Goal: Task Accomplishment & Management: Manage account settings

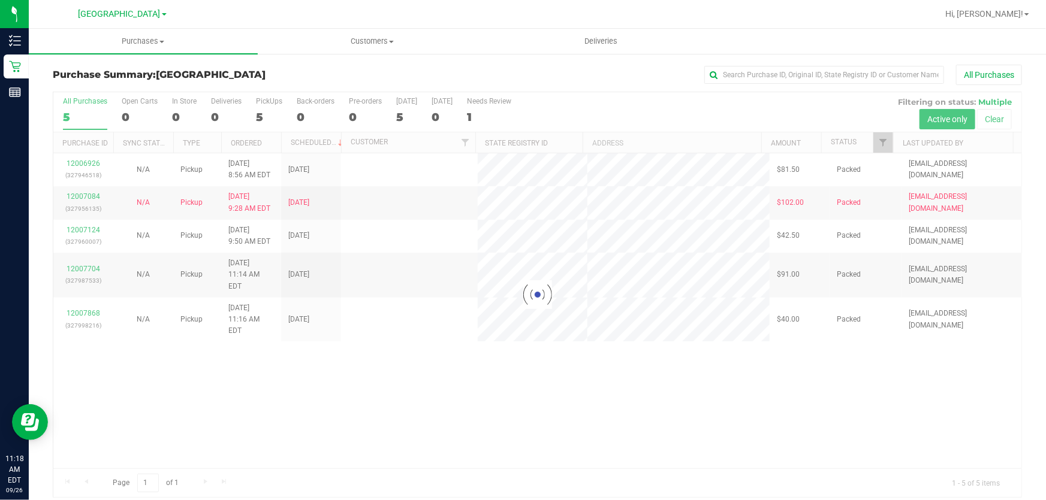
click at [367, 456] on div at bounding box center [537, 294] width 968 height 405
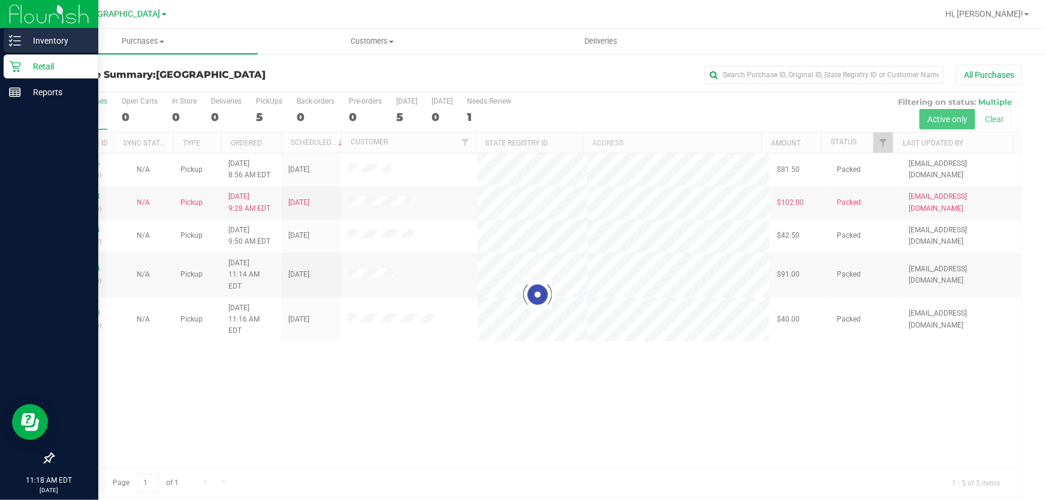
click at [53, 37] on p "Inventory" at bounding box center [57, 41] width 72 height 14
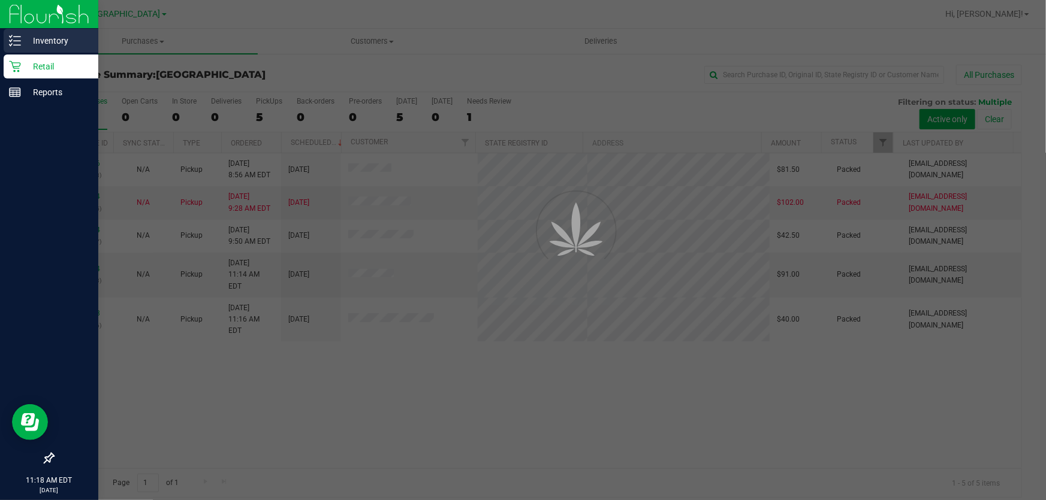
click at [53, 37] on p "Inventory" at bounding box center [57, 41] width 72 height 14
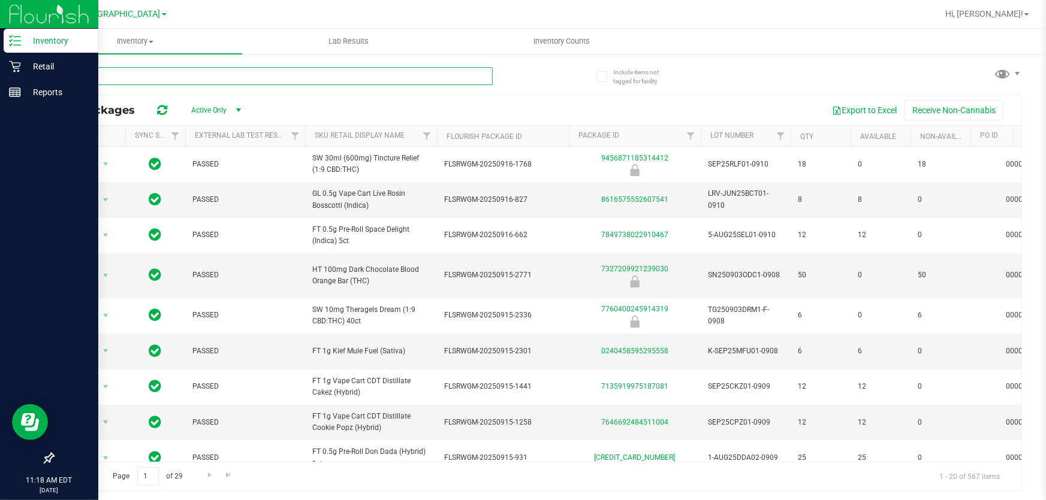
click at [162, 79] on input "text" at bounding box center [273, 76] width 440 height 18
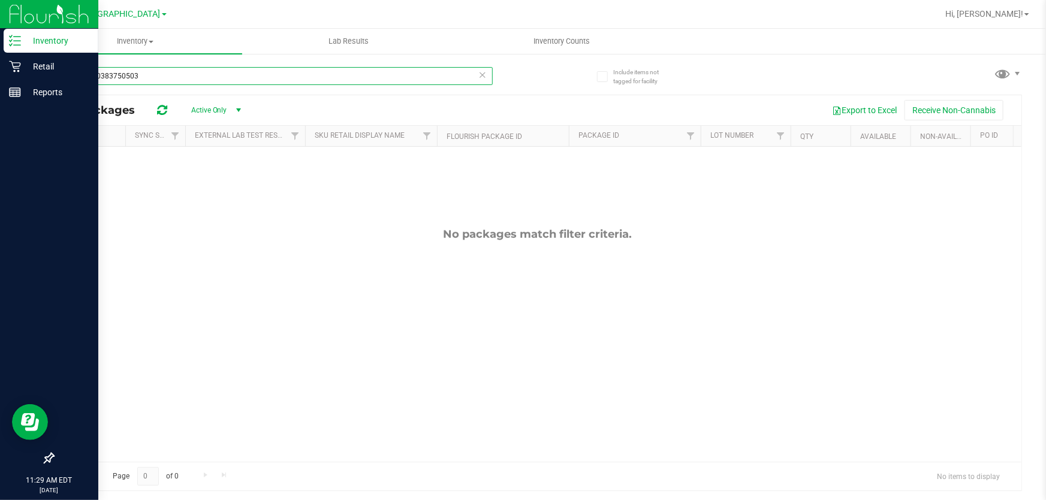
type input "2150850383750503"
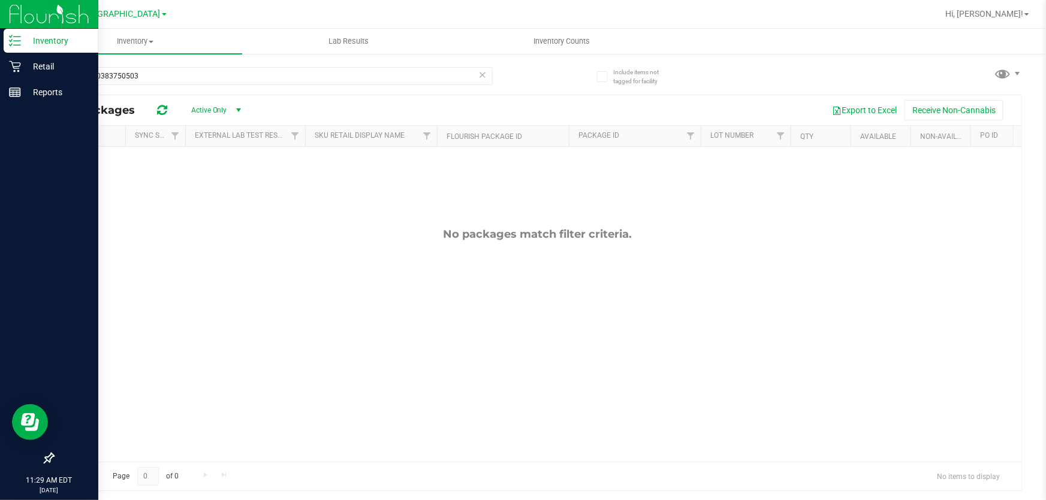
click at [485, 74] on icon at bounding box center [482, 74] width 8 height 14
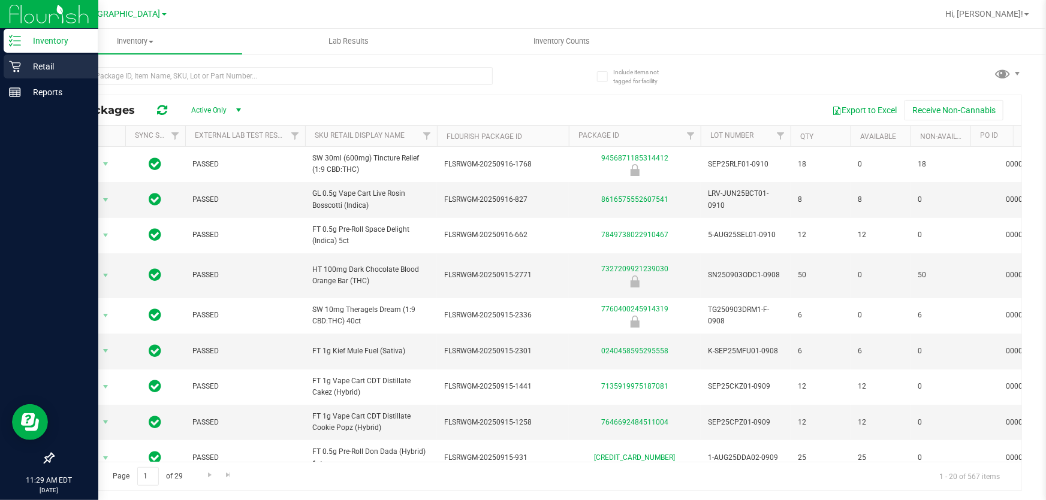
click at [17, 64] on icon at bounding box center [15, 67] width 12 height 12
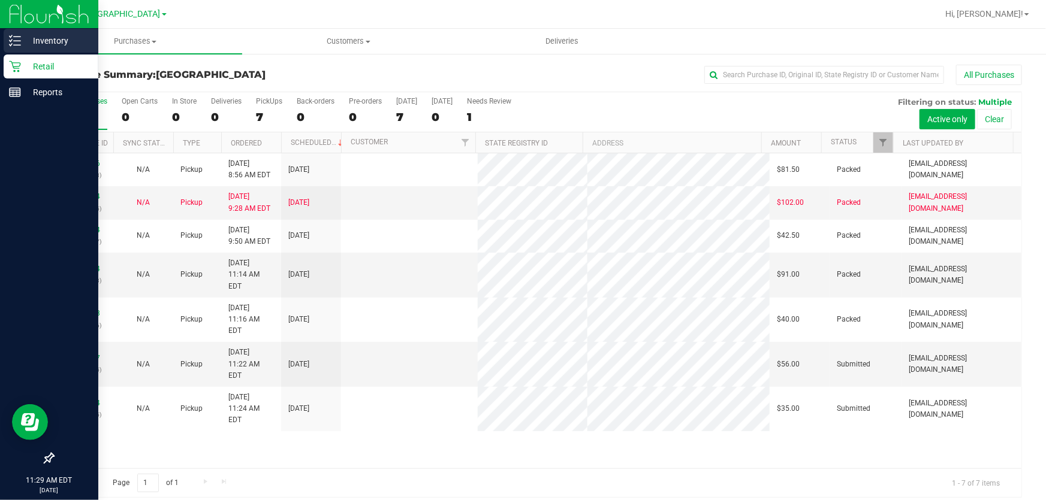
click at [17, 35] on icon at bounding box center [15, 41] width 12 height 12
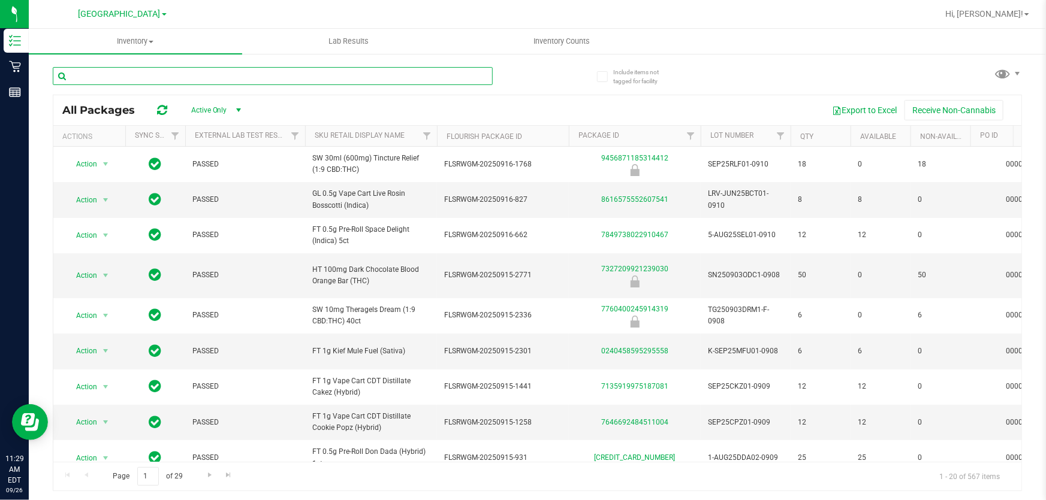
click at [191, 72] on input "text" at bounding box center [273, 76] width 440 height 18
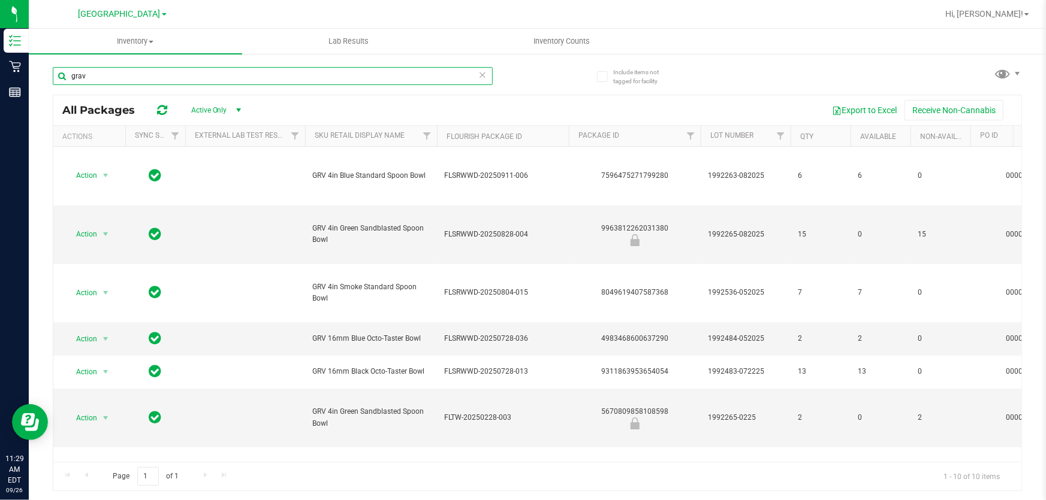
type input "grav"
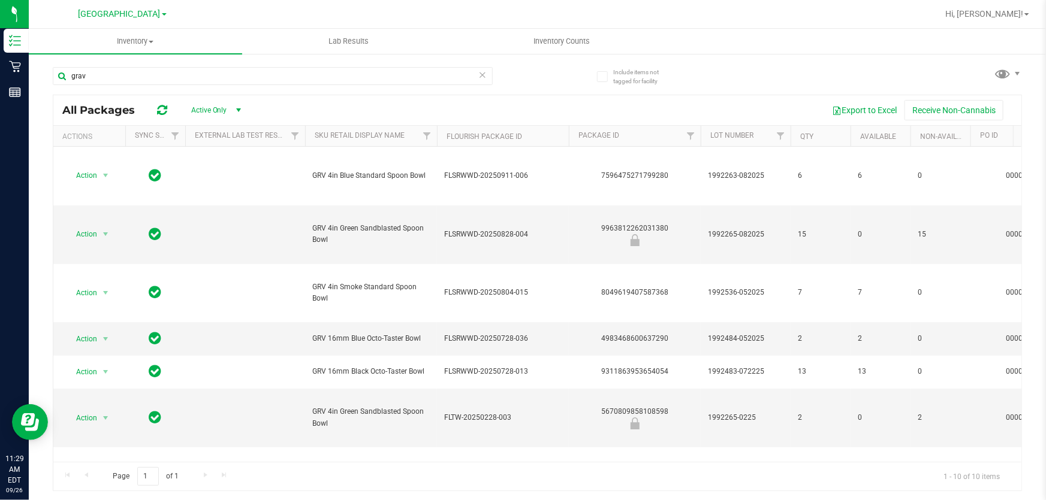
click at [485, 76] on icon at bounding box center [482, 74] width 8 height 14
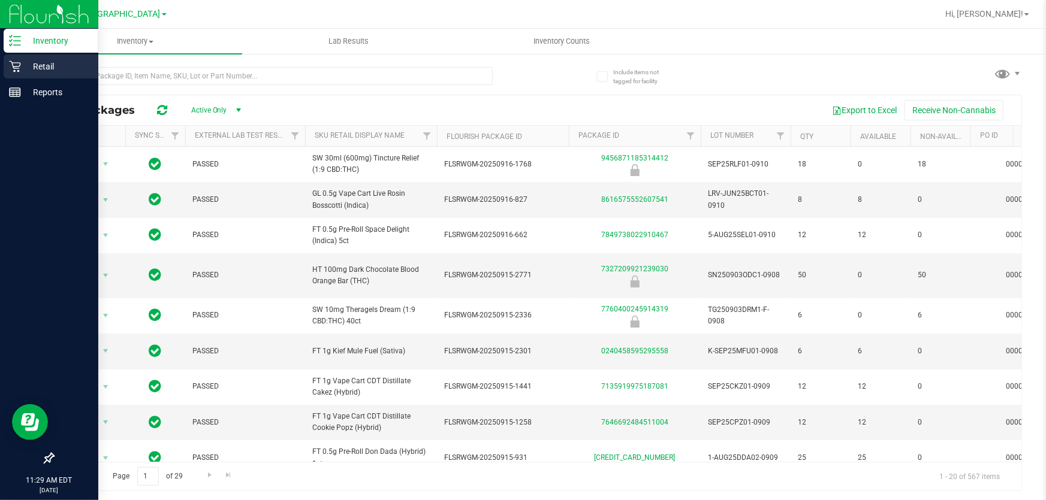
click at [25, 64] on p "Retail" at bounding box center [57, 66] width 72 height 14
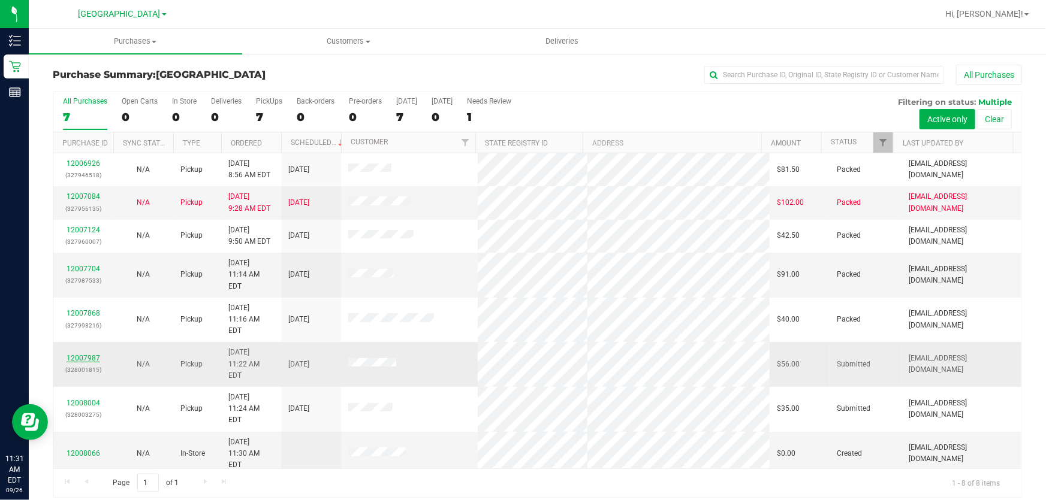
click at [80, 354] on link "12007987" at bounding box center [84, 358] width 34 height 8
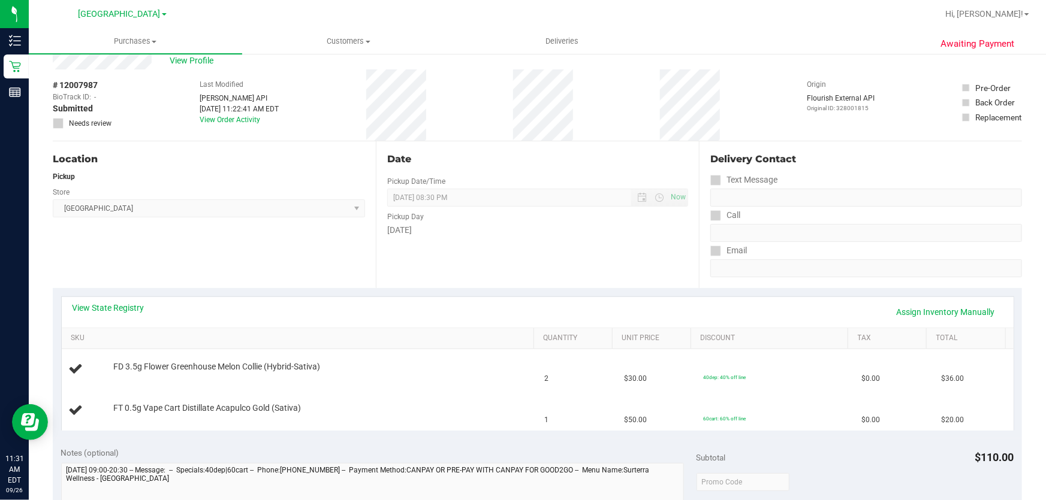
scroll to position [54, 0]
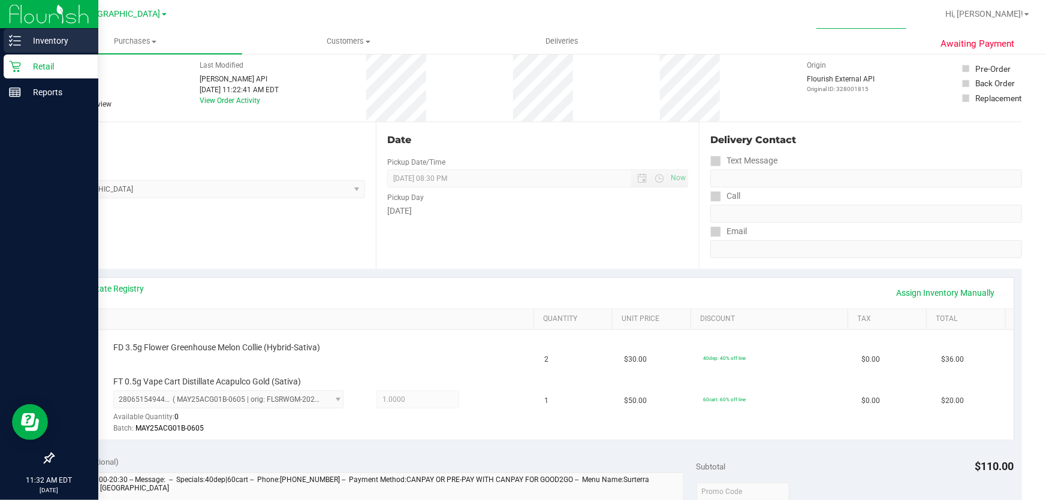
click at [30, 38] on p "Inventory" at bounding box center [57, 41] width 72 height 14
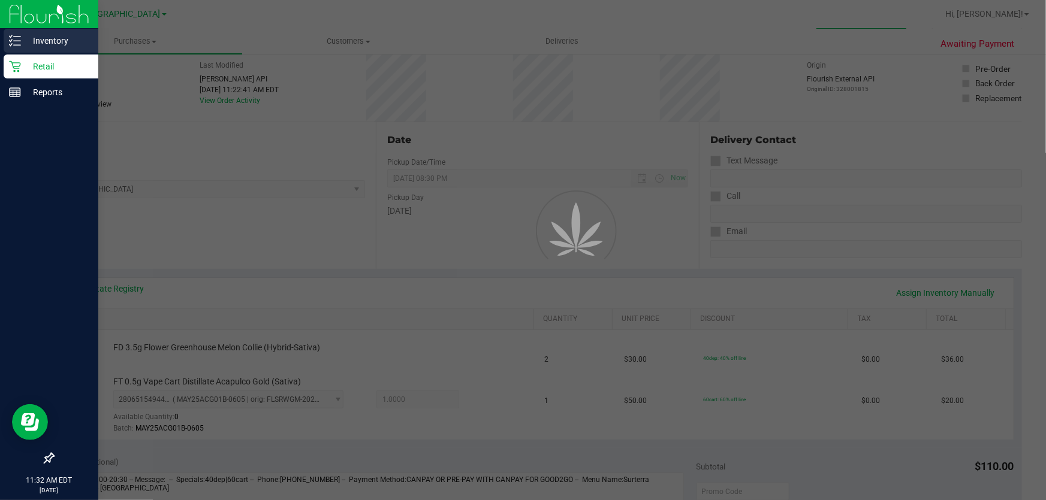
click at [33, 38] on p "Inventory" at bounding box center [57, 41] width 72 height 14
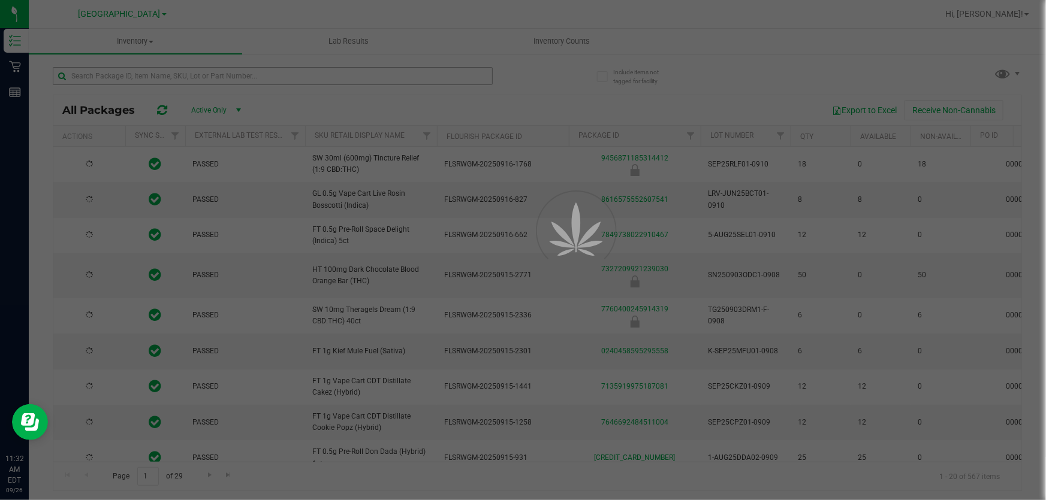
click at [131, 76] on div at bounding box center [523, 250] width 1046 height 500
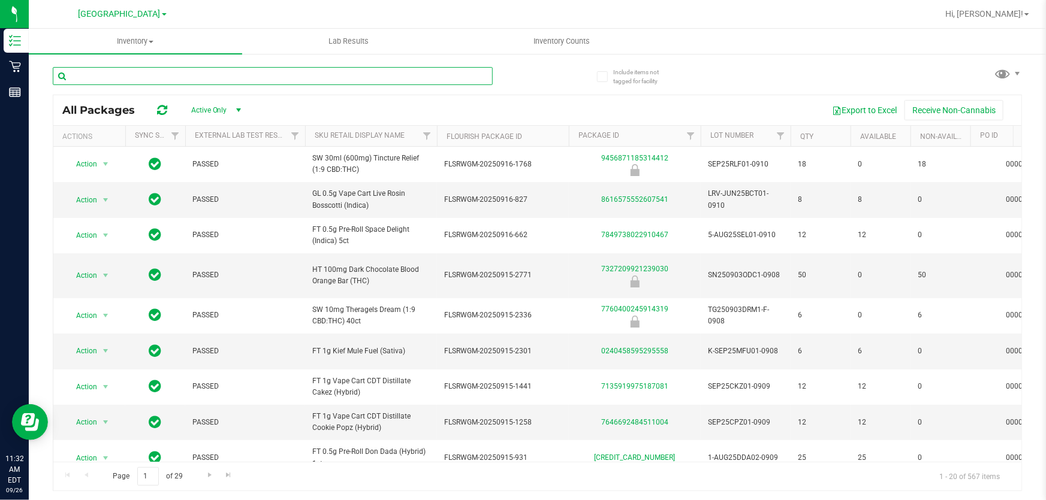
click at [131, 76] on input "text" at bounding box center [273, 76] width 440 height 18
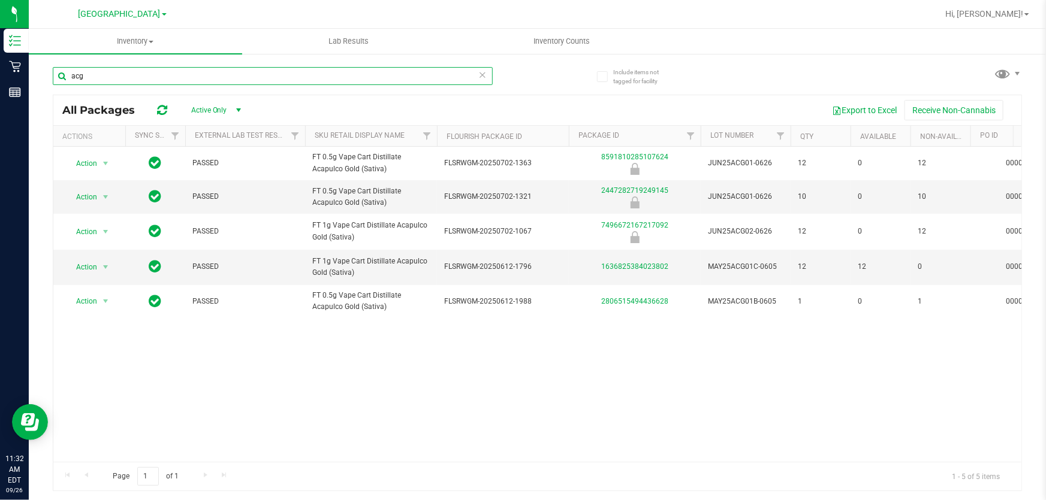
click at [340, 79] on input "acg" at bounding box center [273, 76] width 440 height 18
type input "acg"
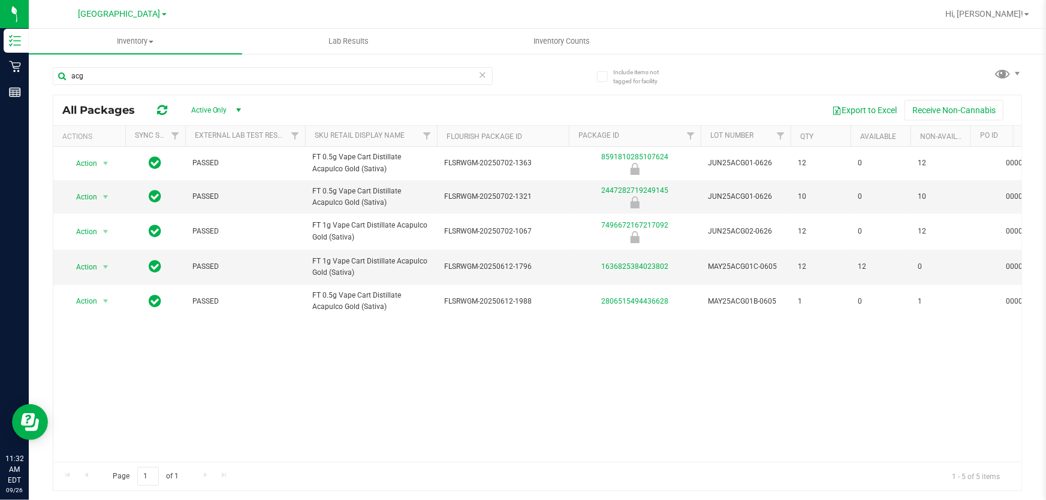
click at [484, 74] on icon at bounding box center [482, 74] width 8 height 14
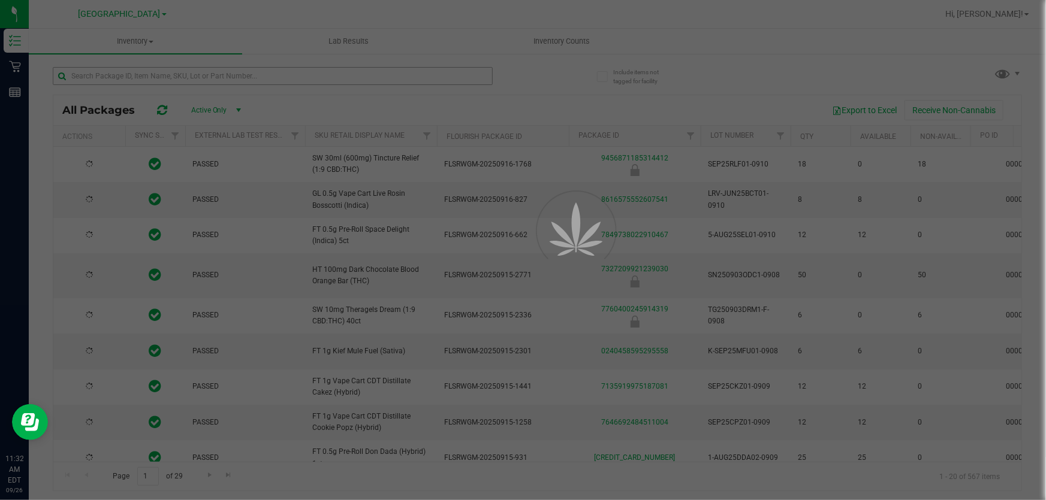
click at [351, 75] on div at bounding box center [523, 250] width 1046 height 500
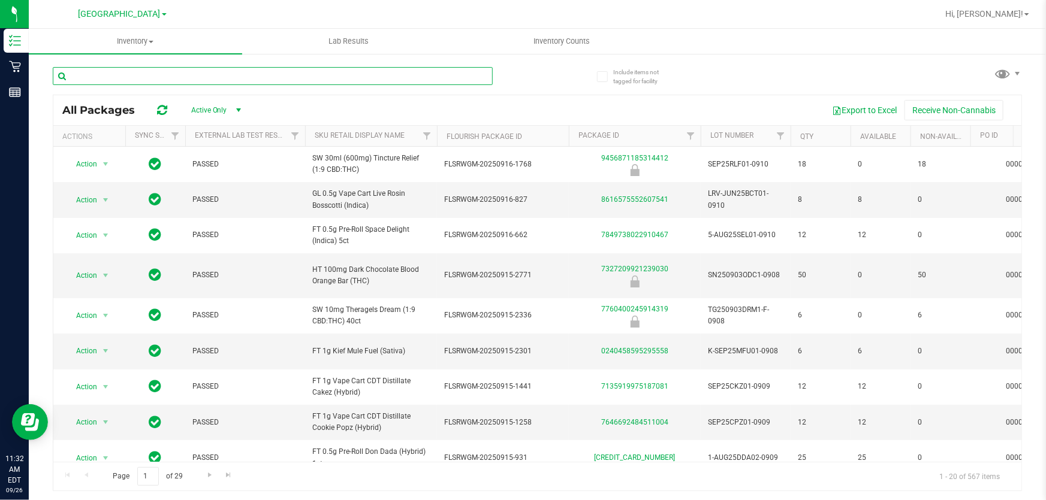
click at [351, 75] on input "text" at bounding box center [273, 76] width 440 height 18
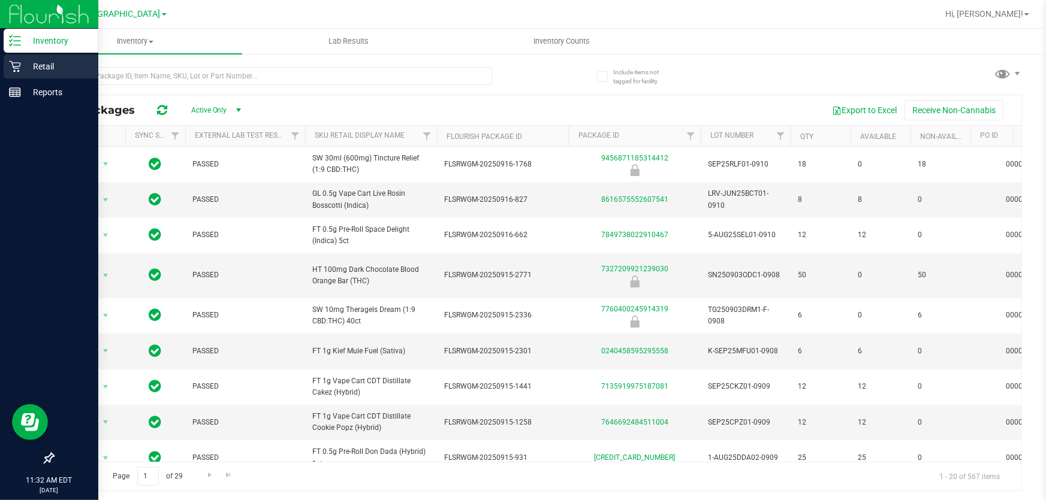
click at [9, 61] on icon at bounding box center [15, 67] width 12 height 12
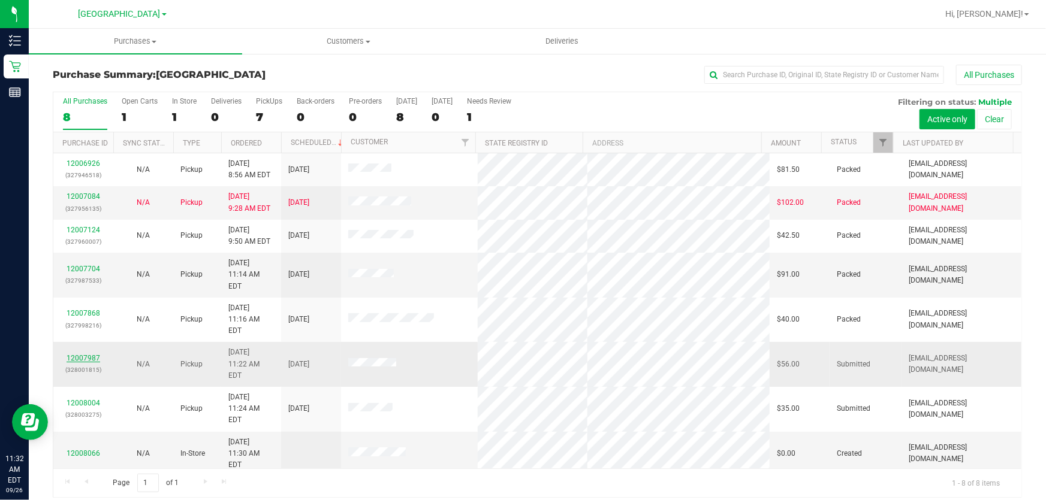
click at [86, 354] on link "12007987" at bounding box center [84, 358] width 34 height 8
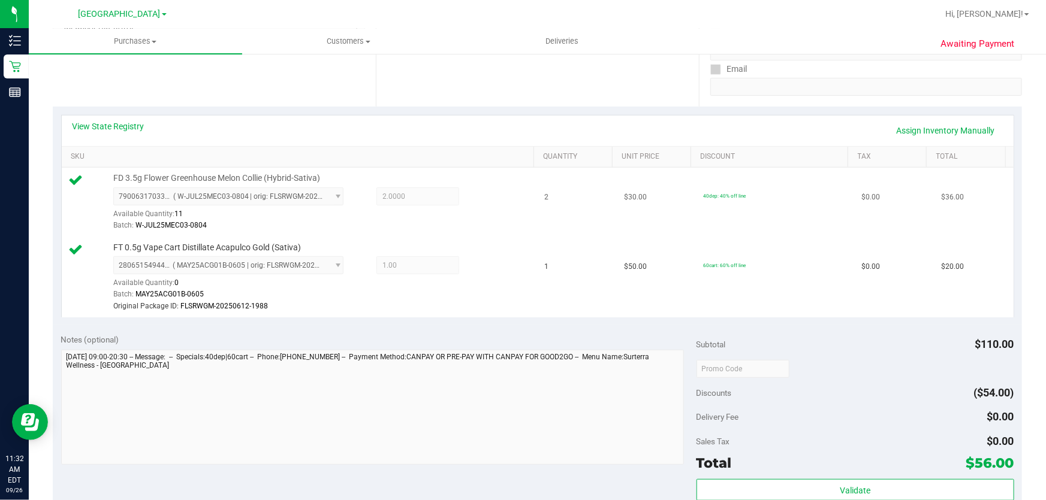
scroll to position [327, 0]
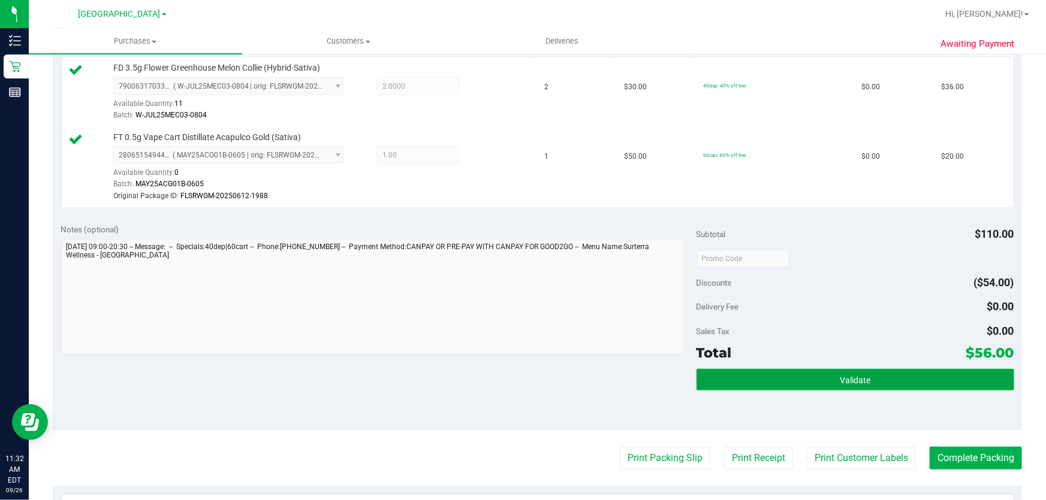
click at [859, 376] on span "Validate" at bounding box center [855, 381] width 31 height 10
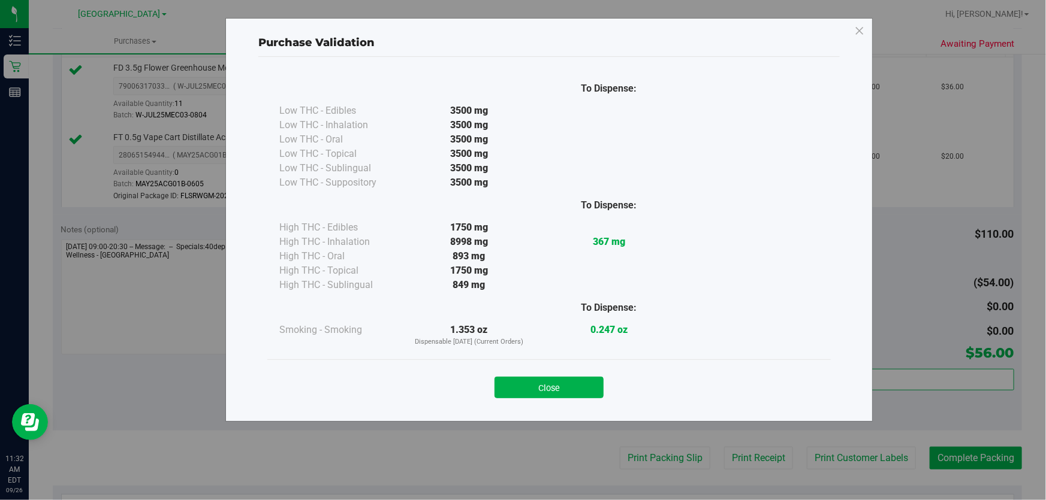
drag, startPoint x: 539, startPoint y: 396, endPoint x: 560, endPoint y: 396, distance: 21.6
click at [539, 396] on button "Close" at bounding box center [548, 388] width 109 height 22
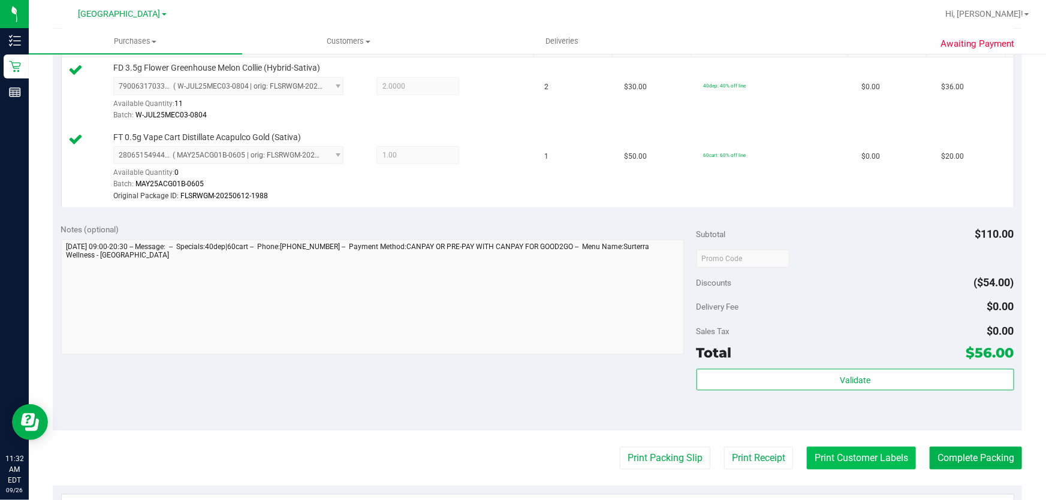
click at [865, 456] on button "Print Customer Labels" at bounding box center [861, 458] width 109 height 23
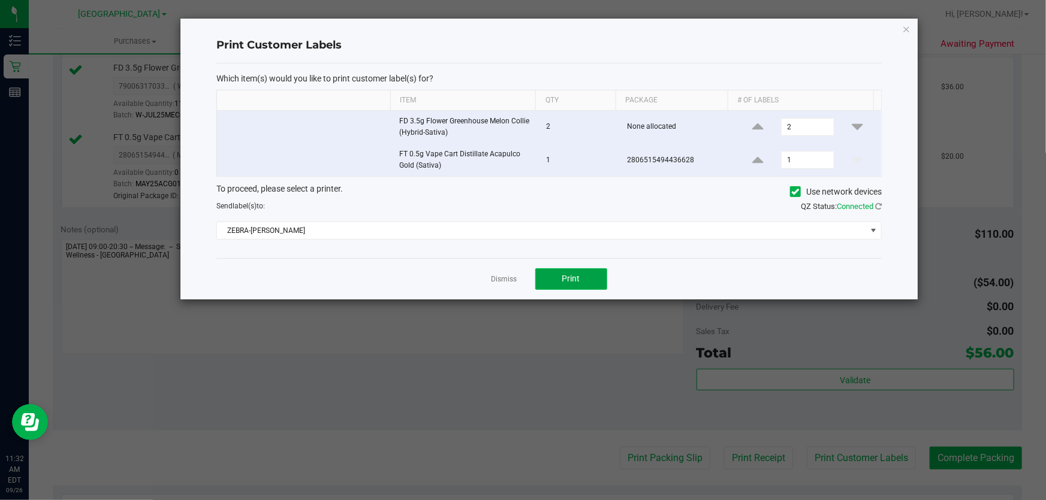
click at [588, 275] on button "Print" at bounding box center [571, 280] width 72 height 22
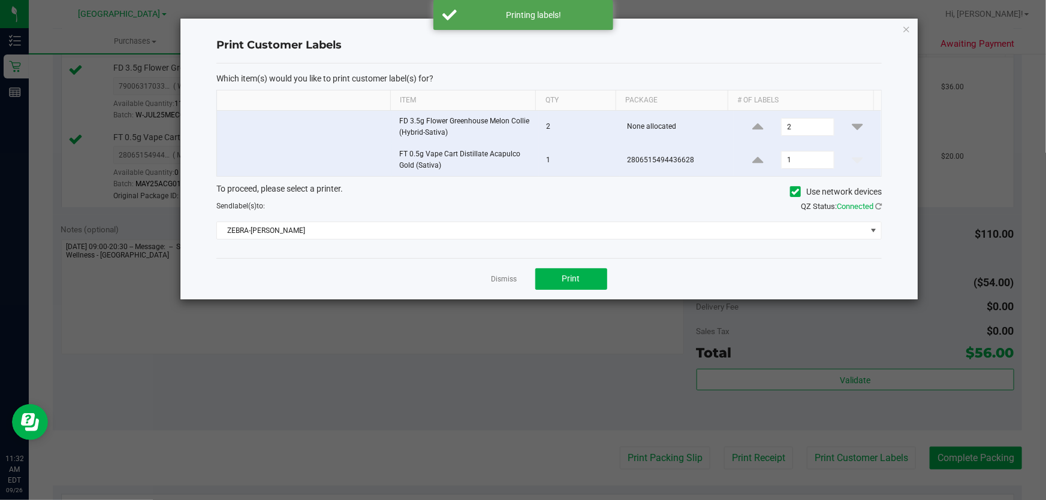
drag, startPoint x: 508, startPoint y: 275, endPoint x: 1017, endPoint y: 439, distance: 534.7
click at [510, 277] on link "Dismiss" at bounding box center [504, 280] width 26 height 10
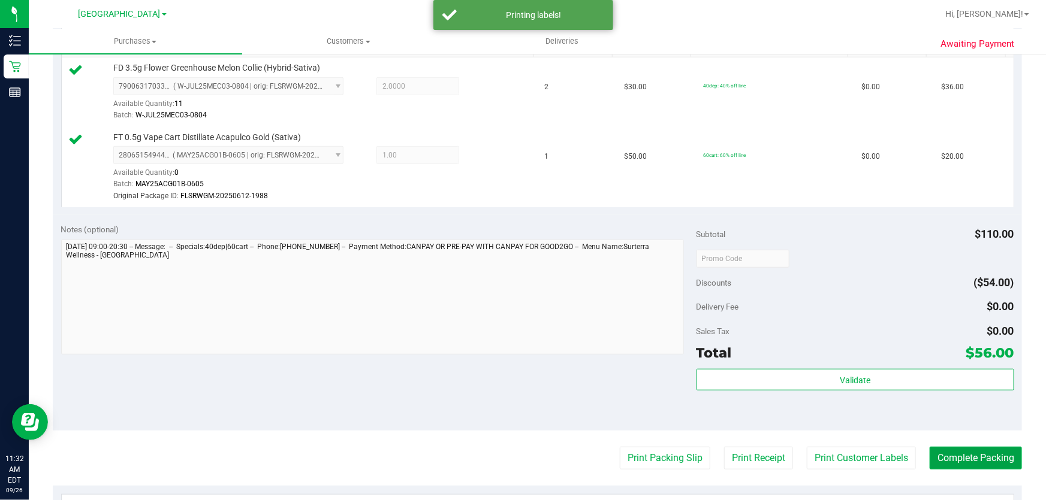
click at [978, 457] on button "Complete Packing" at bounding box center [976, 458] width 92 height 23
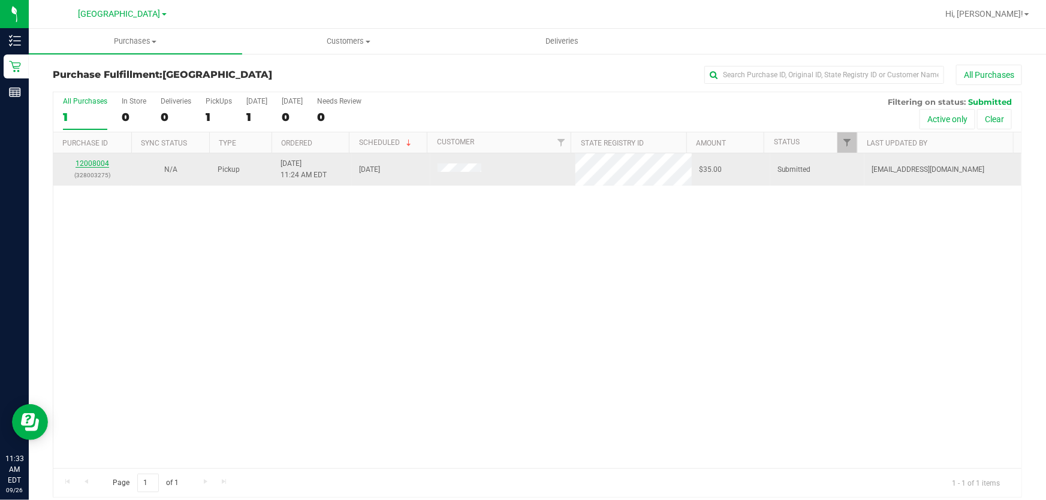
click at [93, 162] on link "12008004" at bounding box center [93, 163] width 34 height 8
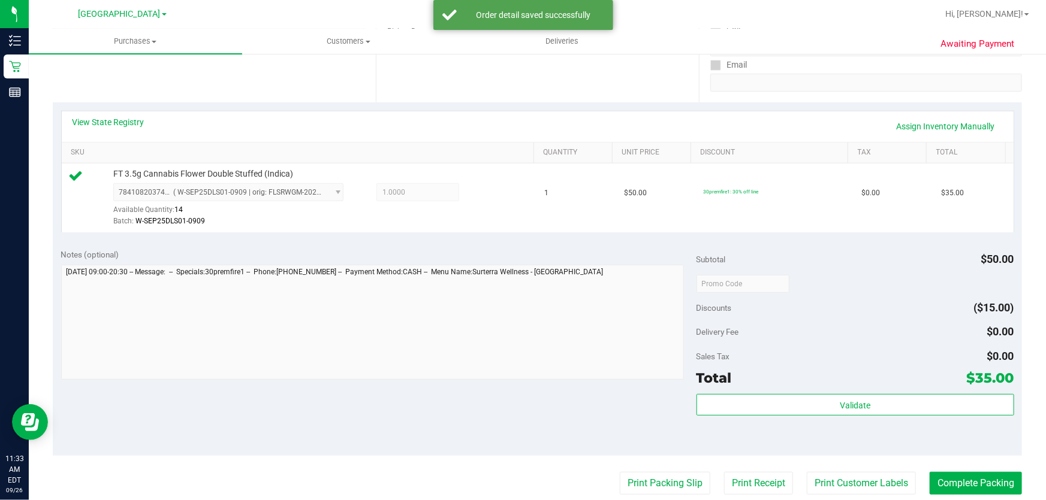
scroll to position [436, 0]
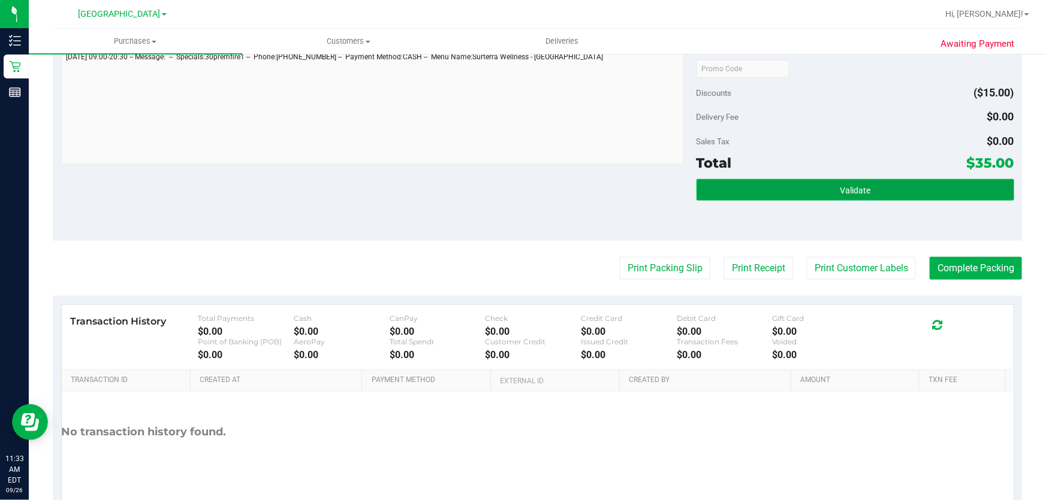
click at [825, 186] on button "Validate" at bounding box center [855, 190] width 318 height 22
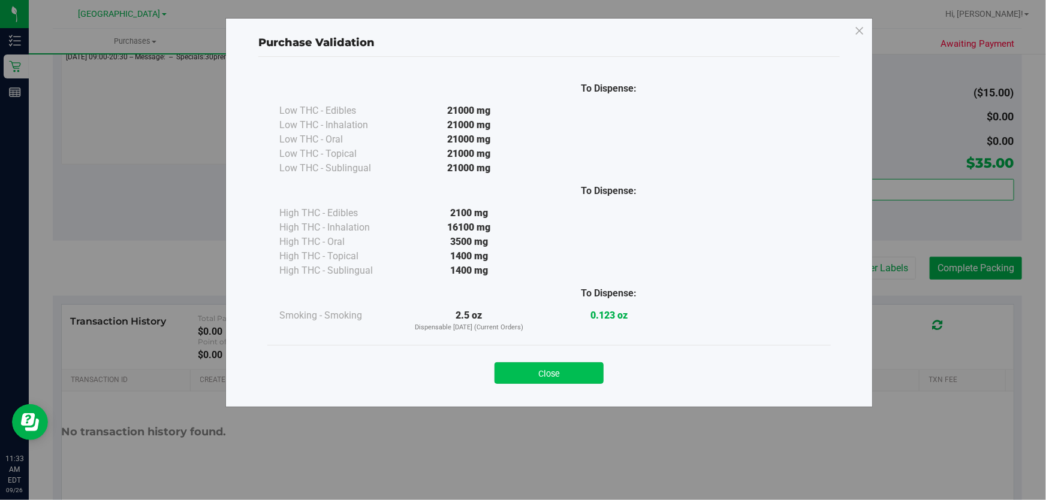
click at [551, 373] on button "Close" at bounding box center [548, 374] width 109 height 22
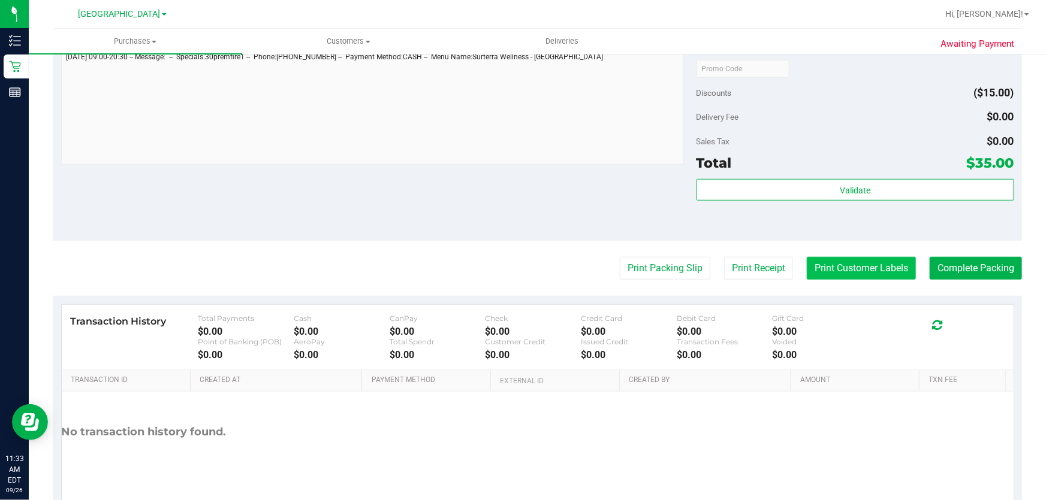
click at [816, 265] on button "Print Customer Labels" at bounding box center [861, 268] width 109 height 23
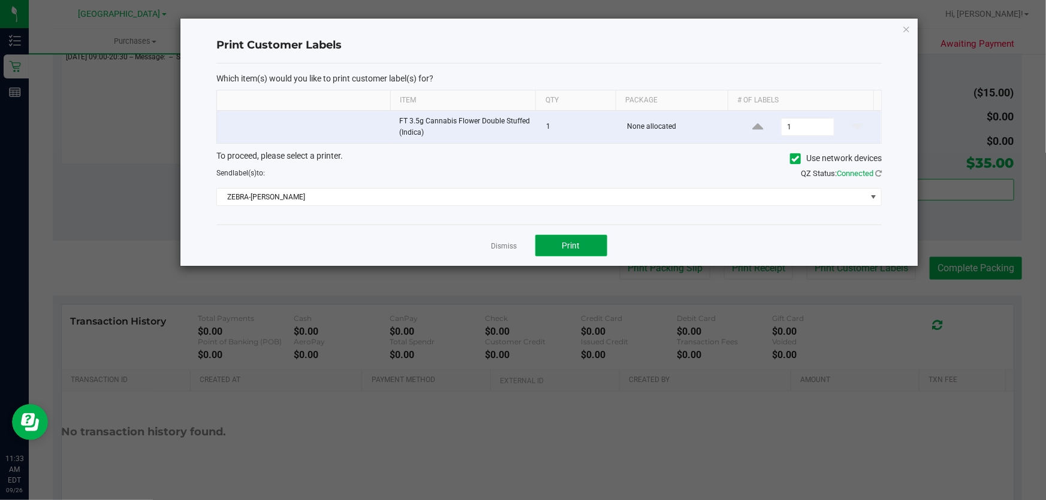
click at [593, 236] on button "Print" at bounding box center [571, 246] width 72 height 22
click at [501, 237] on div "Dismiss Print" at bounding box center [548, 245] width 665 height 41
click at [508, 252] on app-cancel-button "Dismiss" at bounding box center [504, 246] width 26 height 13
click at [497, 244] on link "Dismiss" at bounding box center [504, 247] width 26 height 10
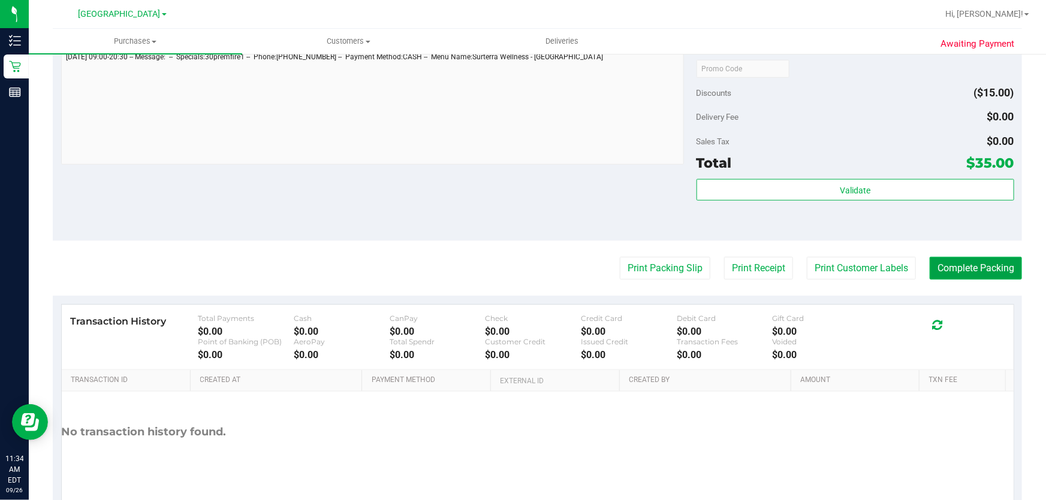
click at [960, 263] on button "Complete Packing" at bounding box center [976, 268] width 92 height 23
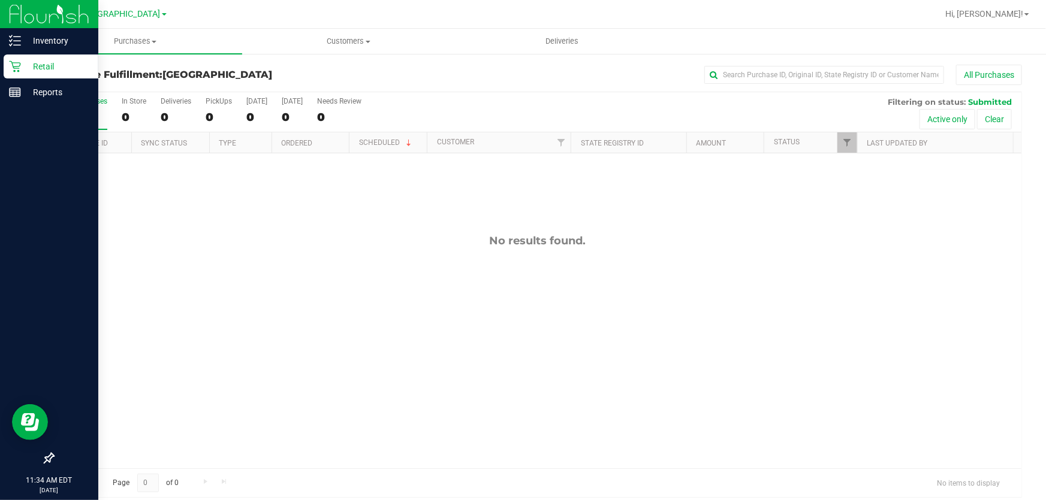
click at [38, 63] on p "Retail" at bounding box center [57, 66] width 72 height 14
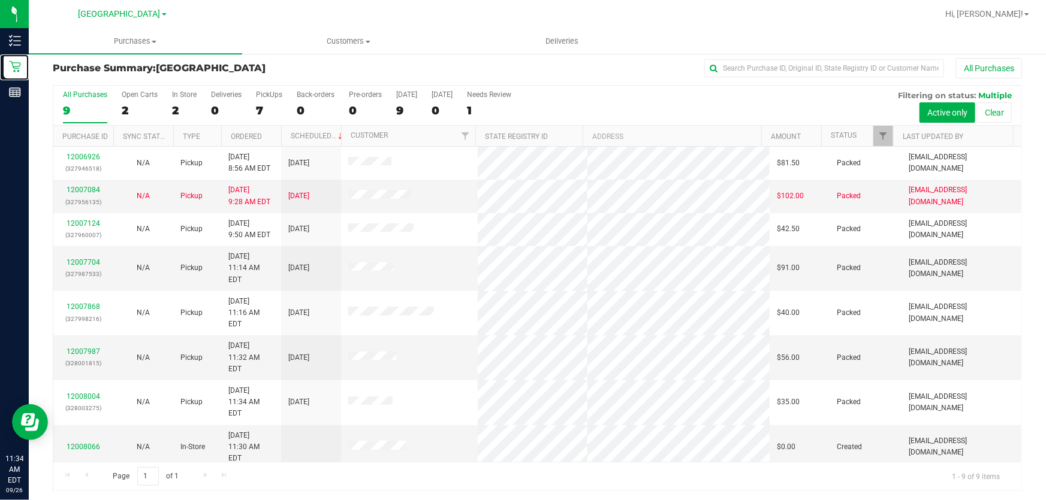
scroll to position [9, 0]
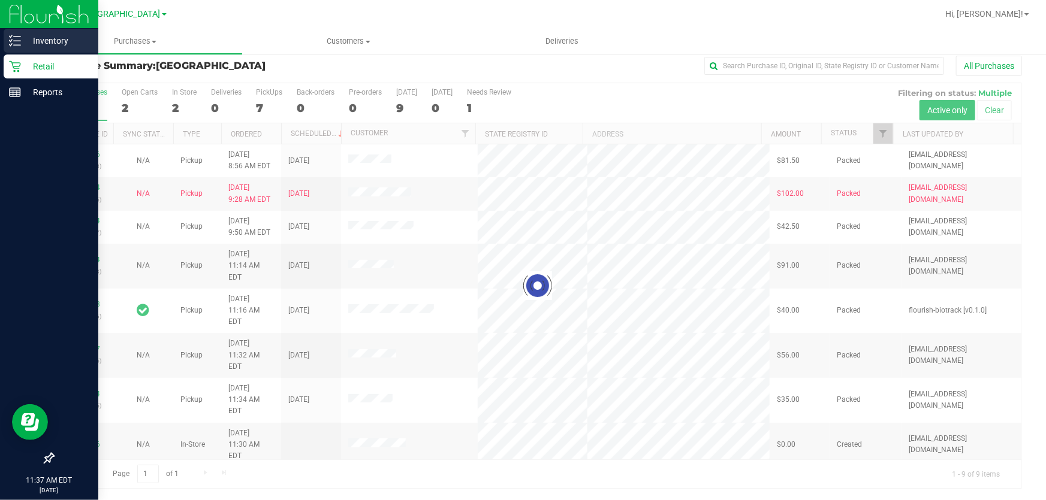
click at [9, 35] on icon at bounding box center [15, 41] width 12 height 12
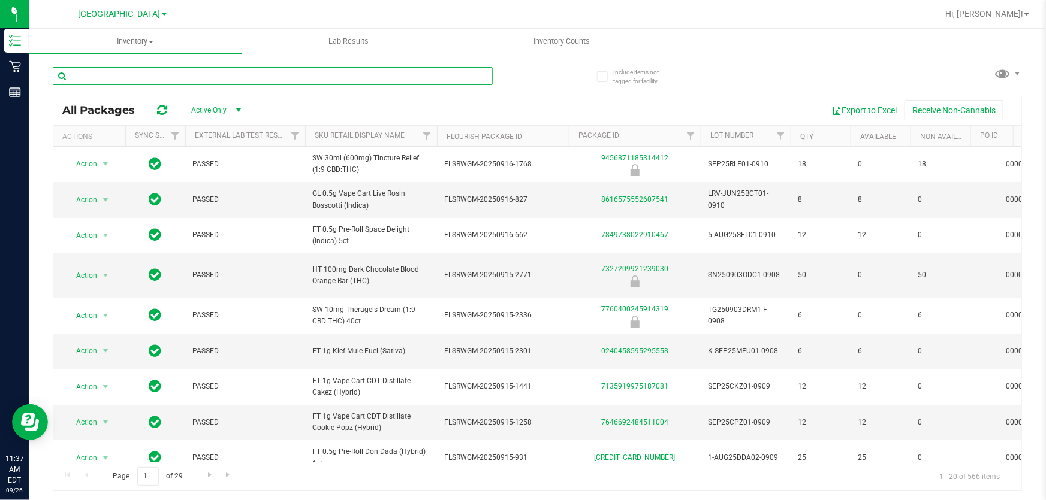
click at [236, 74] on input "text" at bounding box center [273, 76] width 440 height 18
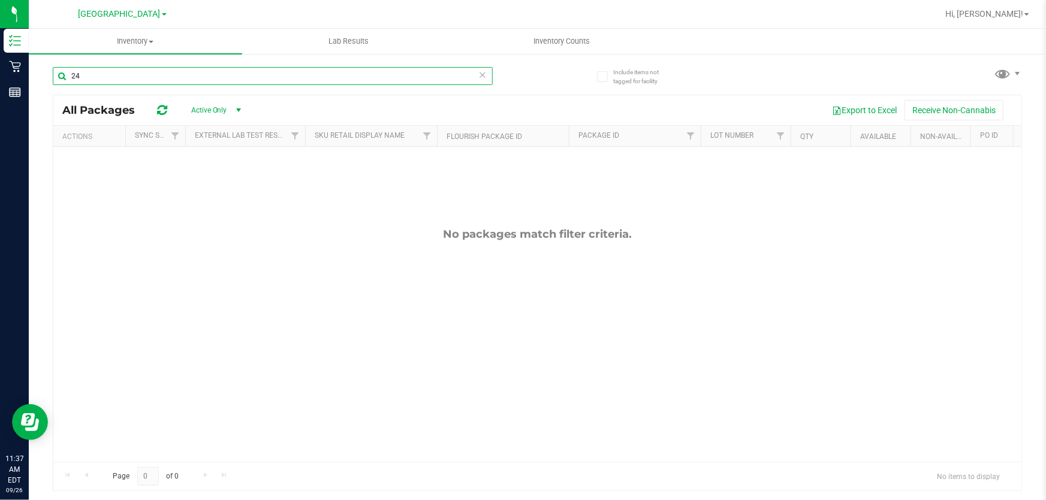
type input "2"
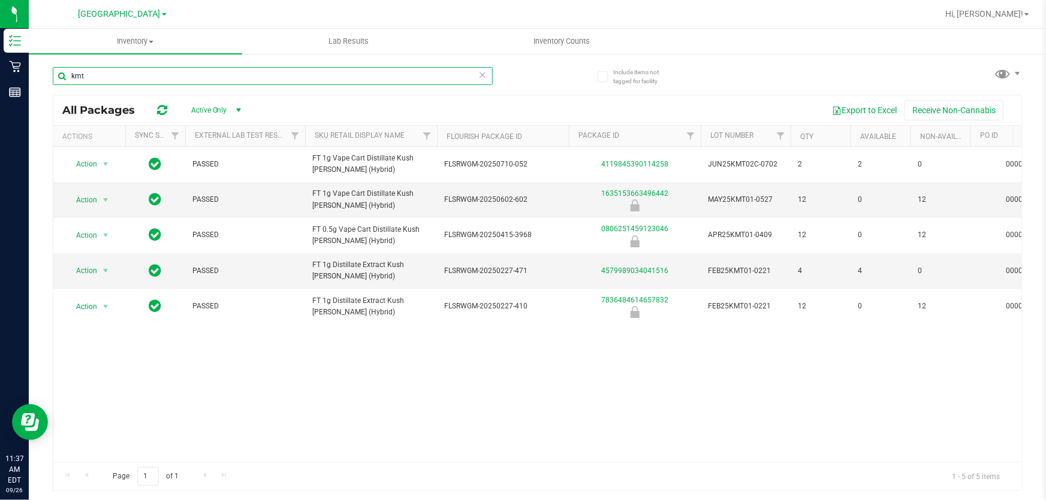
type input "kmt"
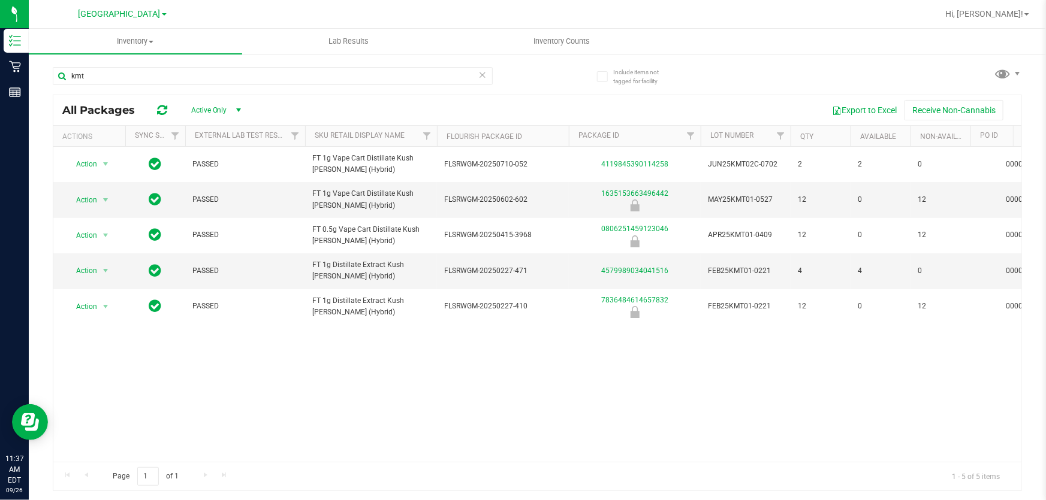
click at [505, 421] on div "Action Action Global inventory Package audit log Print package label Print prod…" at bounding box center [537, 304] width 968 height 315
click at [483, 71] on icon at bounding box center [482, 74] width 8 height 14
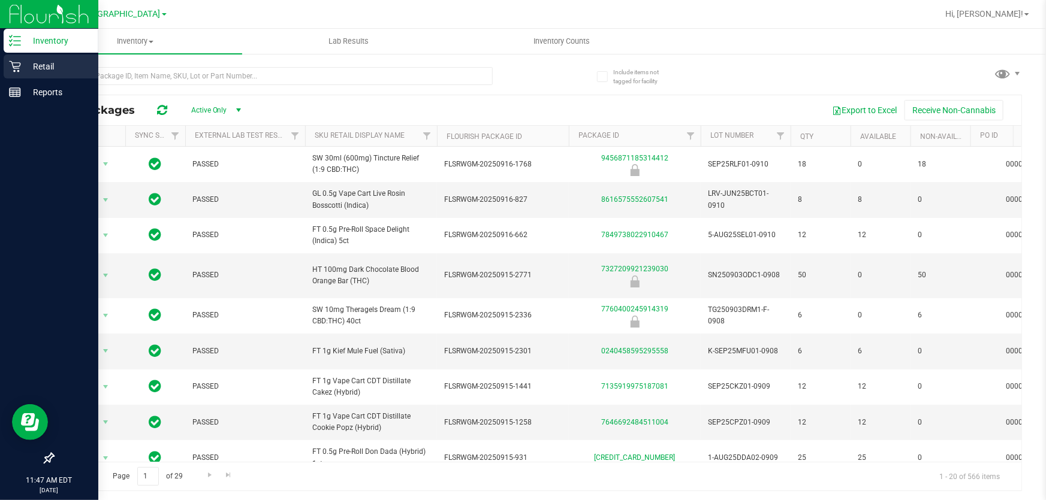
click at [32, 65] on p "Retail" at bounding box center [57, 66] width 72 height 14
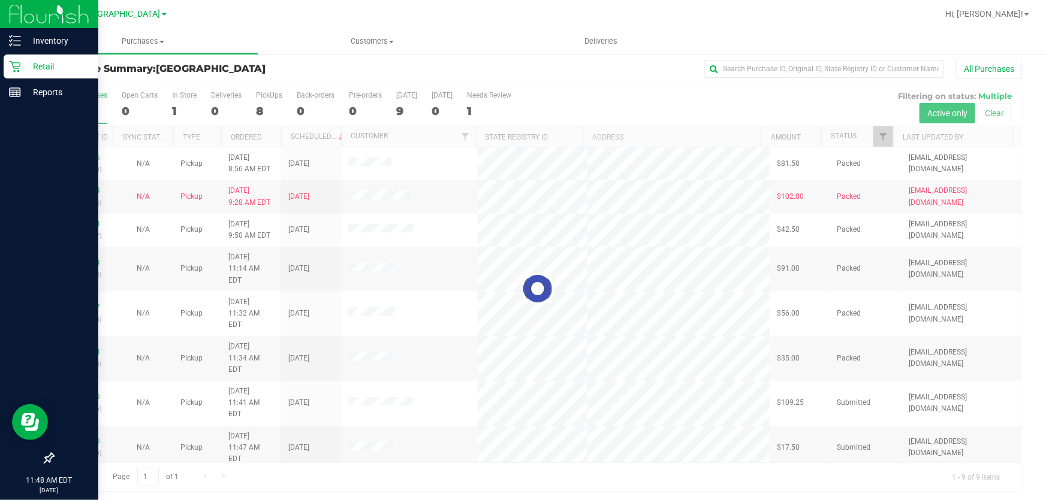
scroll to position [9, 0]
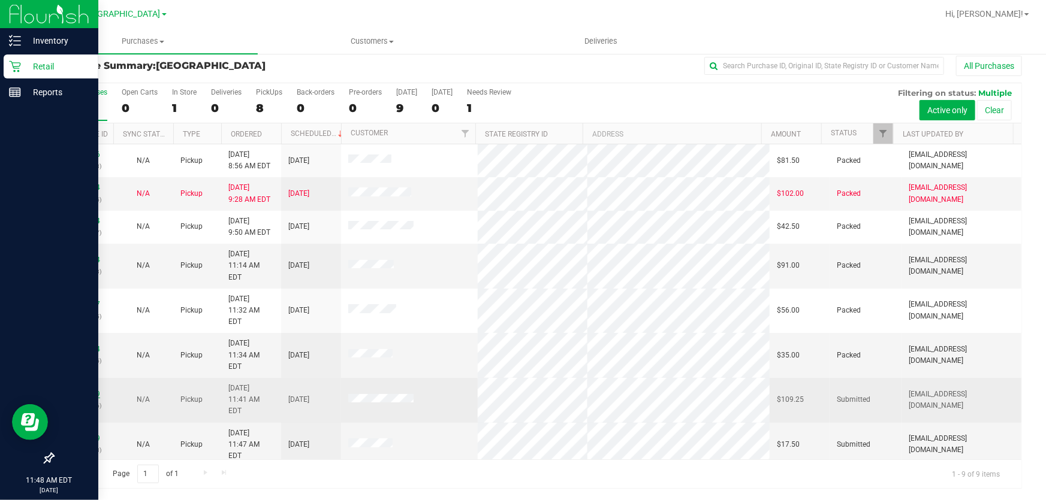
click at [89, 390] on link "12008169" at bounding box center [84, 394] width 34 height 8
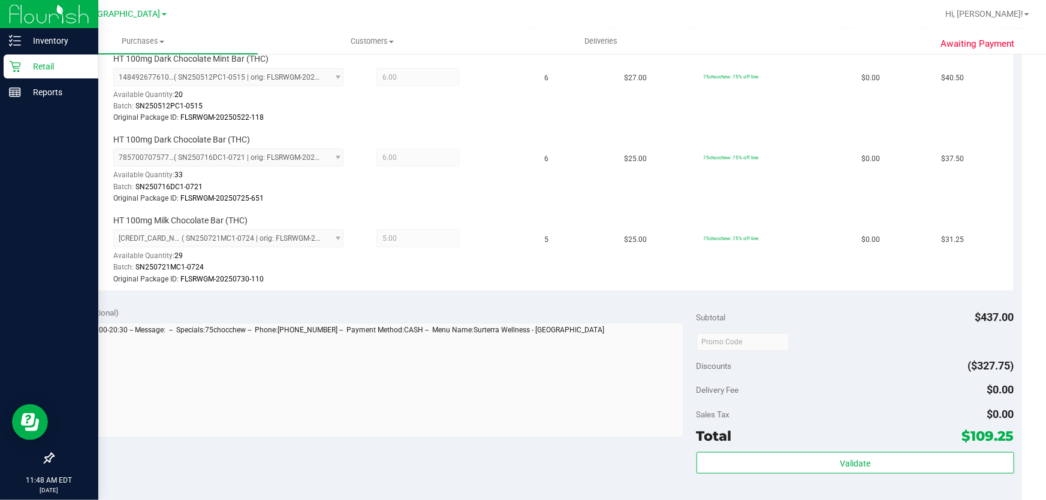
scroll to position [499, 0]
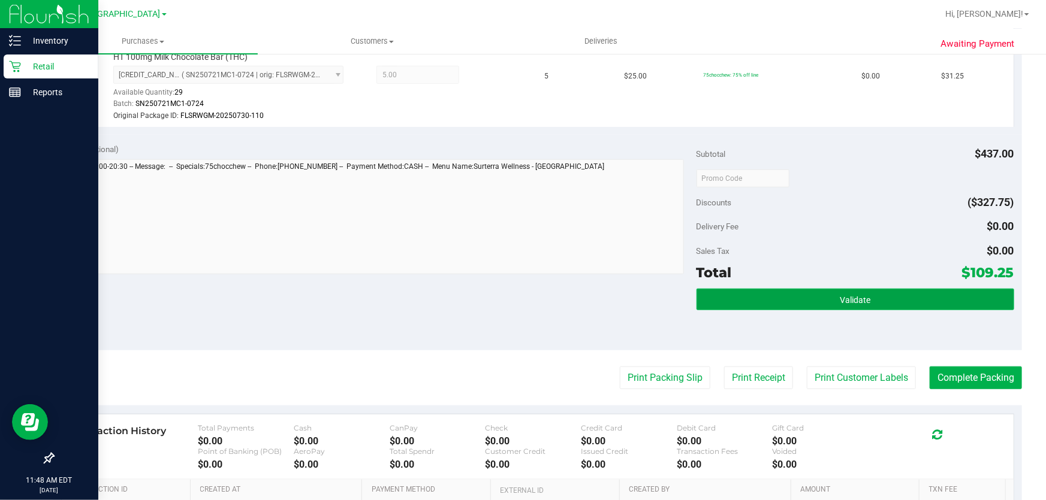
click at [829, 306] on button "Validate" at bounding box center [855, 300] width 318 height 22
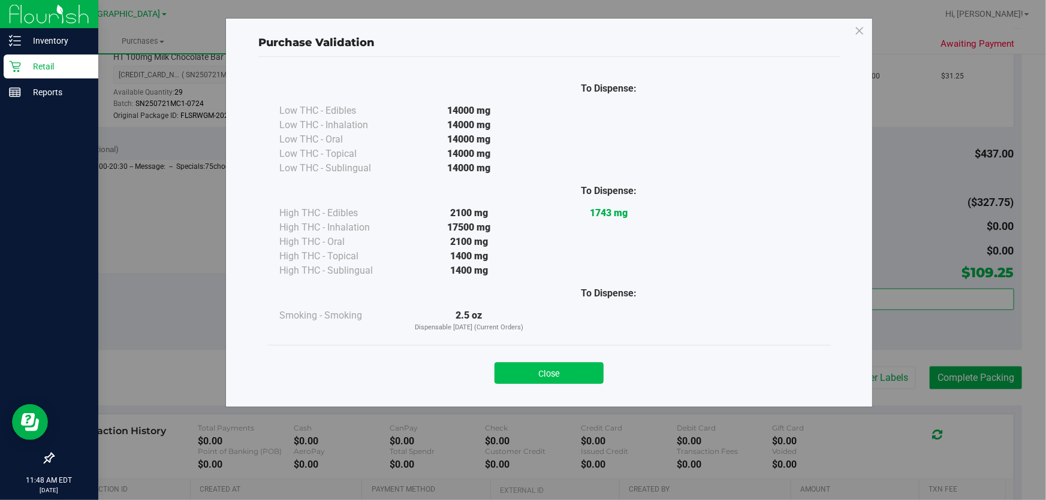
click at [569, 379] on button "Close" at bounding box center [548, 374] width 109 height 22
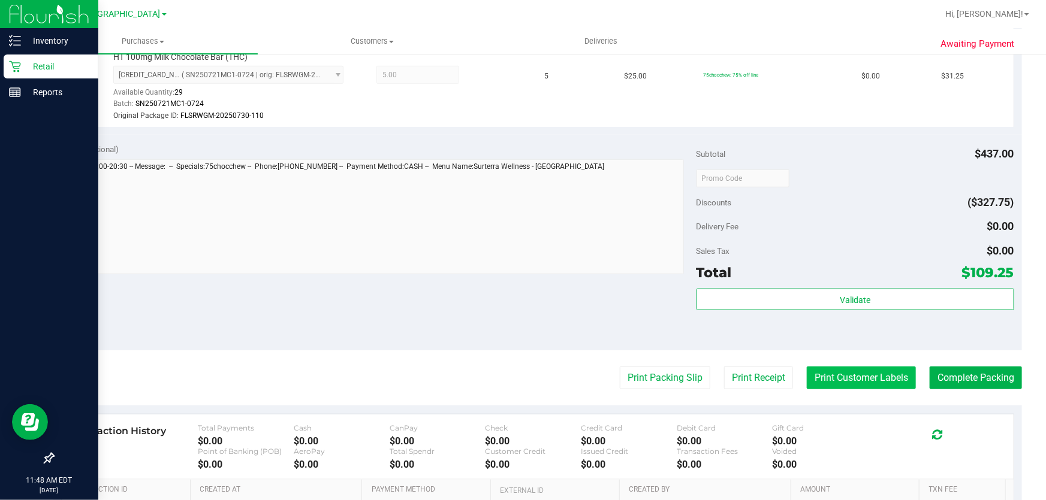
click at [864, 376] on button "Print Customer Labels" at bounding box center [861, 378] width 109 height 23
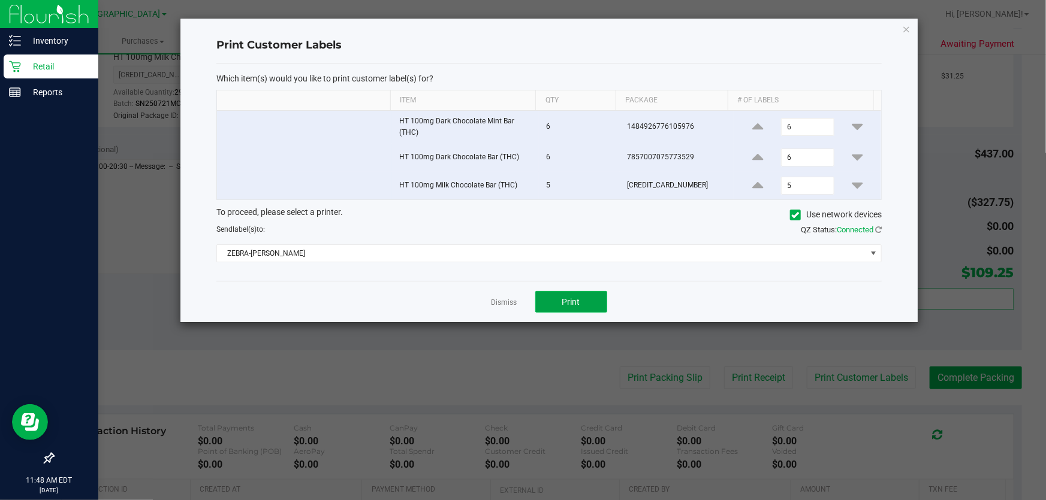
click at [563, 295] on button "Print" at bounding box center [571, 302] width 72 height 22
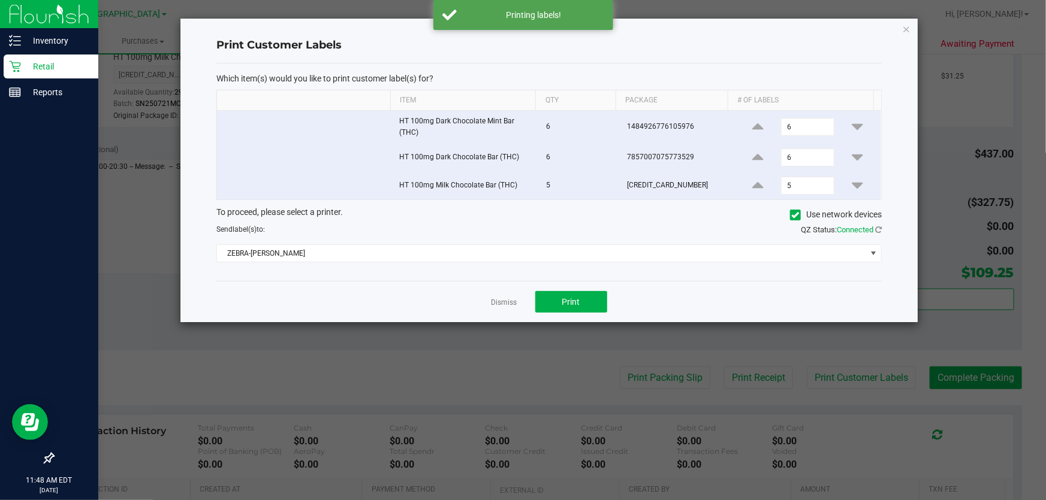
click at [503, 294] on div "Dismiss Print" at bounding box center [548, 301] width 665 height 41
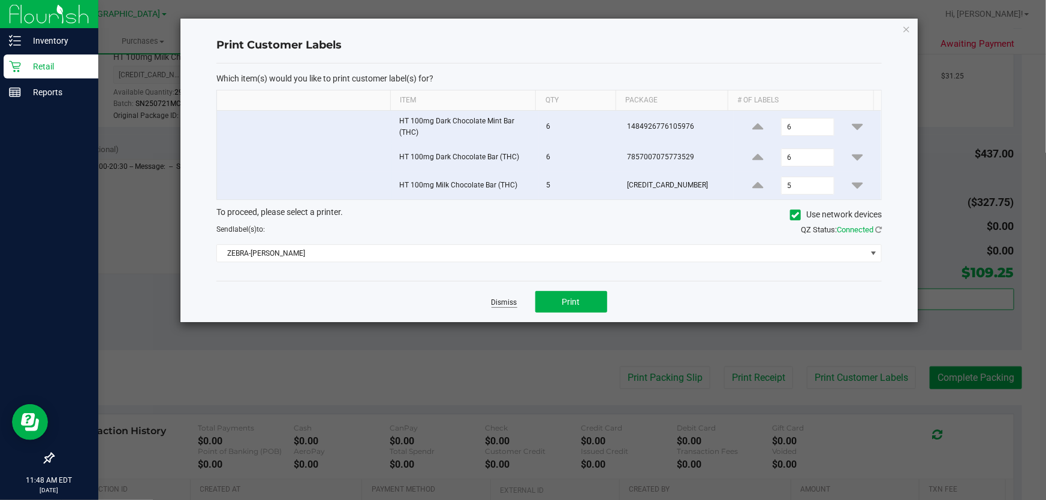
click at [511, 303] on link "Dismiss" at bounding box center [504, 303] width 26 height 10
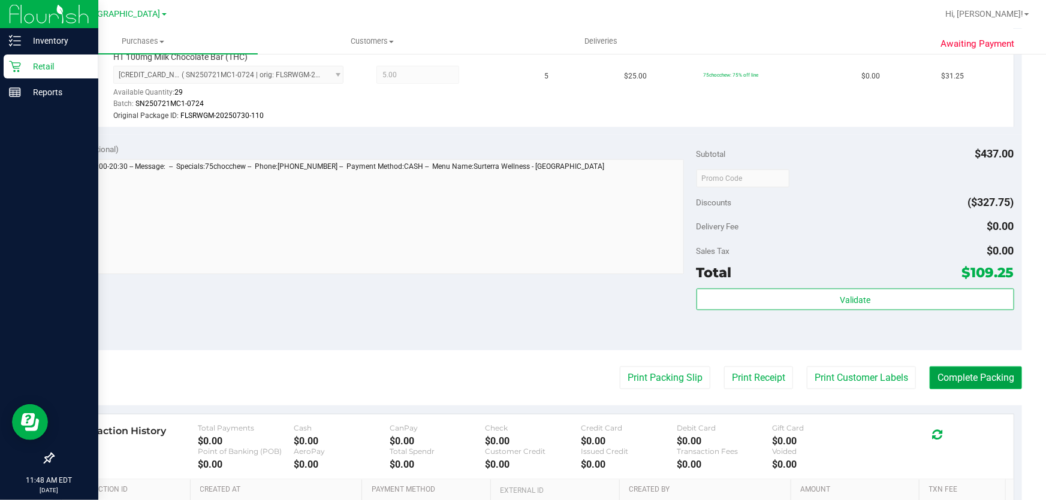
click at [959, 376] on button "Complete Packing" at bounding box center [976, 378] width 92 height 23
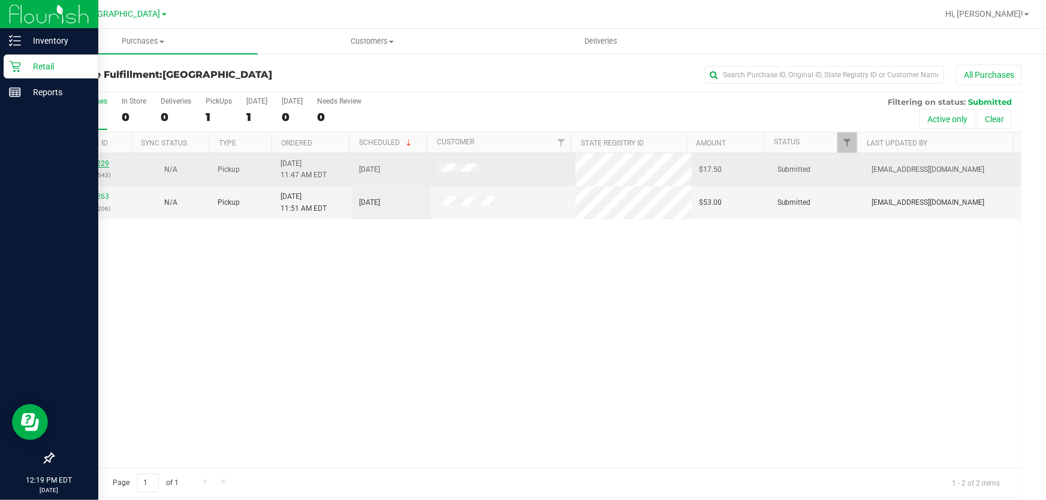
click at [93, 162] on link "12008229" at bounding box center [93, 163] width 34 height 8
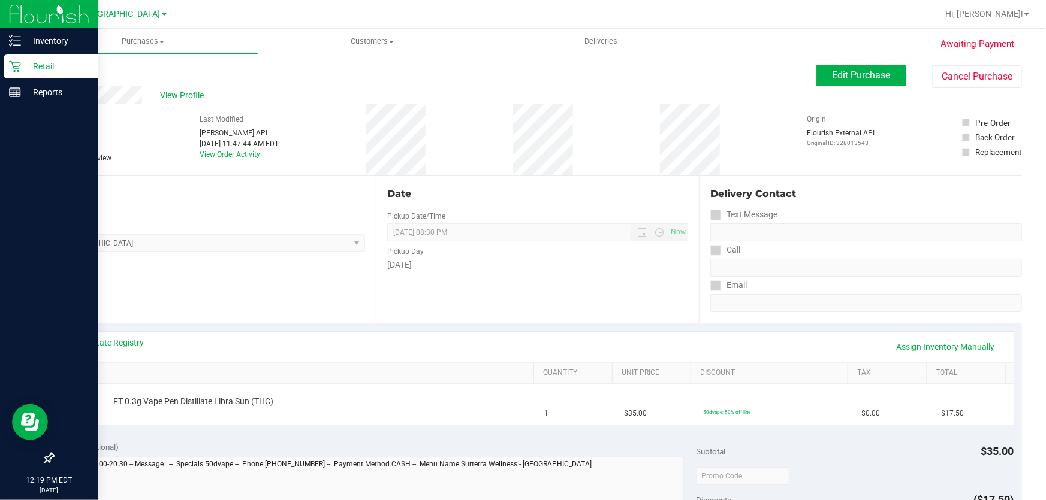
click at [428, 291] on div "Date Pickup Date/Time [DATE] Now [DATE] 08:30 PM Now Pickup Day [DATE]" at bounding box center [537, 249] width 323 height 147
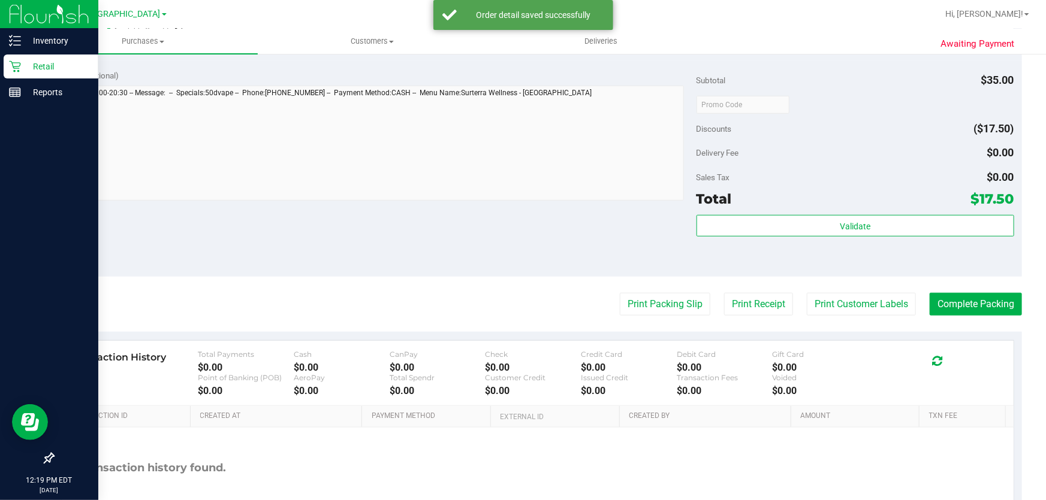
scroll to position [478, 0]
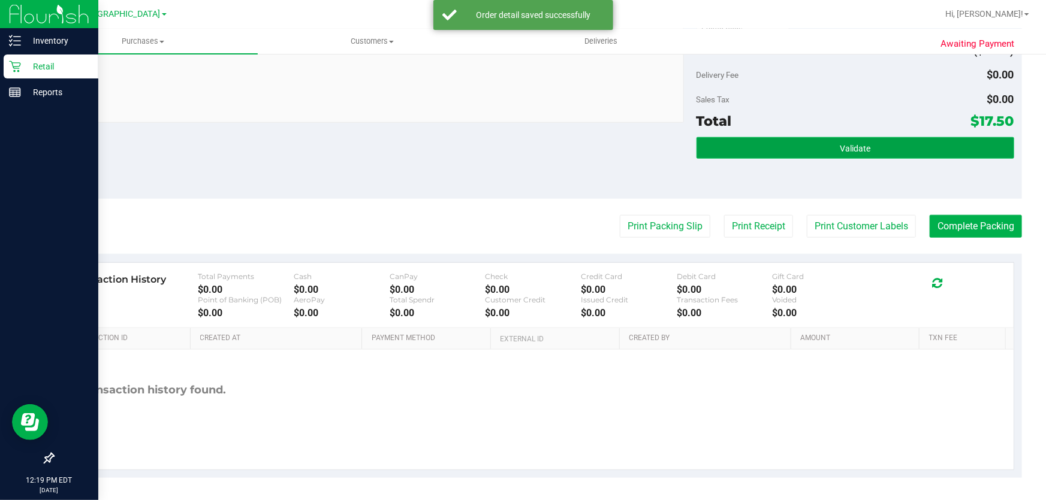
click at [839, 140] on button "Validate" at bounding box center [855, 148] width 318 height 22
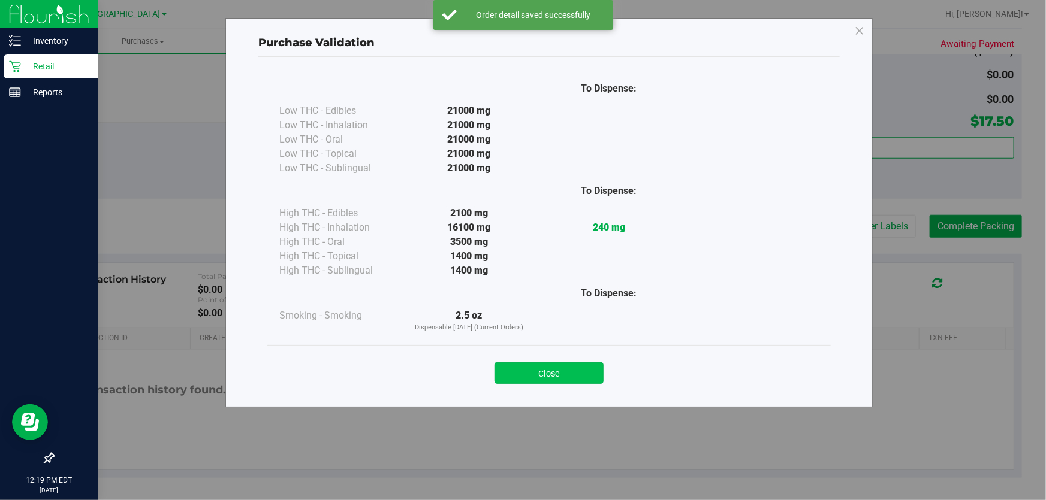
click at [553, 378] on button "Close" at bounding box center [548, 374] width 109 height 22
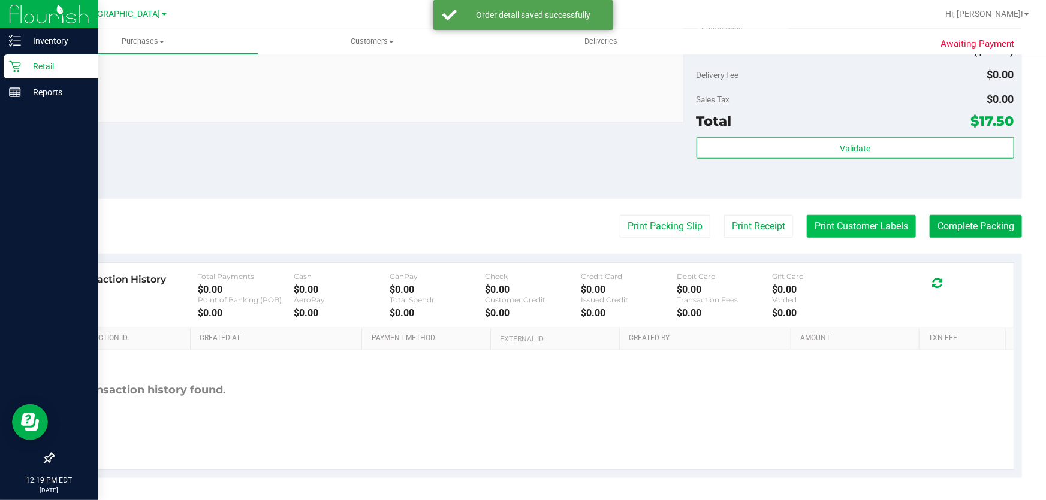
click at [812, 231] on button "Print Customer Labels" at bounding box center [861, 226] width 109 height 23
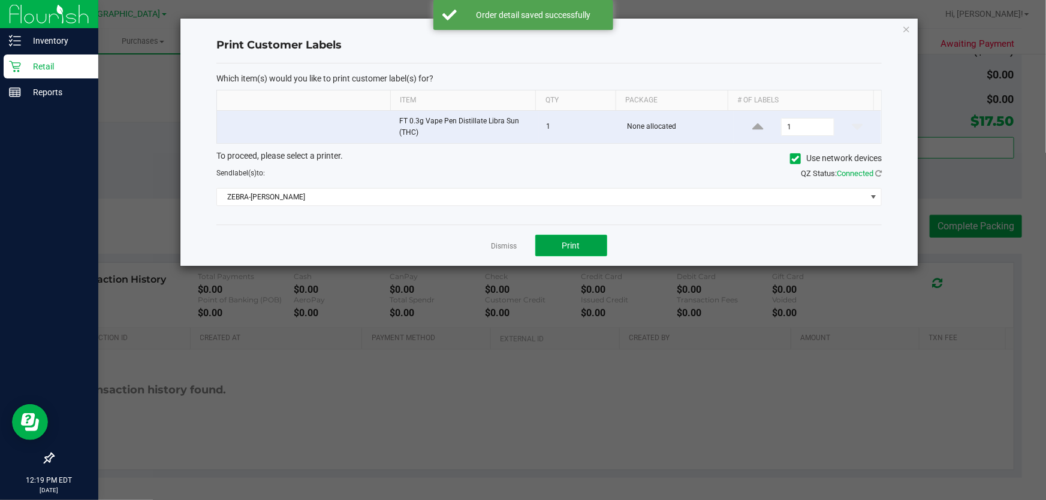
click at [591, 240] on button "Print" at bounding box center [571, 246] width 72 height 22
drag, startPoint x: 497, startPoint y: 252, endPoint x: 650, endPoint y: 206, distance: 159.5
click at [500, 251] on div "Dismiss Print" at bounding box center [548, 245] width 665 height 41
drag, startPoint x: 502, startPoint y: 245, endPoint x: 786, endPoint y: 240, distance: 283.5
click at [503, 245] on link "Dismiss" at bounding box center [504, 247] width 26 height 10
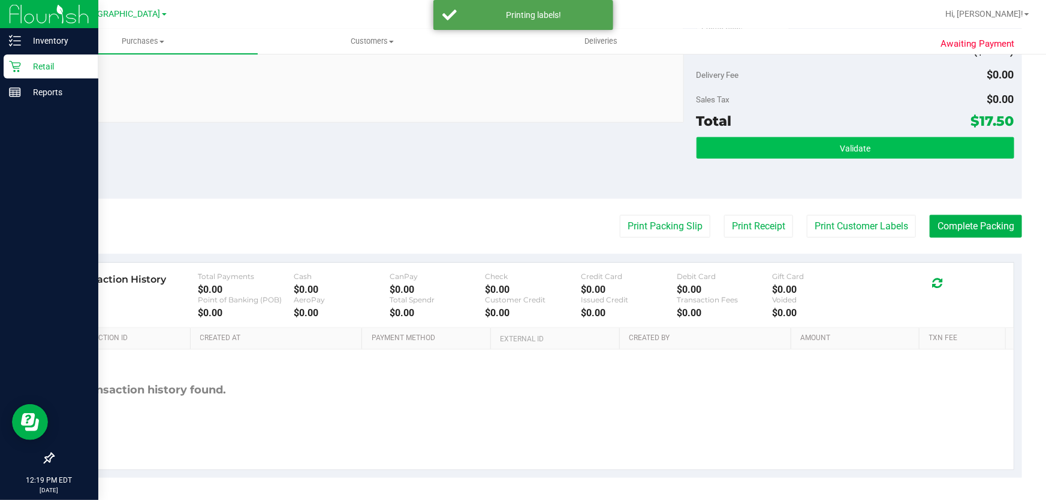
click at [867, 131] on div "Subtotal $35.00 Discounts ($17.50) Delivery Fee $0.00 Sales Tax $0.00 Total $17…" at bounding box center [855, 92] width 318 height 200
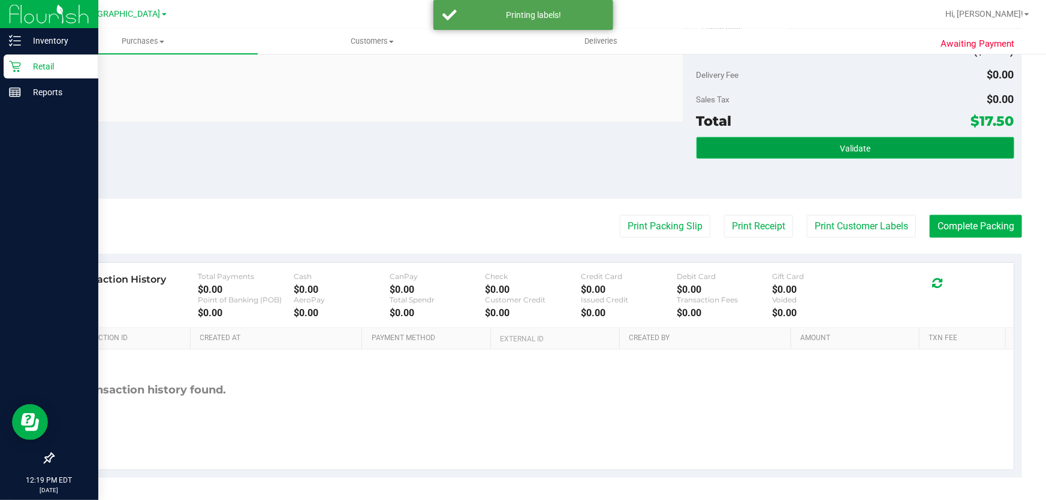
click at [866, 141] on button "Validate" at bounding box center [855, 148] width 318 height 22
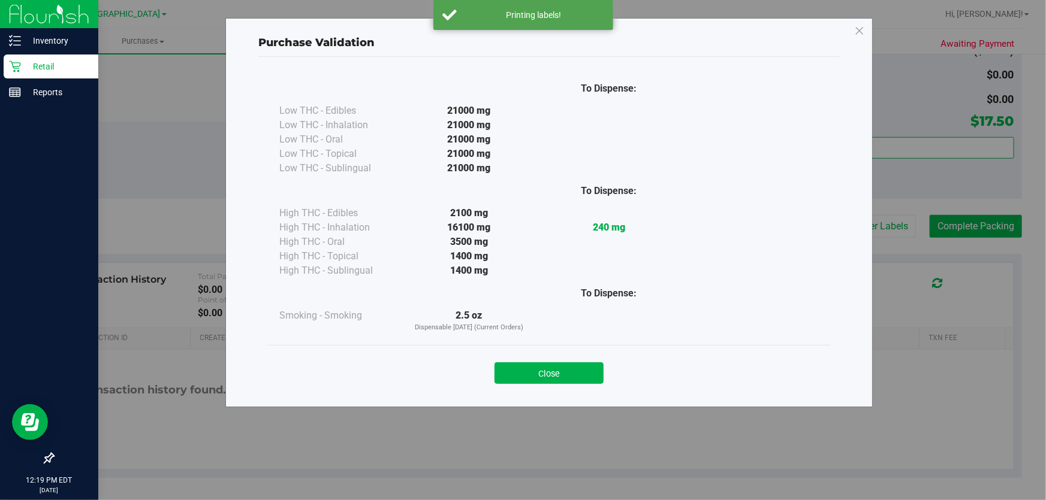
drag, startPoint x: 568, startPoint y: 367, endPoint x: 611, endPoint y: 355, distance: 45.4
click at [568, 366] on button "Close" at bounding box center [548, 374] width 109 height 22
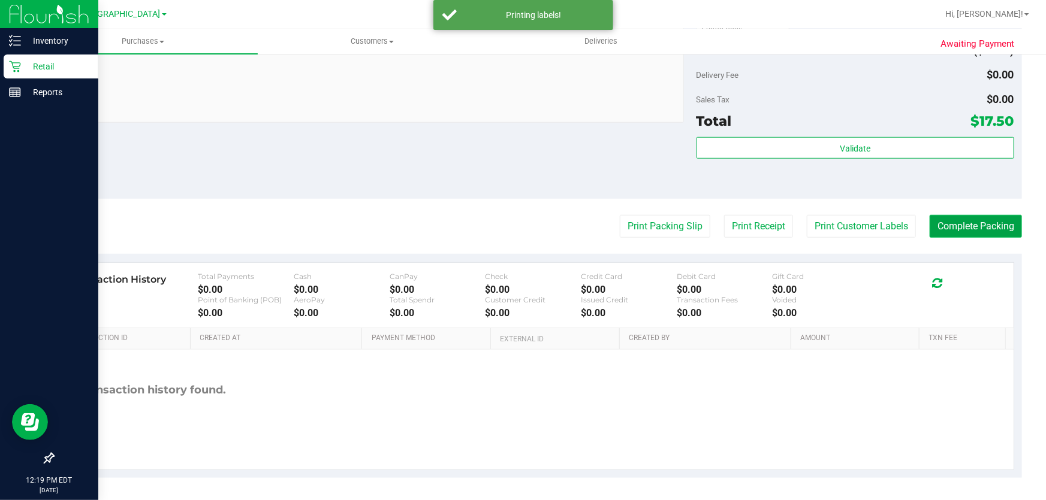
click at [952, 231] on button "Complete Packing" at bounding box center [976, 226] width 92 height 23
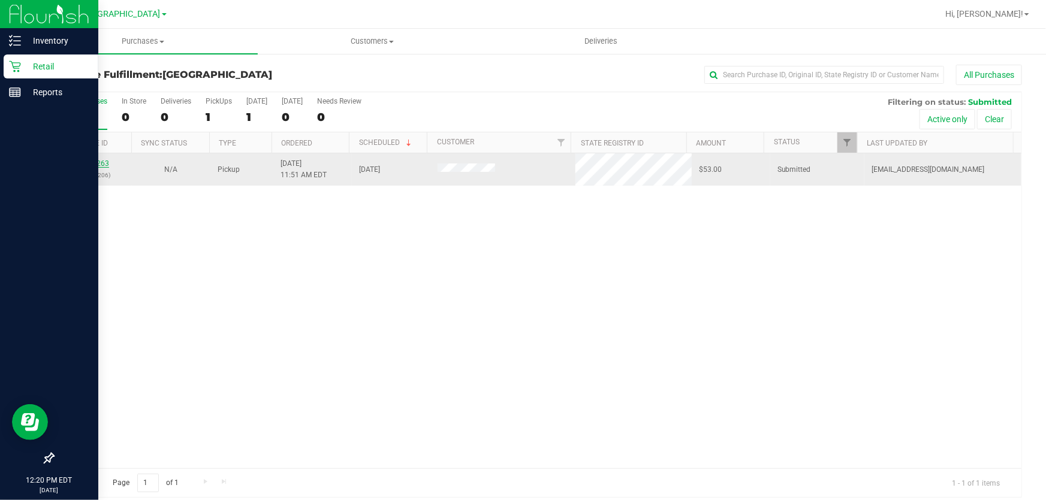
click at [93, 164] on link "12008263" at bounding box center [93, 163] width 34 height 8
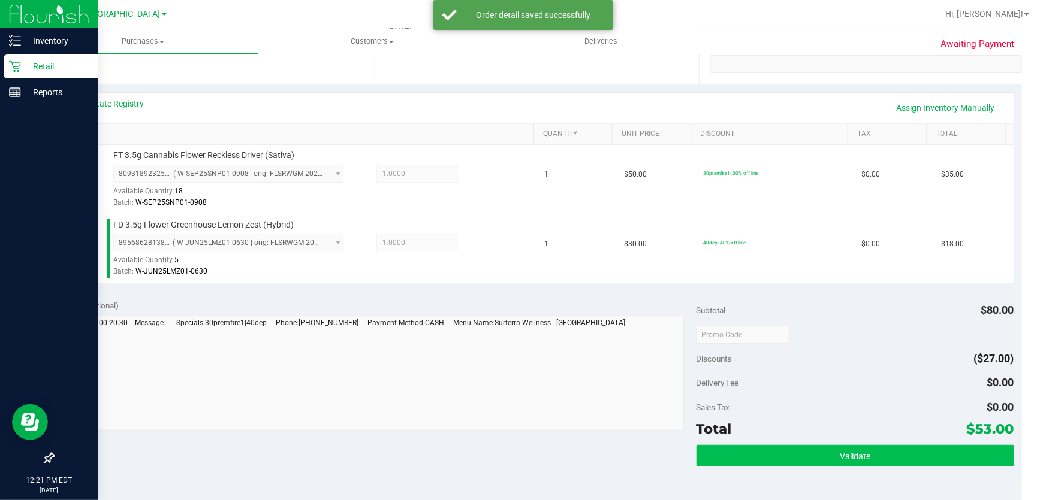
scroll to position [352, 0]
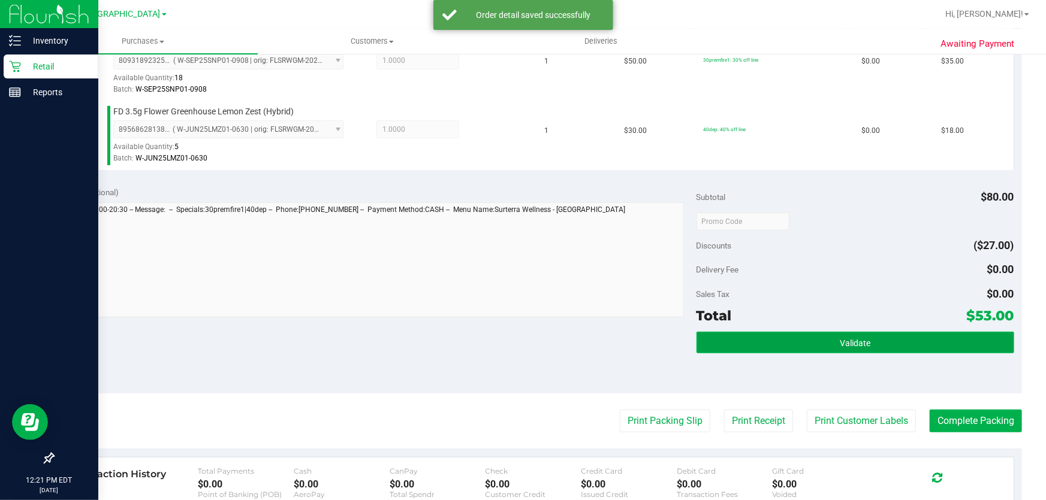
click at [816, 345] on button "Validate" at bounding box center [855, 343] width 318 height 22
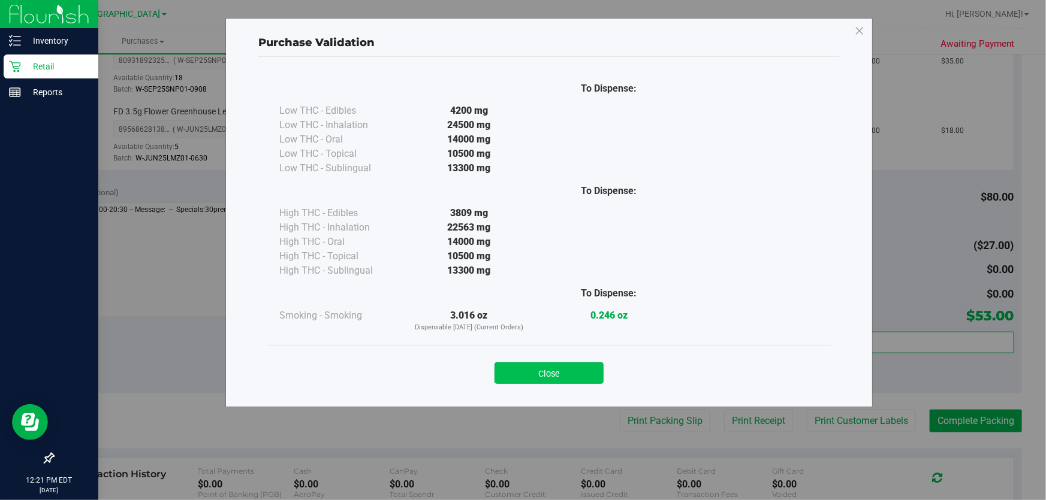
click at [547, 368] on button "Close" at bounding box center [548, 374] width 109 height 22
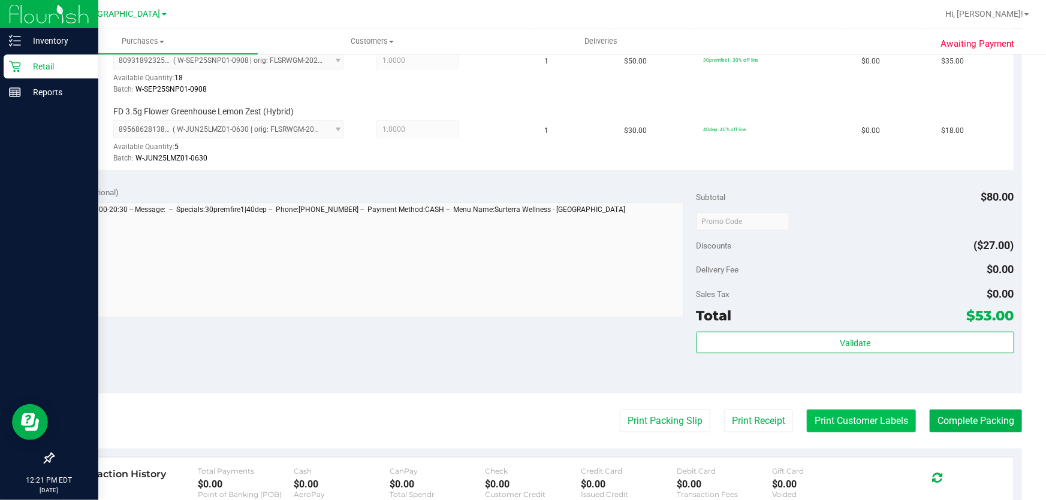
click at [852, 428] on button "Print Customer Labels" at bounding box center [861, 421] width 109 height 23
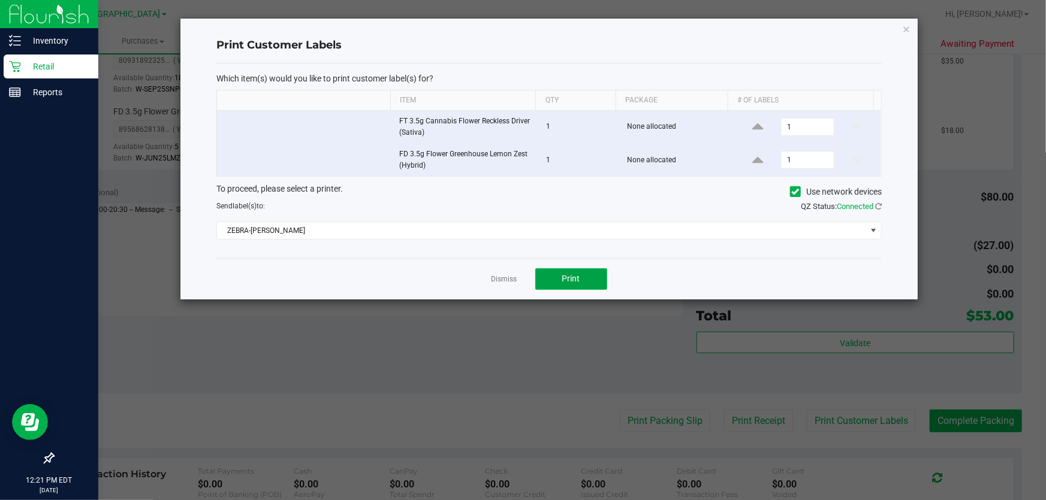
click at [564, 271] on button "Print" at bounding box center [571, 280] width 72 height 22
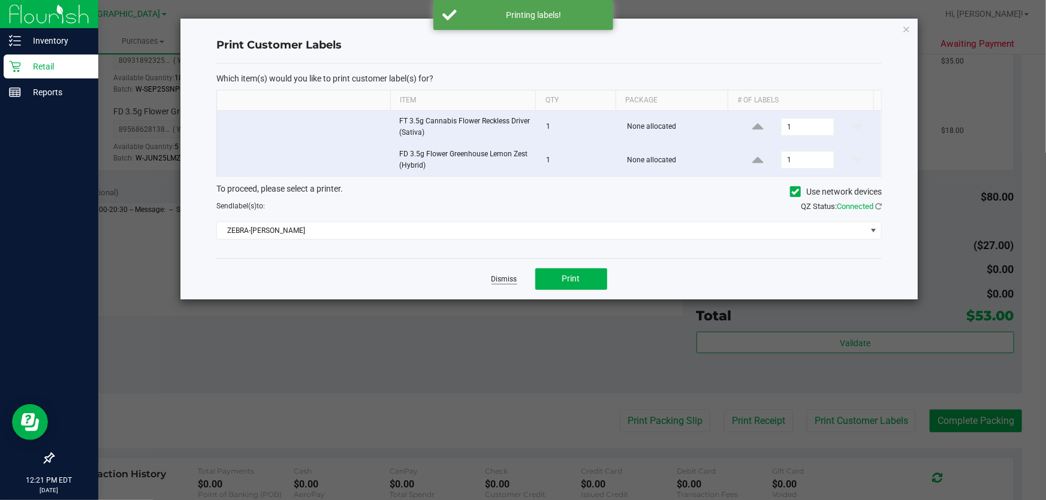
click at [502, 278] on link "Dismiss" at bounding box center [504, 280] width 26 height 10
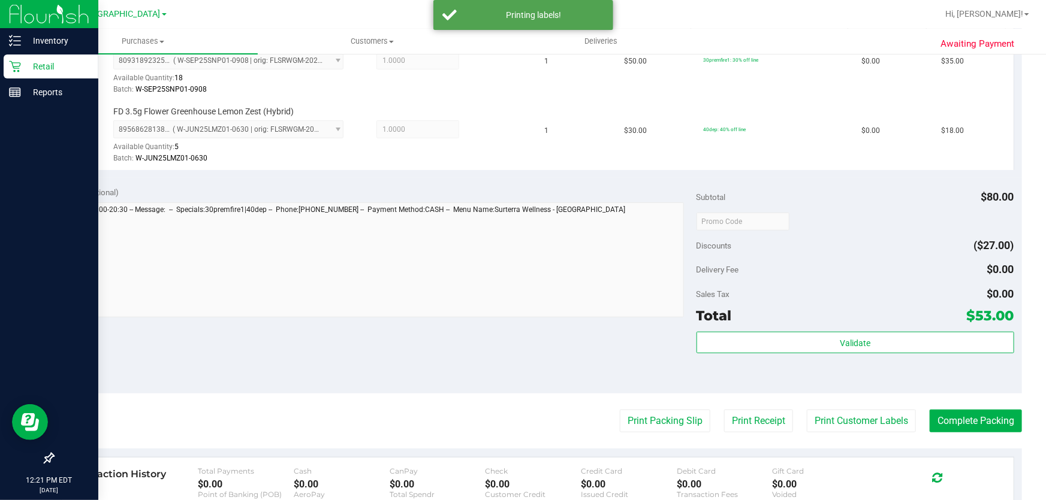
drag, startPoint x: 482, startPoint y: 337, endPoint x: 658, endPoint y: 345, distance: 176.4
click at [491, 343] on div "Notes (optional) Subtotal $80.00 Discounts ($27.00) Delivery Fee $0.00 Sales Ta…" at bounding box center [537, 286] width 969 height 216
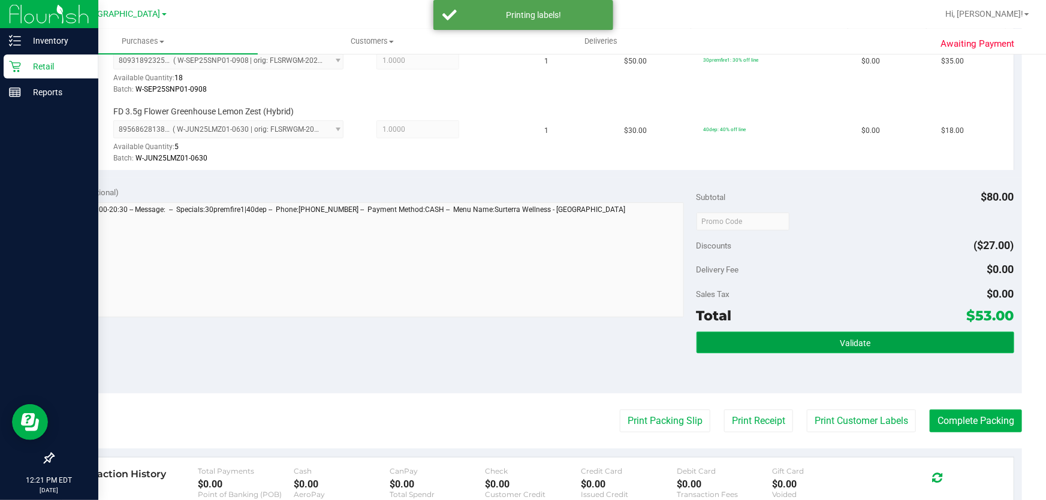
click at [714, 345] on button "Validate" at bounding box center [855, 343] width 318 height 22
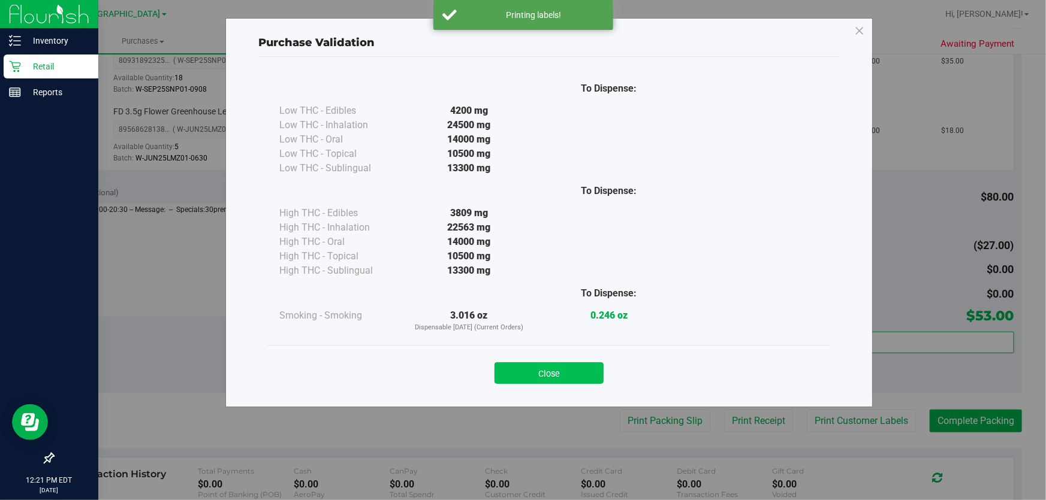
click at [576, 372] on button "Close" at bounding box center [548, 374] width 109 height 22
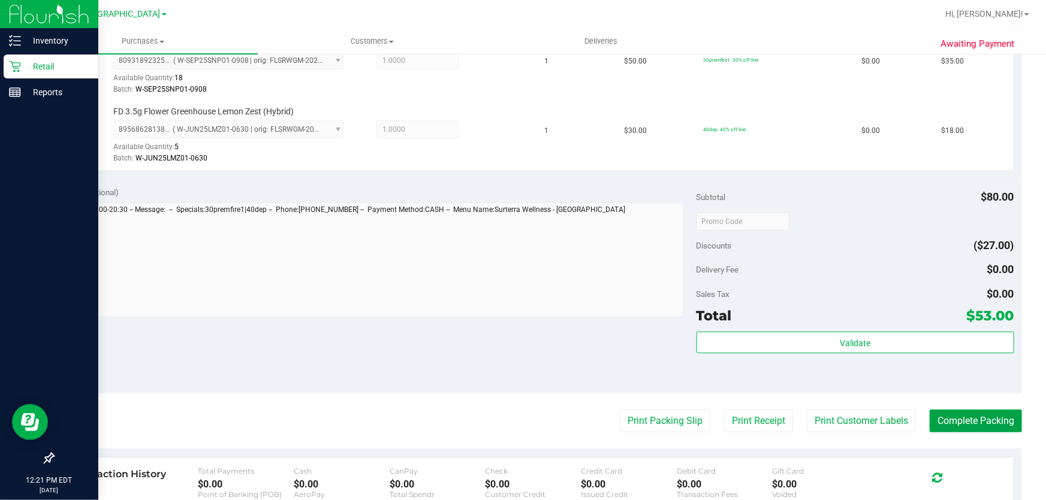
drag, startPoint x: 925, startPoint y: 415, endPoint x: 638, endPoint y: 334, distance: 298.1
click at [930, 415] on button "Complete Packing" at bounding box center [976, 421] width 92 height 23
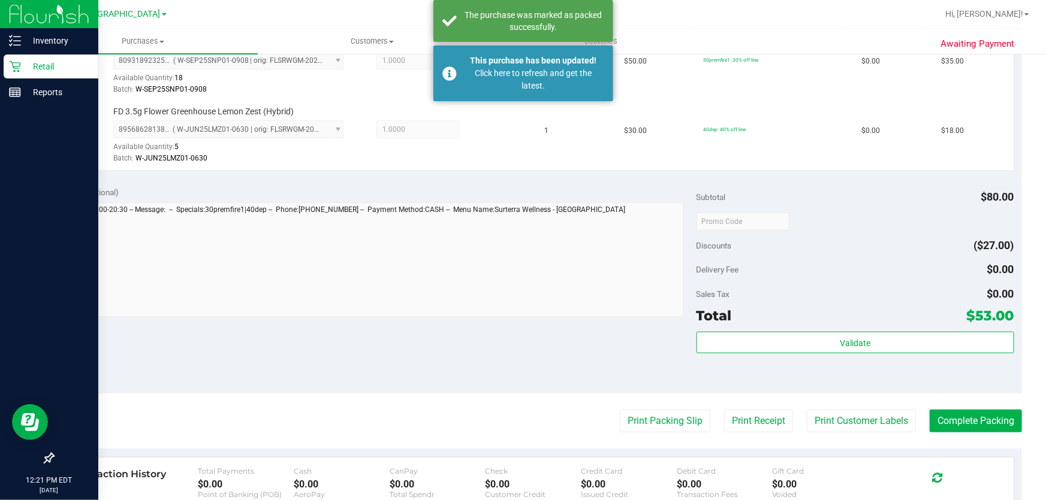
click at [29, 61] on p "Retail" at bounding box center [57, 66] width 72 height 14
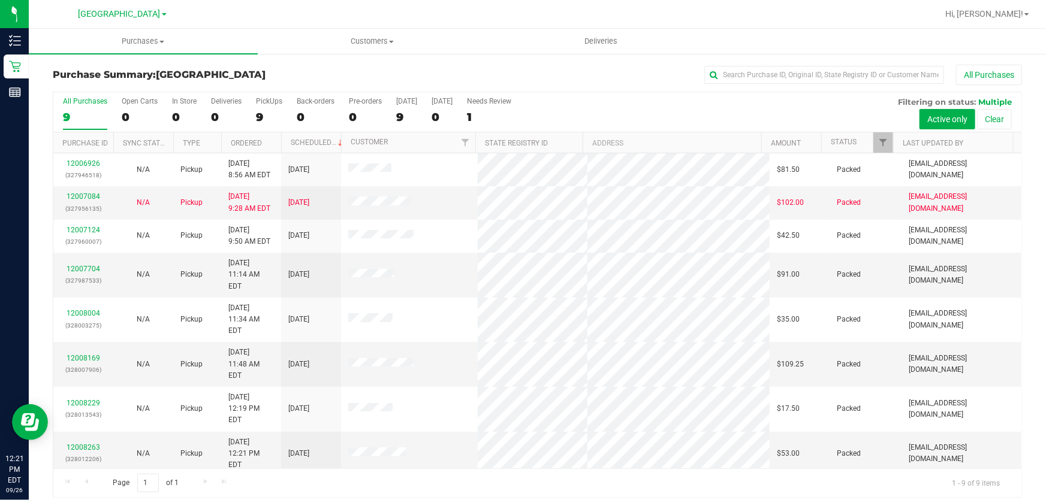
click at [390, 71] on div "All Purchases" at bounding box center [699, 75] width 646 height 20
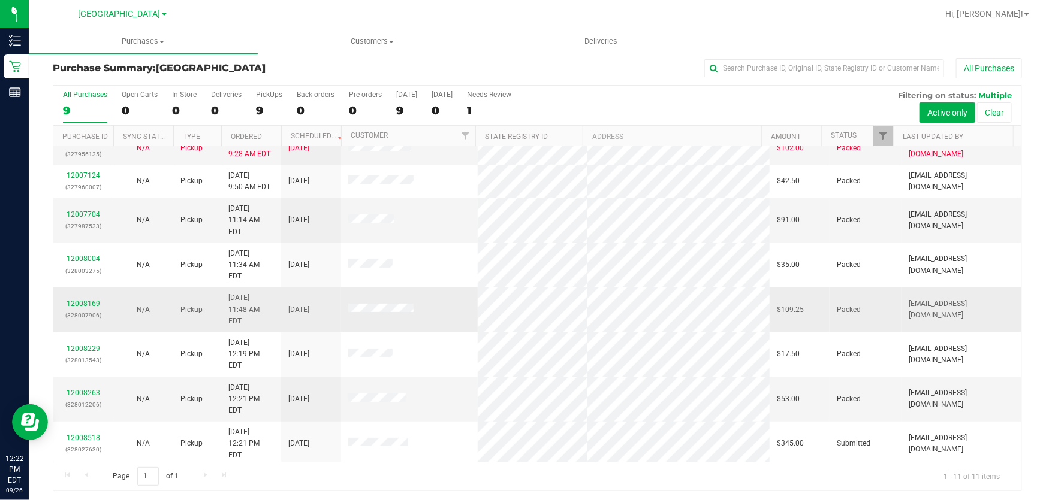
scroll to position [9, 0]
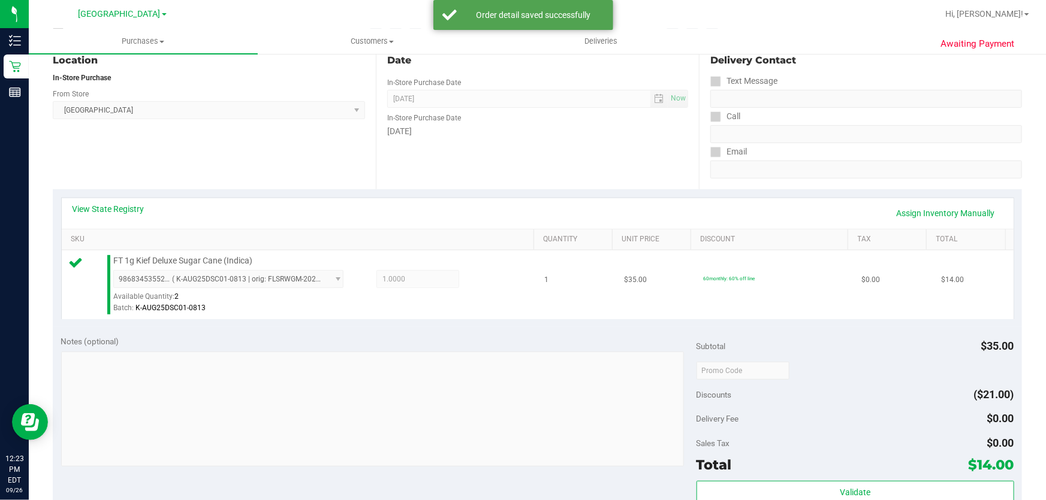
scroll to position [282, 0]
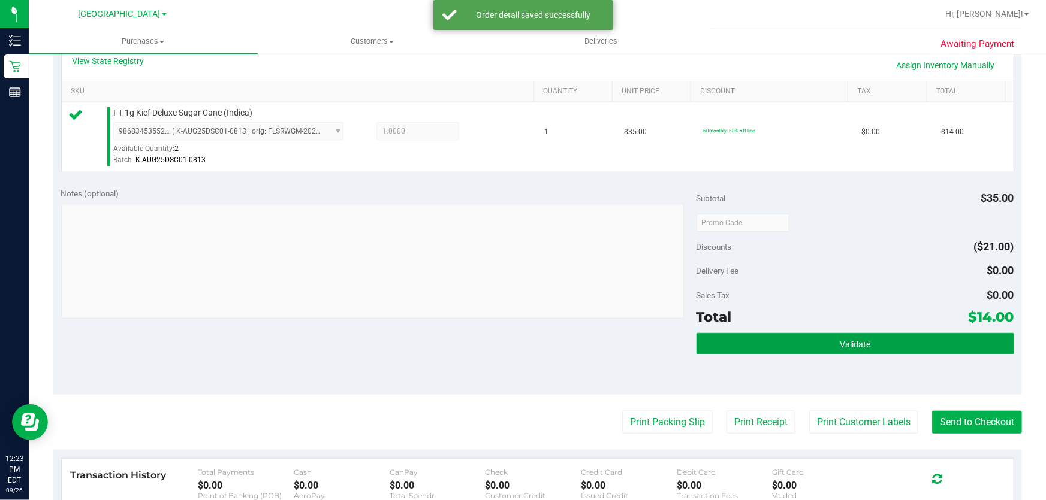
click at [815, 344] on button "Validate" at bounding box center [855, 344] width 318 height 22
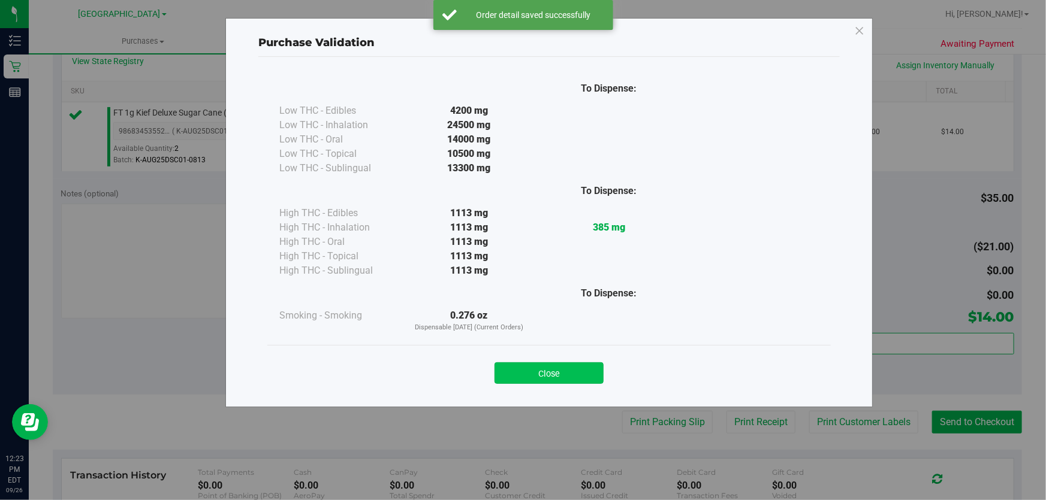
click at [572, 368] on button "Close" at bounding box center [548, 374] width 109 height 22
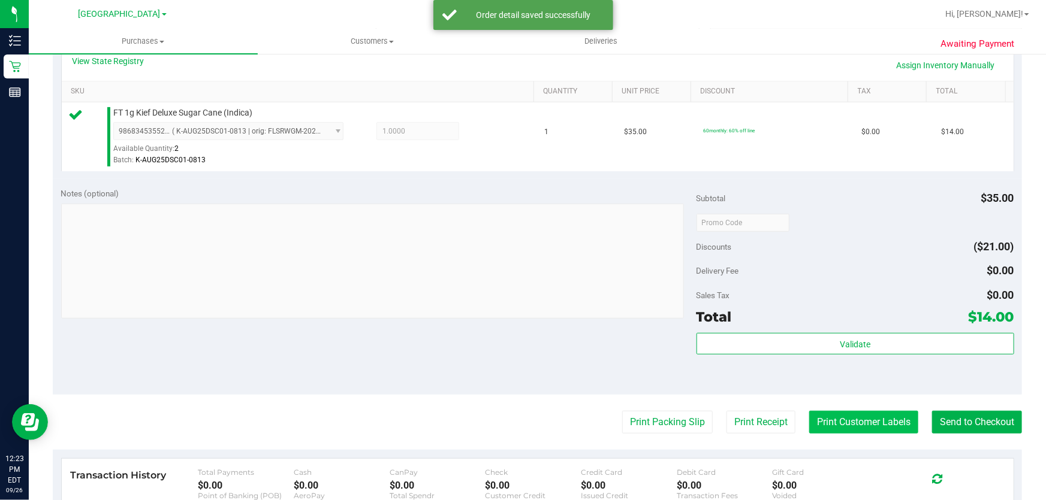
click at [814, 414] on button "Print Customer Labels" at bounding box center [863, 422] width 109 height 23
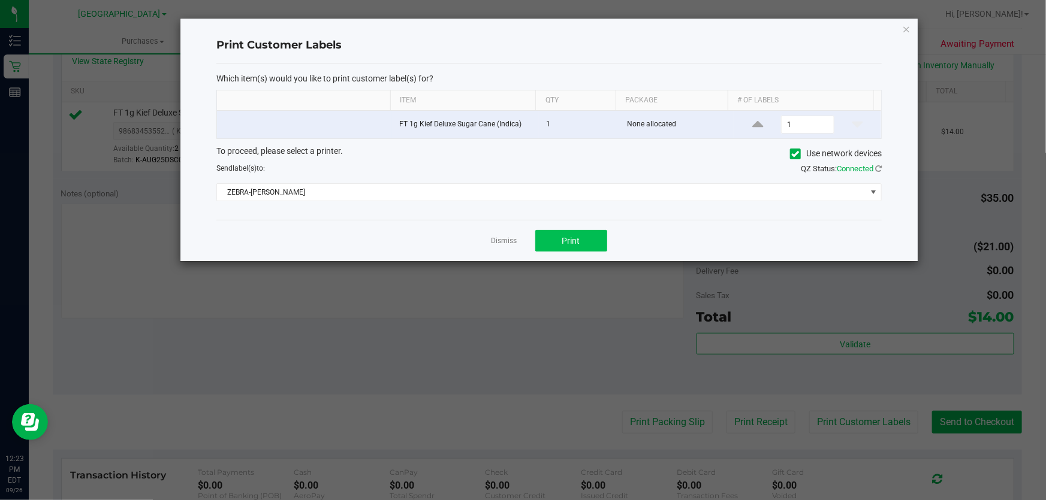
drag, startPoint x: 563, startPoint y: 222, endPoint x: 569, endPoint y: 241, distance: 19.5
click at [565, 229] on div "Print Customer Labels Which item(s) would you like to print customer label(s) f…" at bounding box center [548, 140] width 737 height 243
click at [569, 246] on span "Print" at bounding box center [571, 241] width 18 height 10
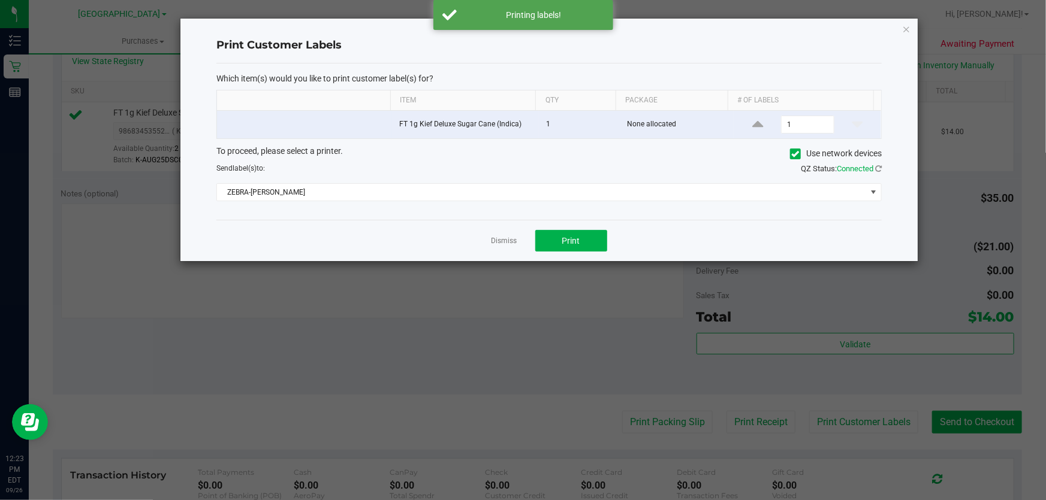
click at [507, 237] on link "Dismiss" at bounding box center [504, 241] width 26 height 10
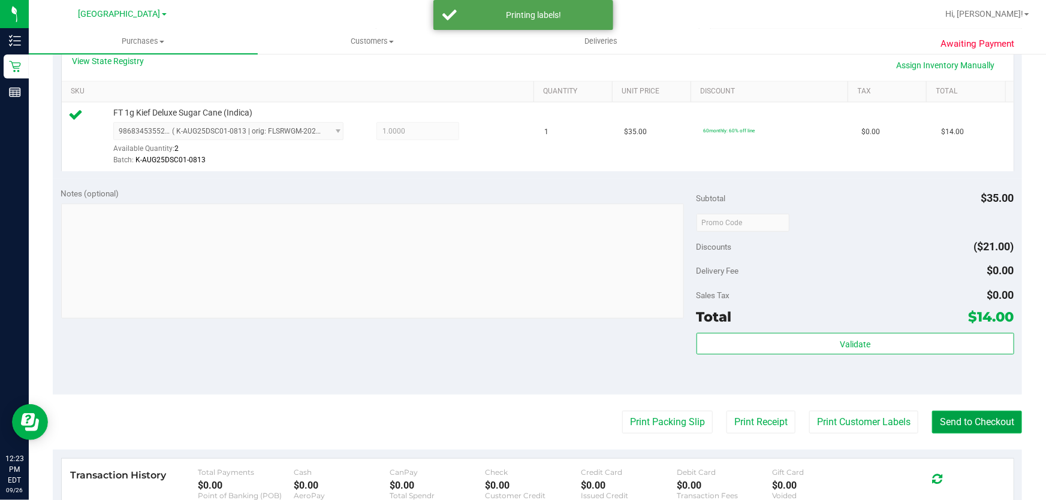
click at [986, 423] on button "Send to Checkout" at bounding box center [977, 422] width 90 height 23
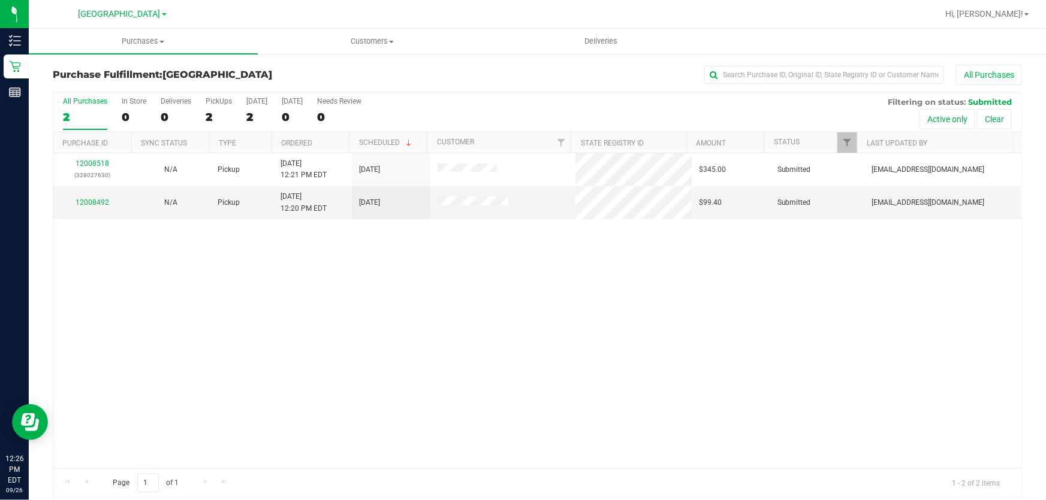
click at [342, 262] on div "12008518 (328027630) N/A Pickup [DATE] 12:21 PM EDT 9/26/2025 $345.00 Submitted…" at bounding box center [537, 310] width 968 height 315
click at [420, 290] on div "12008518 (328027630) N/A Pickup [DATE] 12:21 PM EDT 9/26/2025 $345.00 Submitted…" at bounding box center [537, 310] width 968 height 315
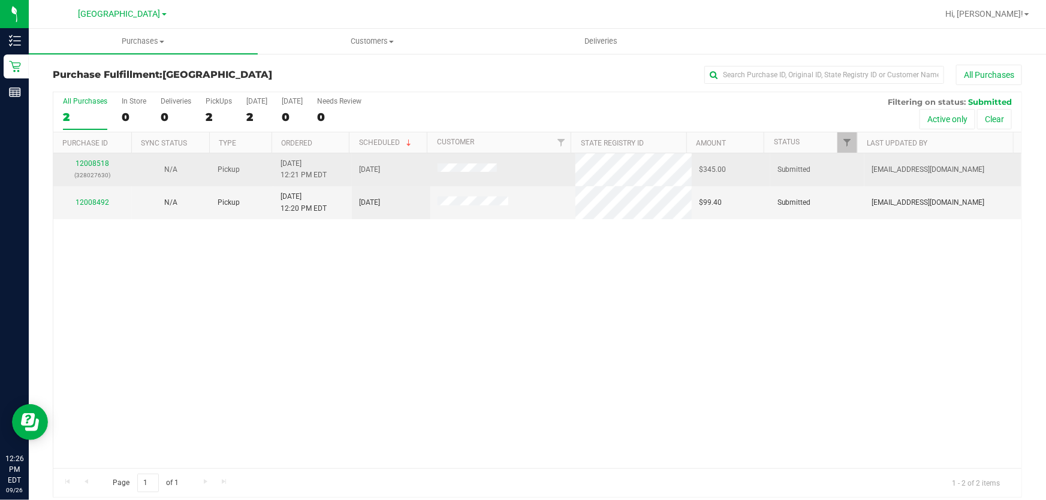
click at [96, 168] on div "12008518 (328027630)" at bounding box center [93, 169] width 64 height 23
click at [96, 164] on link "12008518" at bounding box center [93, 163] width 34 height 8
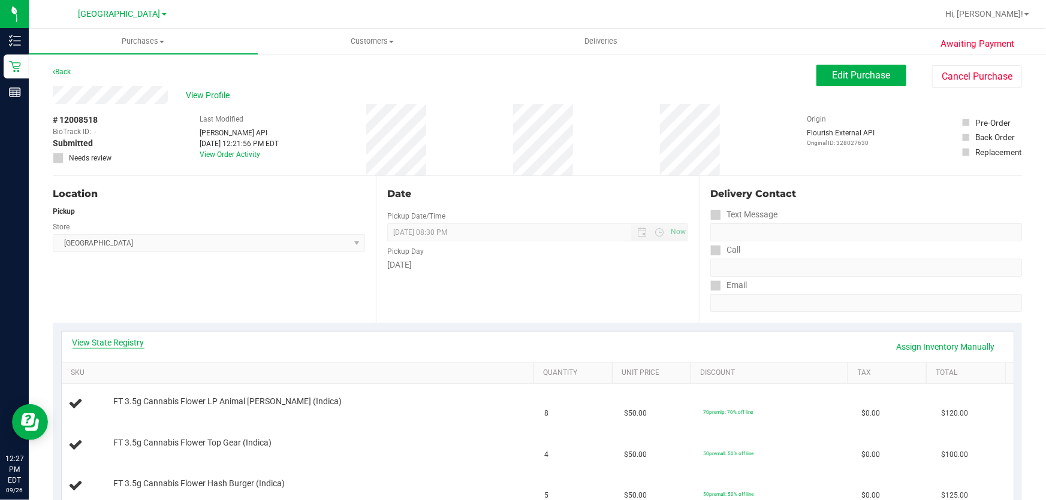
click at [123, 339] on link "View State Registry" at bounding box center [109, 343] width 72 height 12
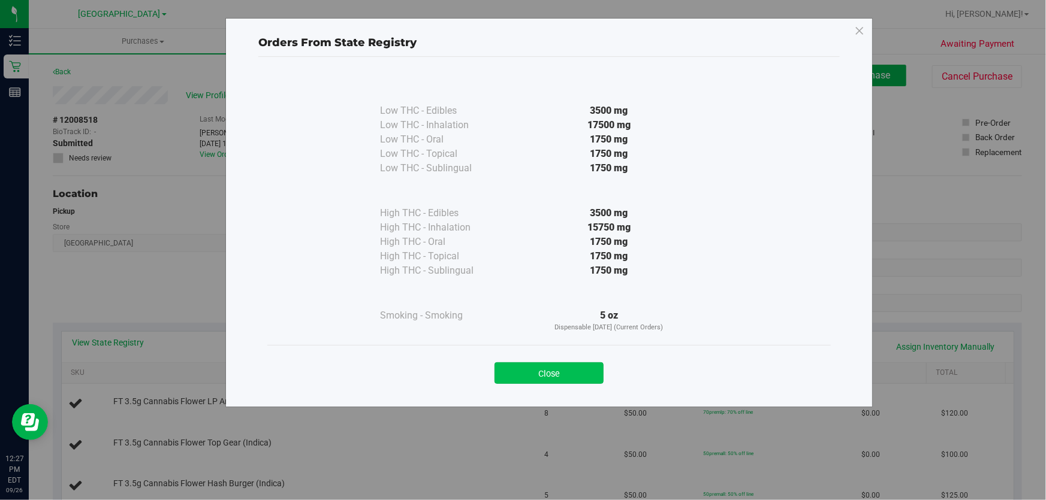
click at [580, 371] on button "Close" at bounding box center [548, 374] width 109 height 22
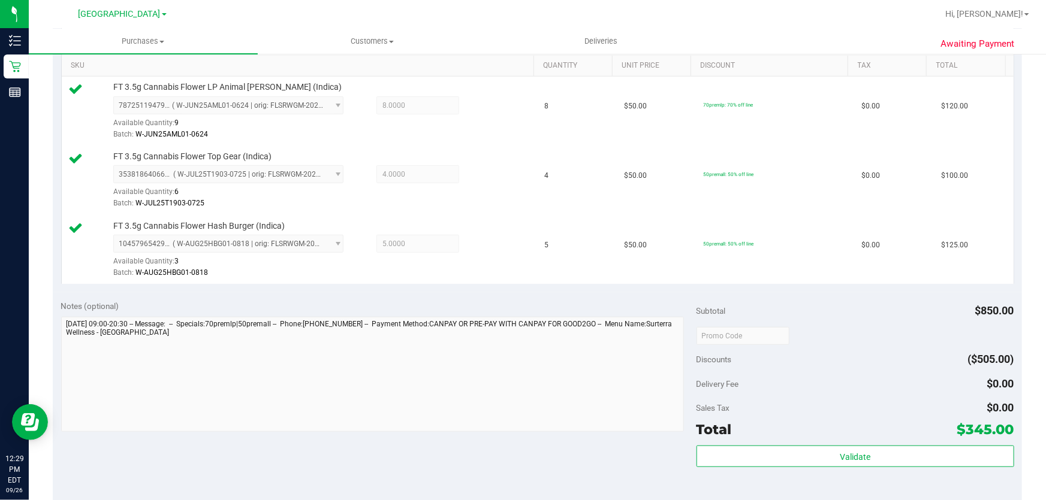
scroll to position [327, 0]
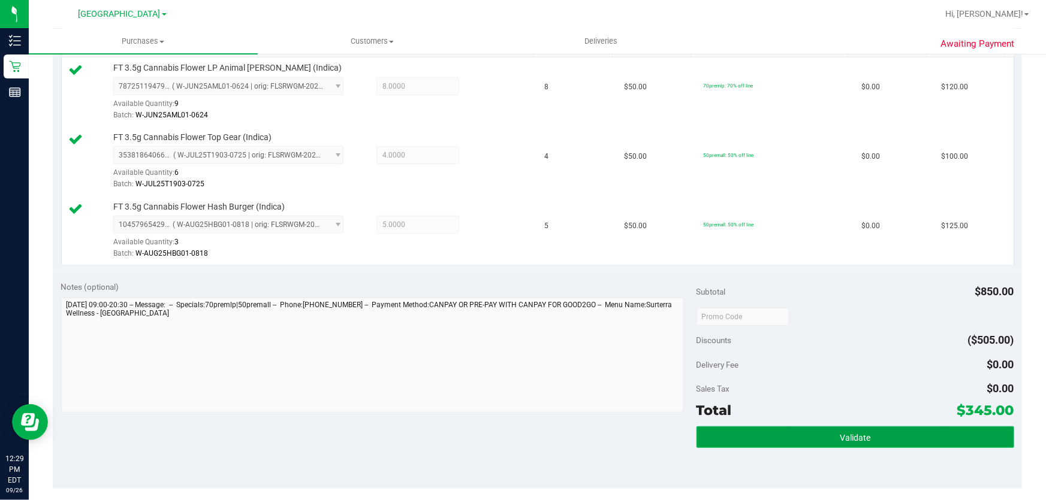
click at [851, 438] on span "Validate" at bounding box center [855, 438] width 31 height 10
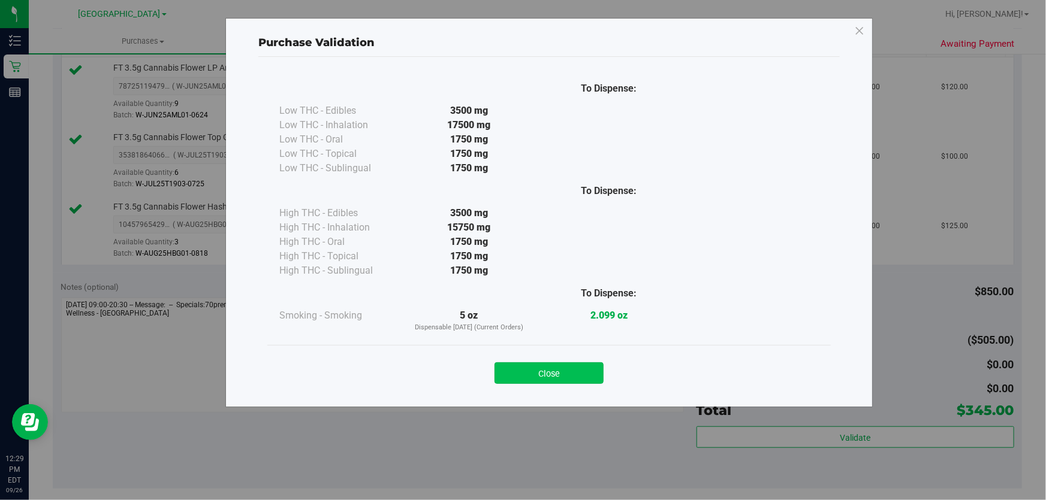
drag, startPoint x: 560, startPoint y: 359, endPoint x: 560, endPoint y: 366, distance: 6.6
click at [560, 366] on div "Close" at bounding box center [548, 370] width 545 height 30
click at [561, 376] on button "Close" at bounding box center [548, 374] width 109 height 22
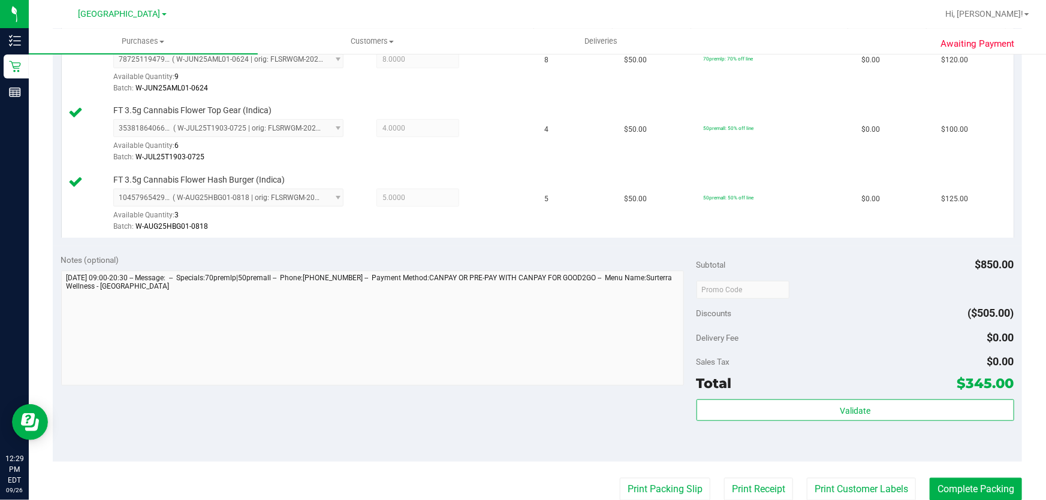
scroll to position [381, 0]
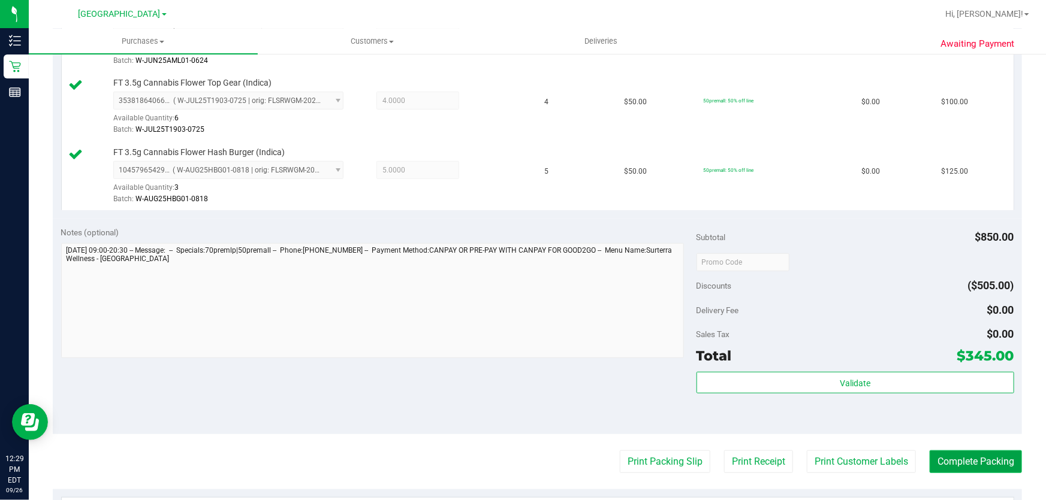
click at [971, 461] on button "Complete Packing" at bounding box center [976, 462] width 92 height 23
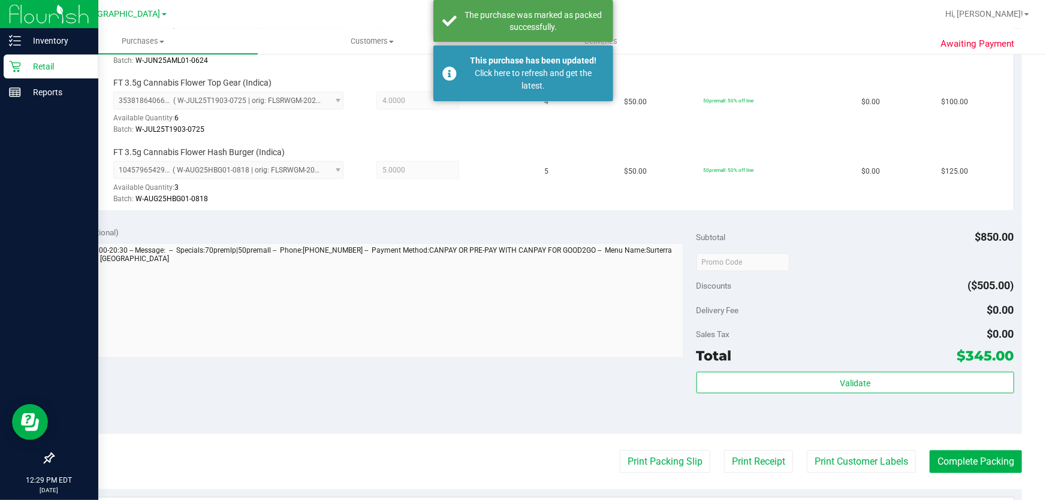
click at [13, 69] on icon at bounding box center [15, 67] width 12 height 12
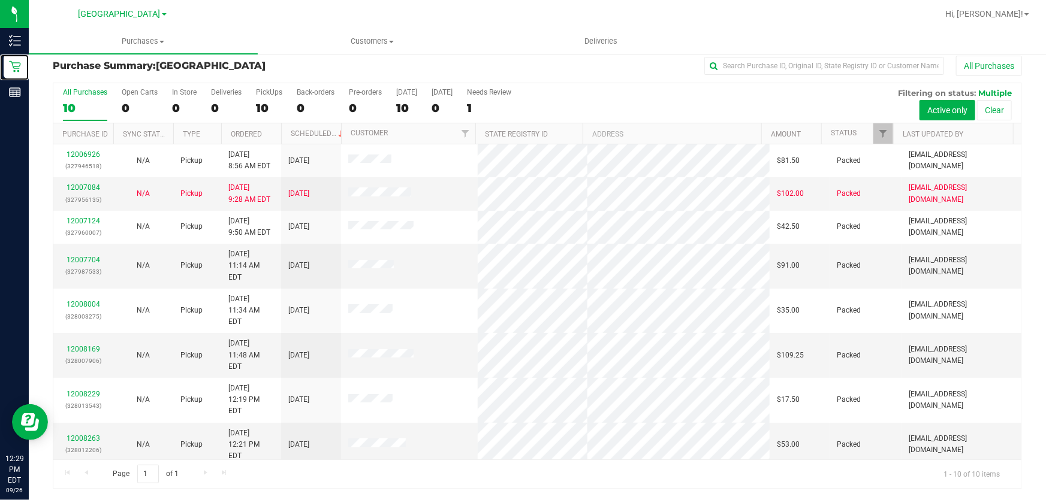
scroll to position [15, 0]
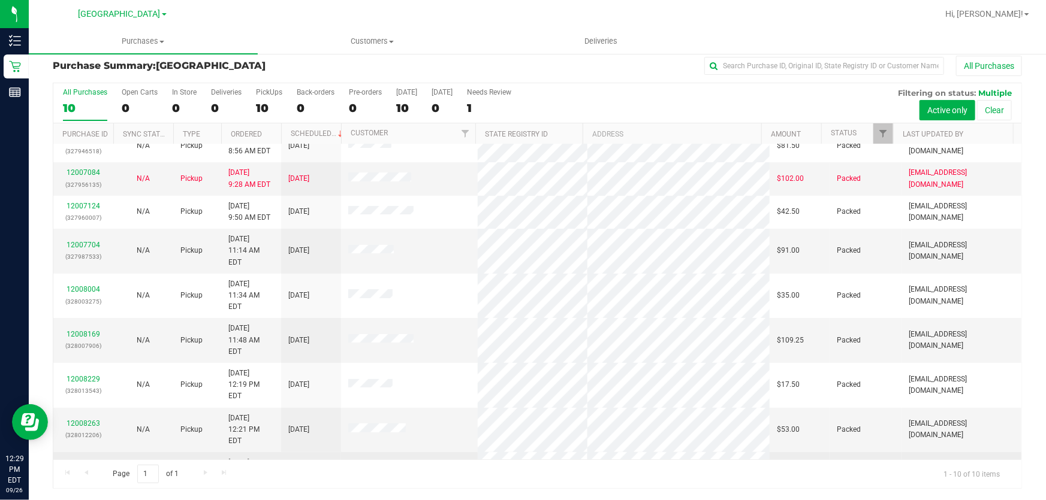
click at [96, 465] on link "12008518" at bounding box center [84, 469] width 34 height 8
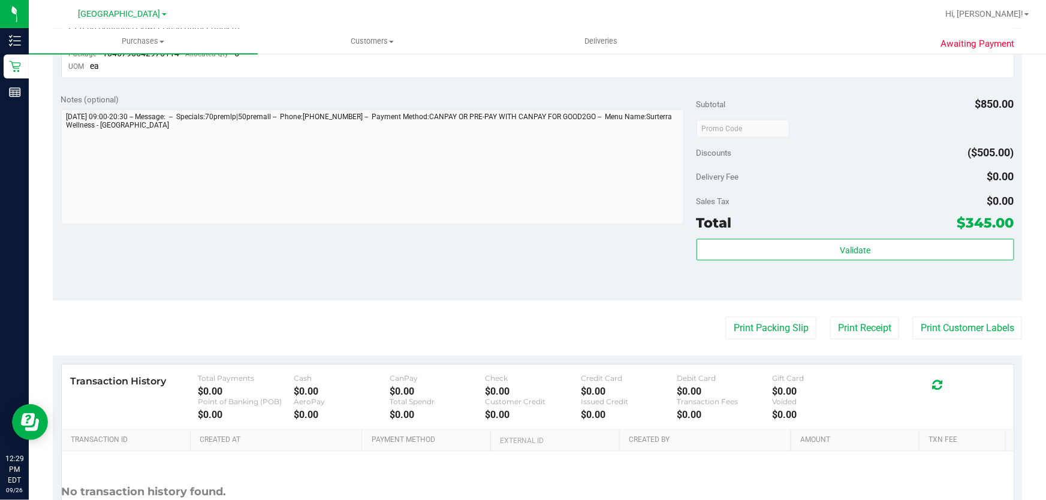
scroll to position [591, 0]
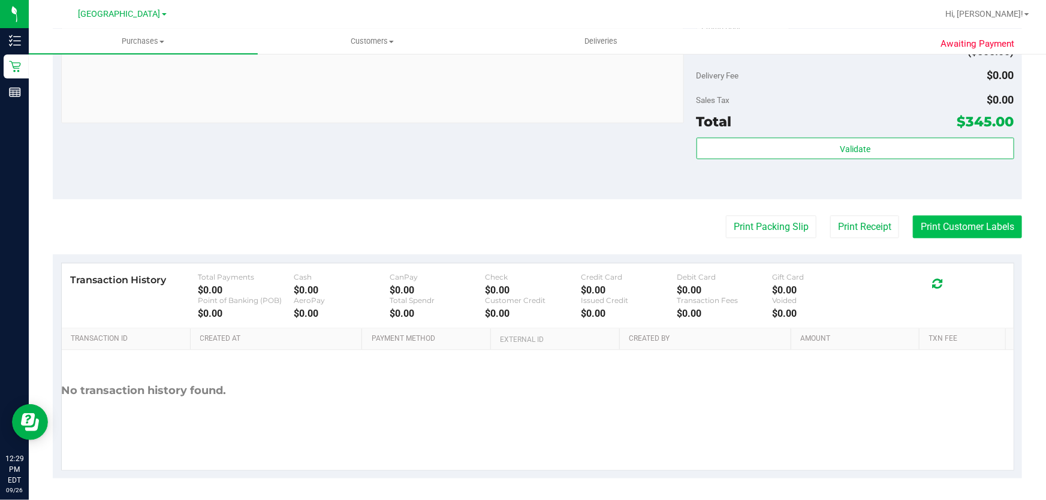
click at [940, 218] on button "Print Customer Labels" at bounding box center [967, 227] width 109 height 23
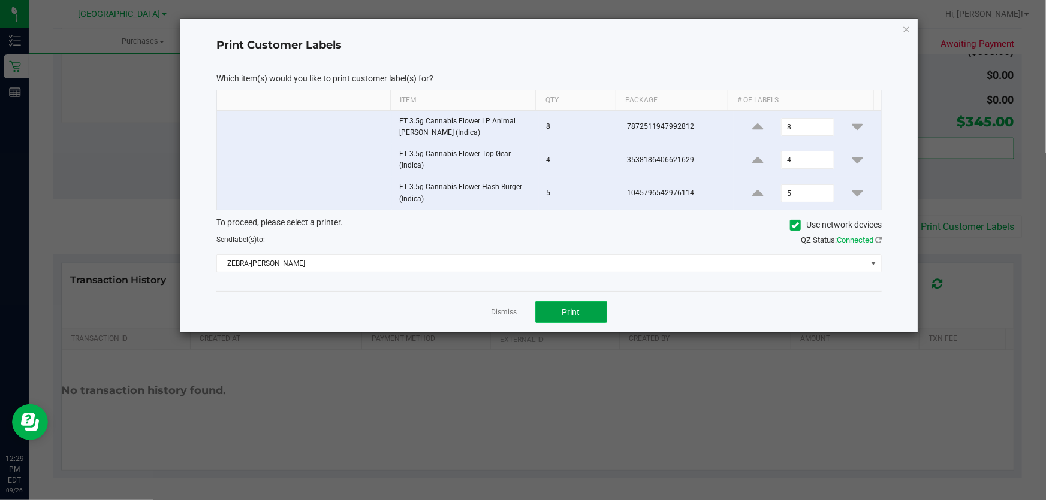
click at [585, 306] on button "Print" at bounding box center [571, 312] width 72 height 22
click at [514, 312] on link "Dismiss" at bounding box center [504, 312] width 26 height 10
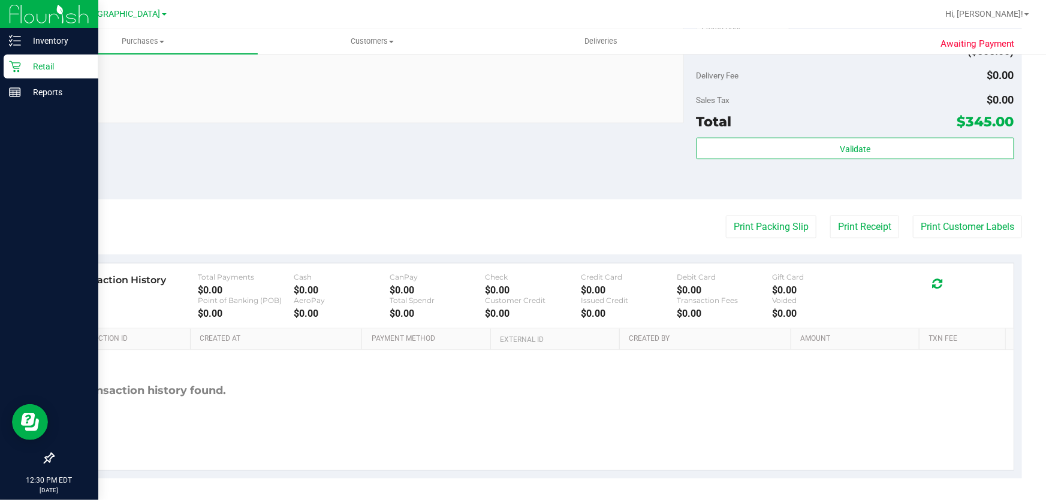
click at [35, 61] on p "Retail" at bounding box center [57, 66] width 72 height 14
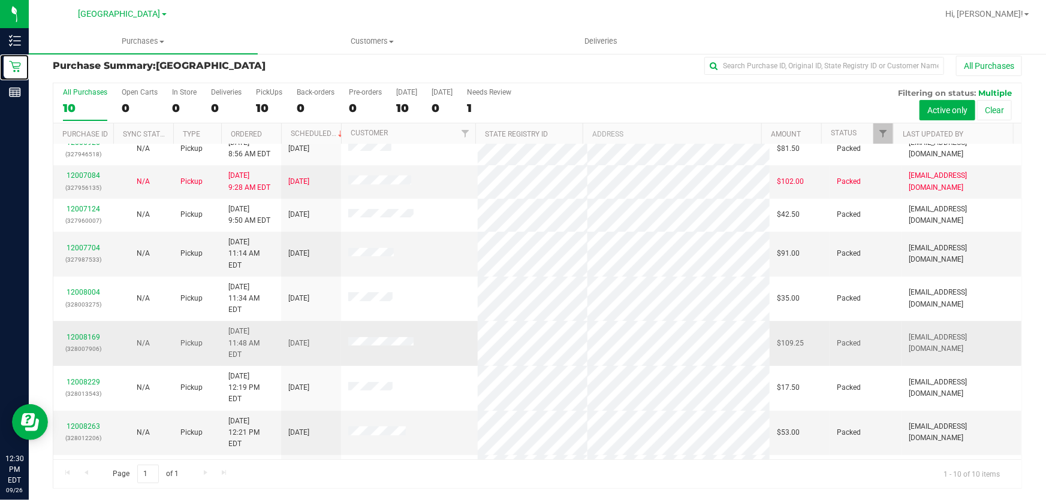
scroll to position [15, 0]
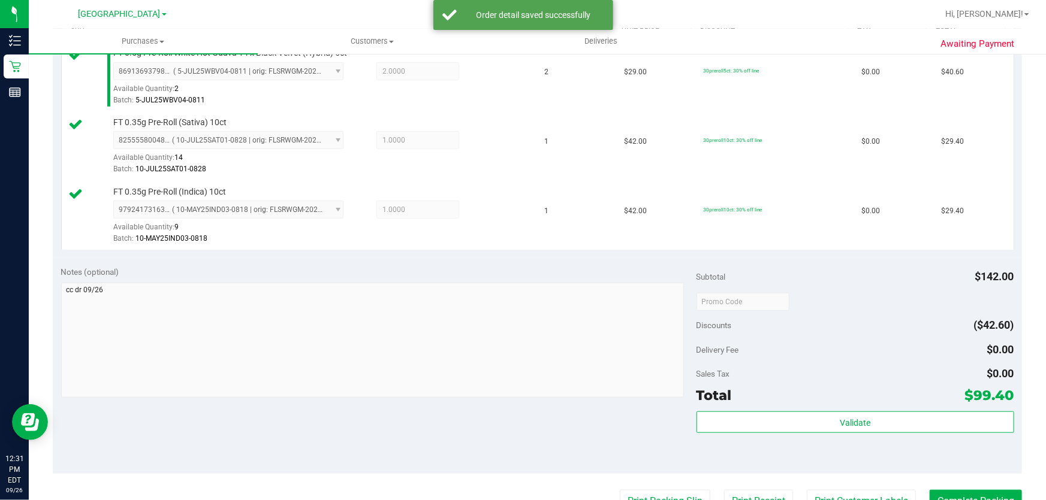
scroll to position [445, 0]
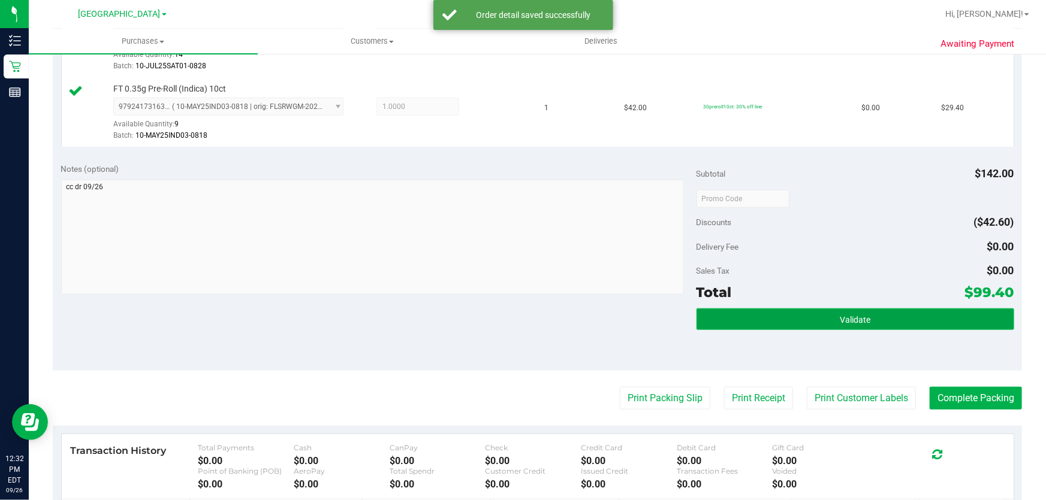
click at [812, 316] on button "Validate" at bounding box center [855, 320] width 318 height 22
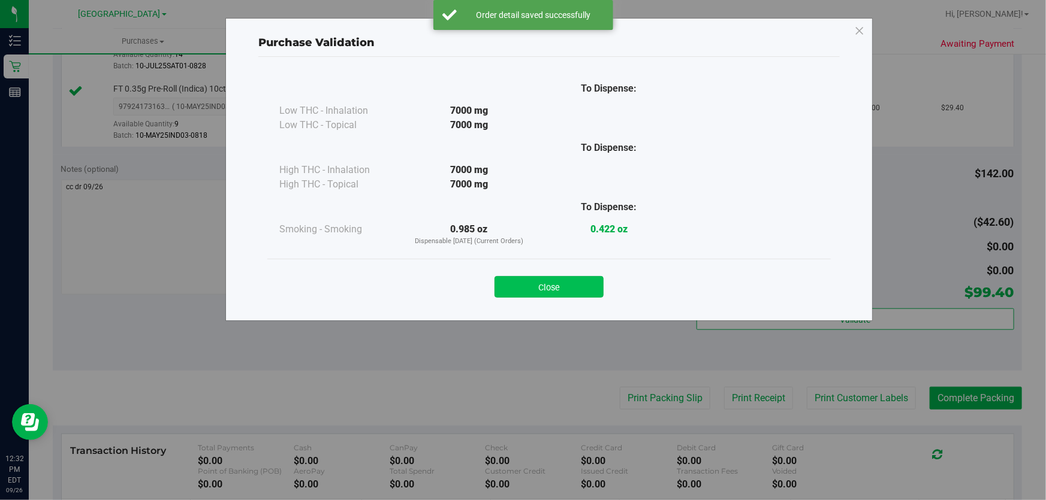
click at [545, 291] on button "Close" at bounding box center [548, 287] width 109 height 22
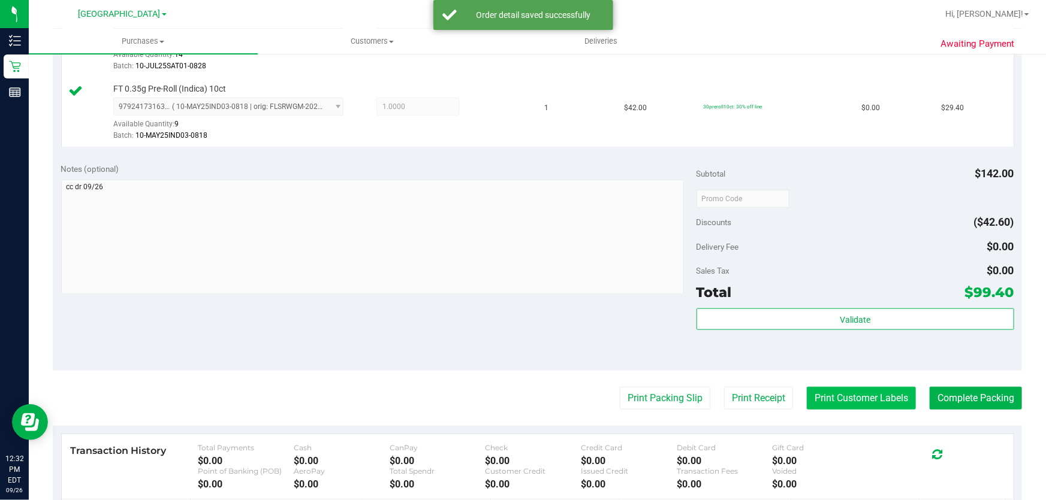
click at [826, 399] on button "Print Customer Labels" at bounding box center [861, 398] width 109 height 23
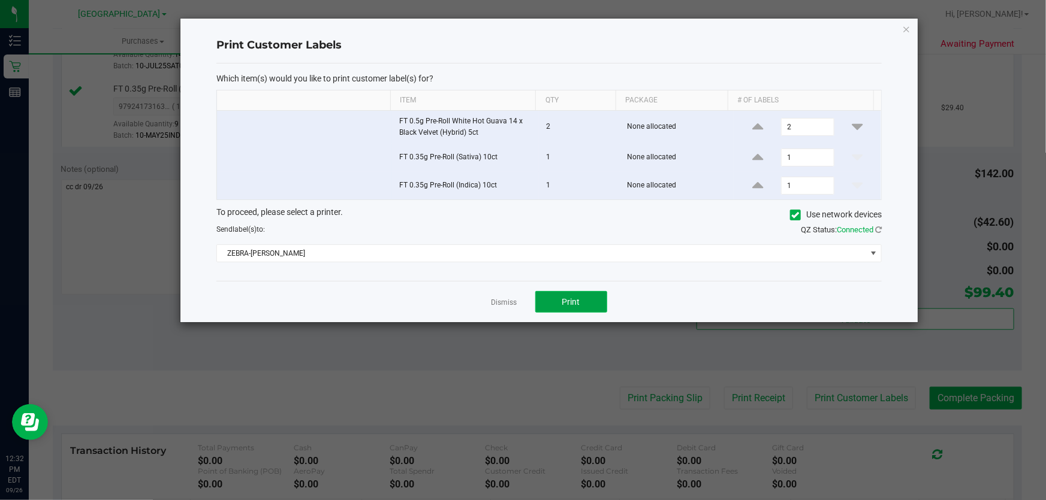
click at [599, 298] on button "Print" at bounding box center [571, 302] width 72 height 22
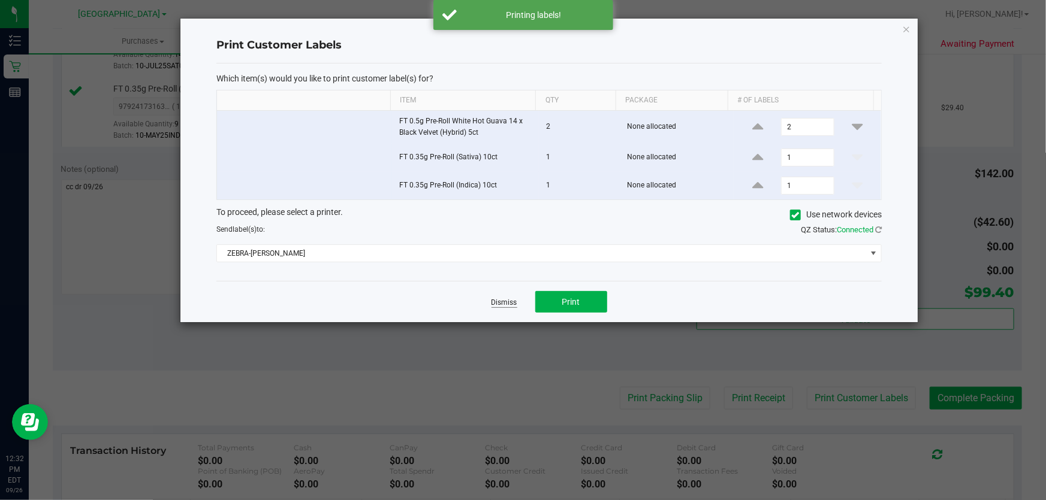
click at [509, 304] on link "Dismiss" at bounding box center [504, 303] width 26 height 10
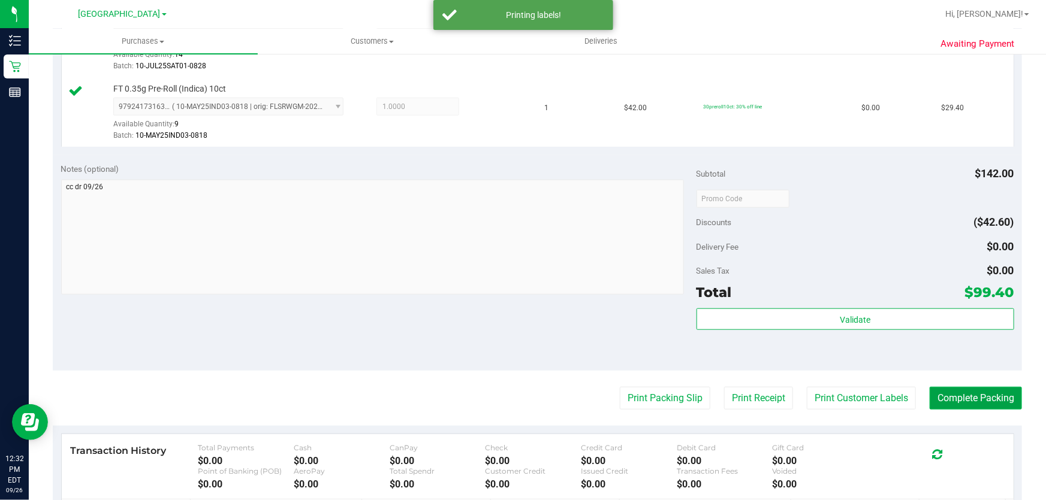
click at [936, 396] on button "Complete Packing" at bounding box center [976, 398] width 92 height 23
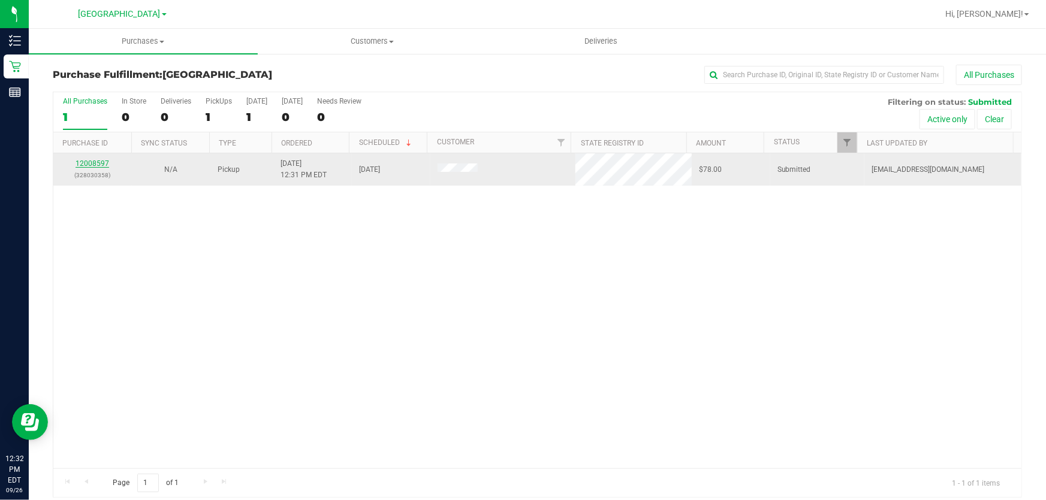
click at [96, 164] on link "12008597" at bounding box center [93, 163] width 34 height 8
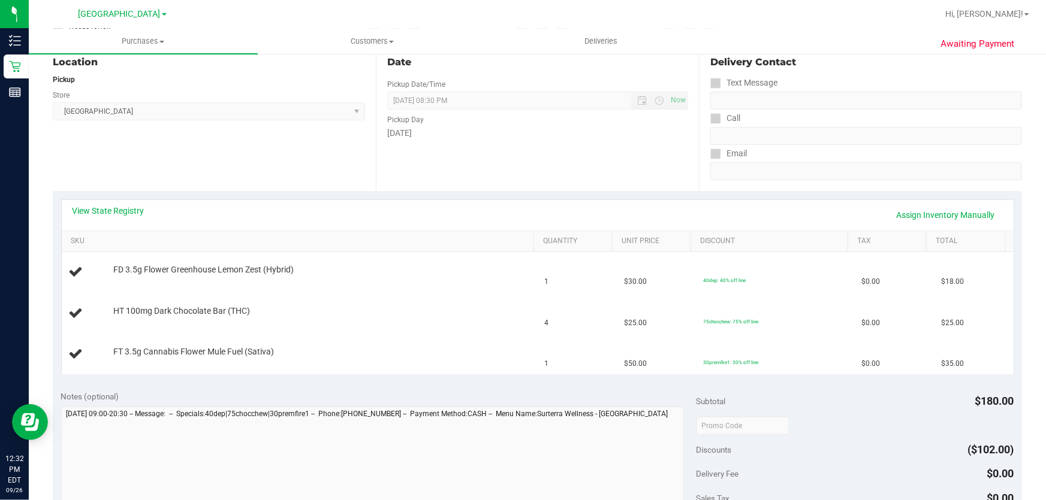
scroll to position [163, 0]
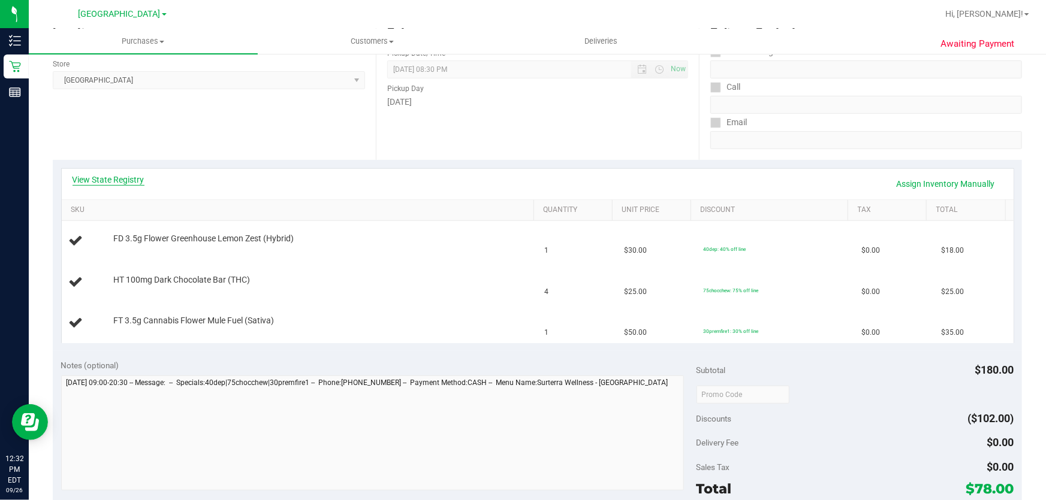
click at [104, 175] on link "View State Registry" at bounding box center [109, 180] width 72 height 12
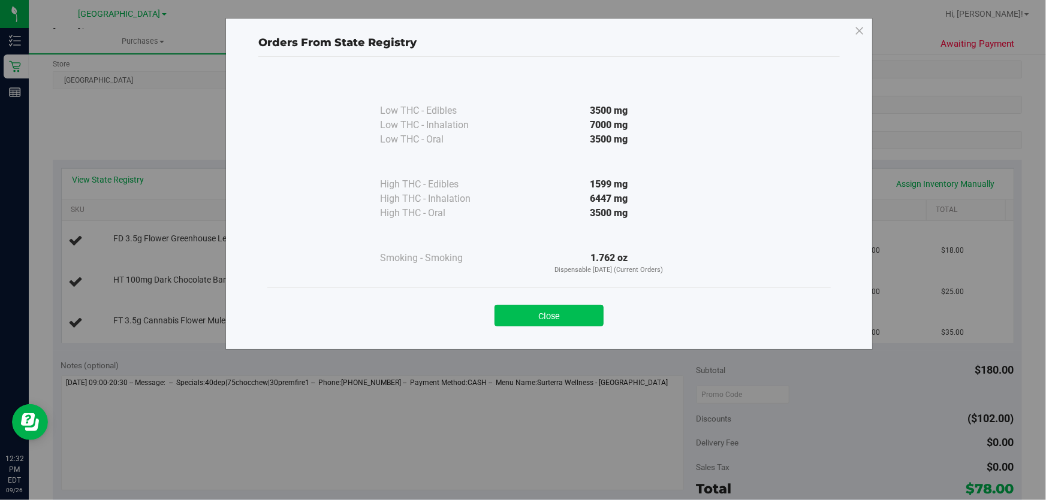
click at [585, 318] on button "Close" at bounding box center [548, 316] width 109 height 22
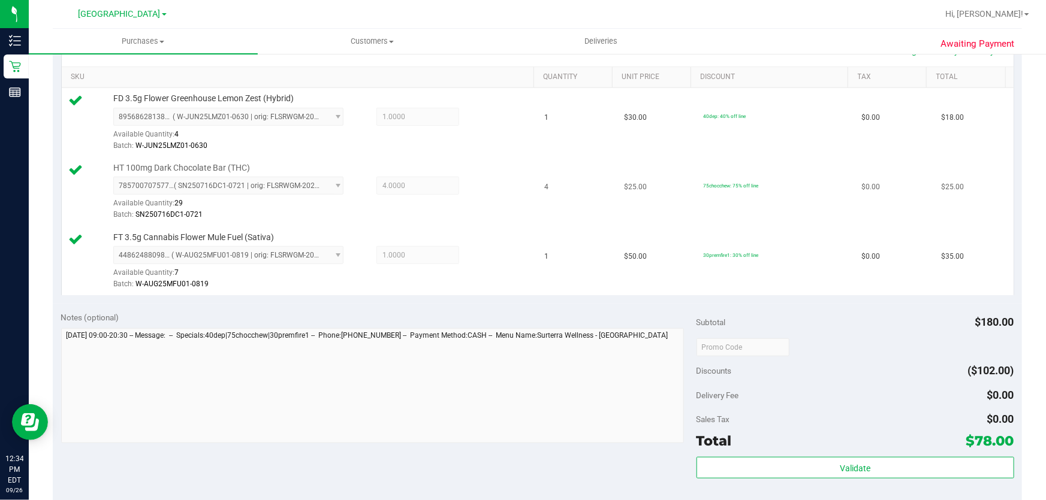
scroll to position [436, 0]
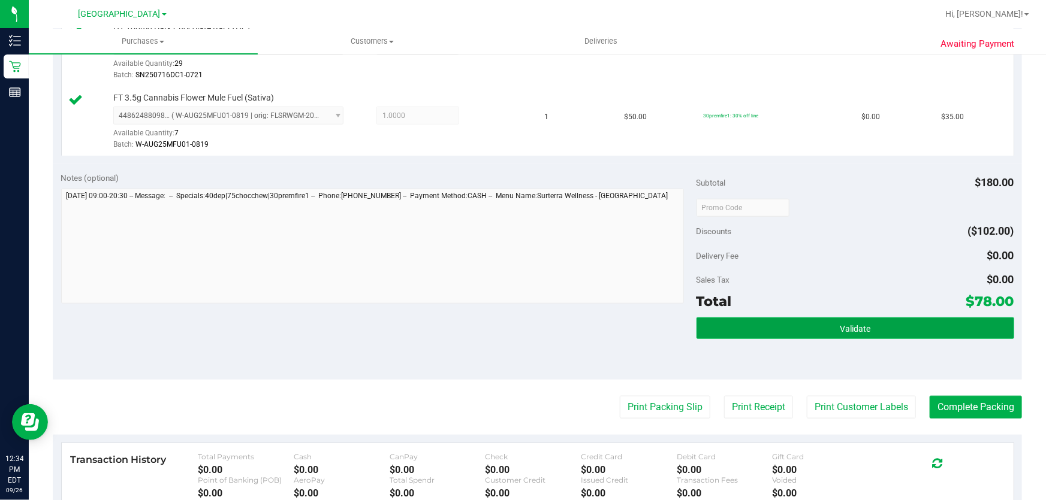
click at [840, 325] on span "Validate" at bounding box center [855, 329] width 31 height 10
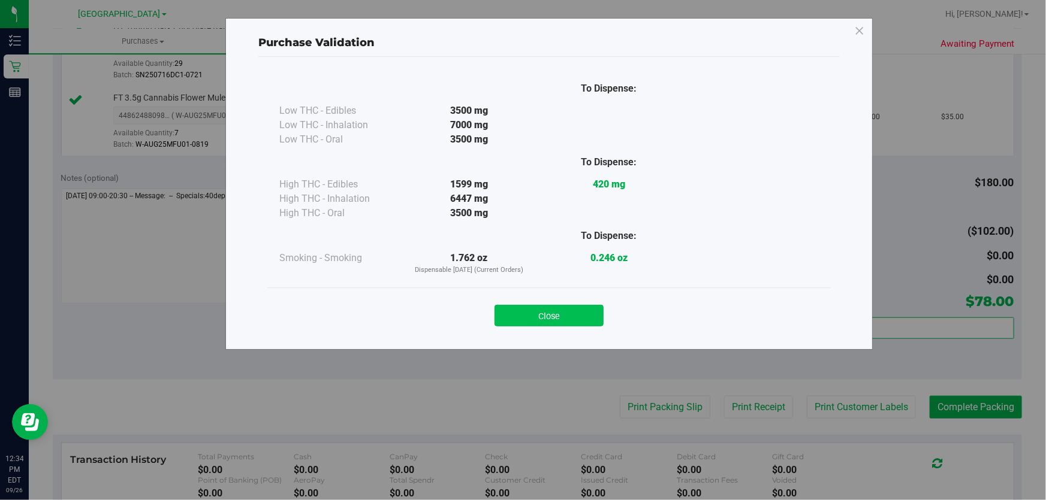
click at [592, 320] on button "Close" at bounding box center [548, 316] width 109 height 22
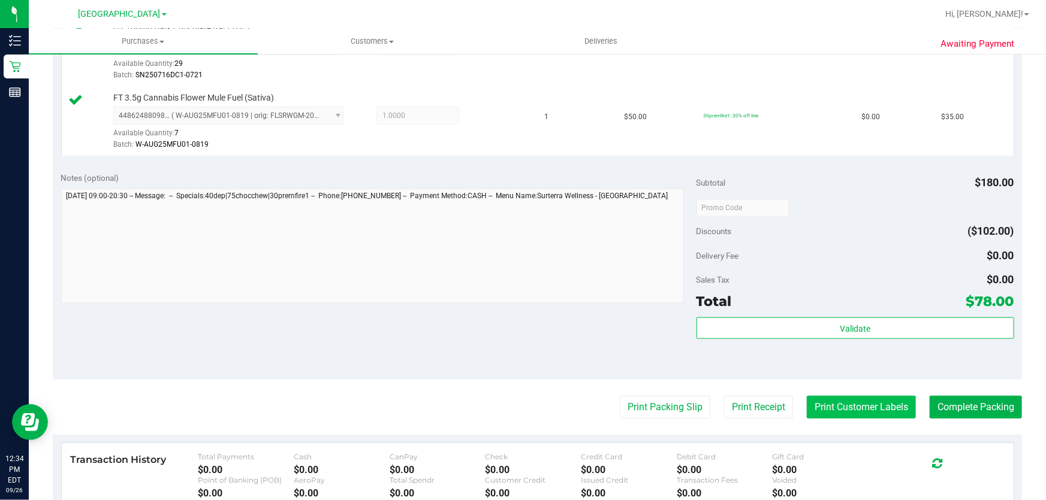
click at [877, 409] on button "Print Customer Labels" at bounding box center [861, 407] width 109 height 23
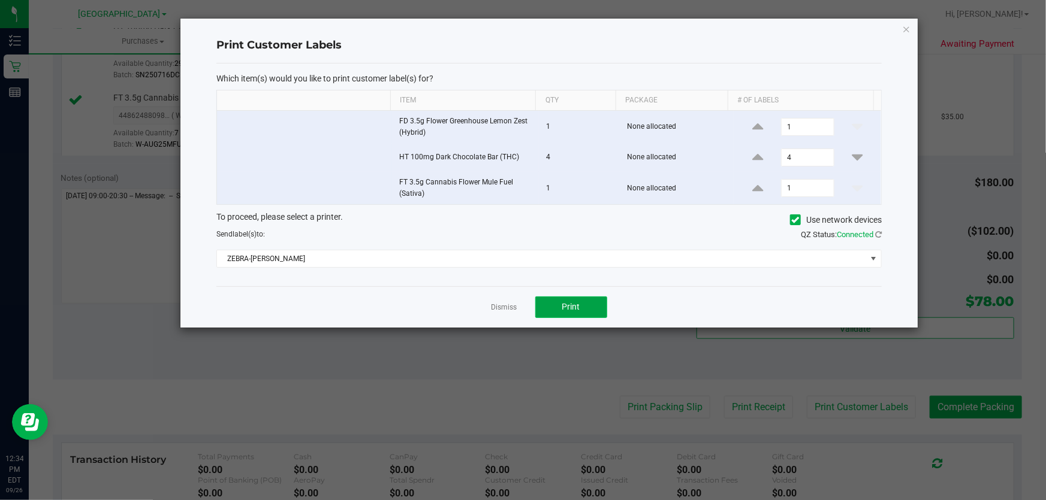
click at [575, 302] on span "Print" at bounding box center [571, 307] width 18 height 10
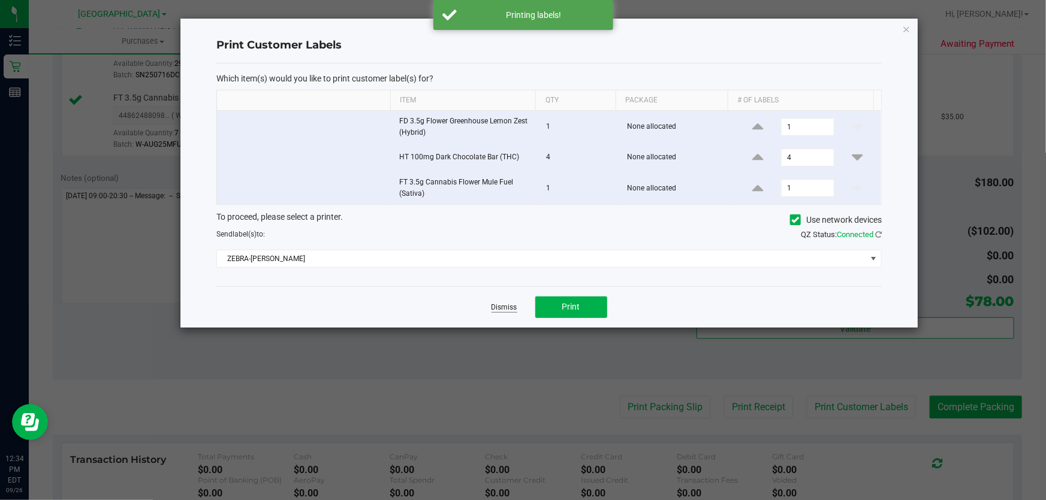
click at [500, 309] on link "Dismiss" at bounding box center [504, 308] width 26 height 10
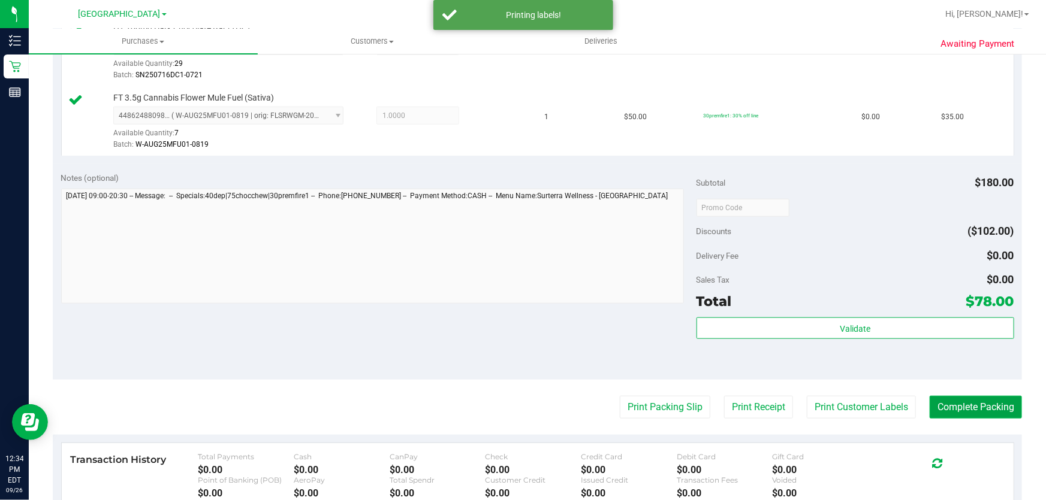
click at [948, 399] on button "Complete Packing" at bounding box center [976, 407] width 92 height 23
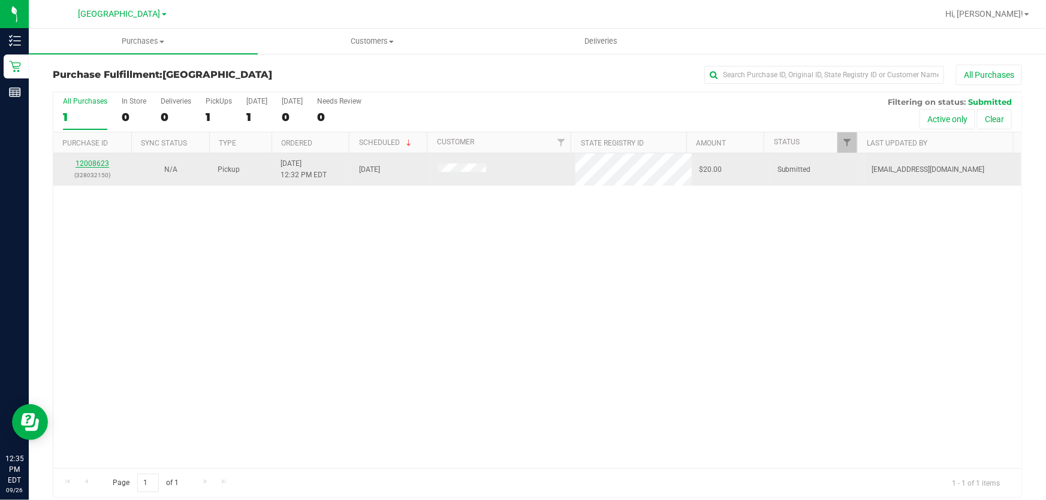
click at [90, 164] on link "12008623" at bounding box center [93, 163] width 34 height 8
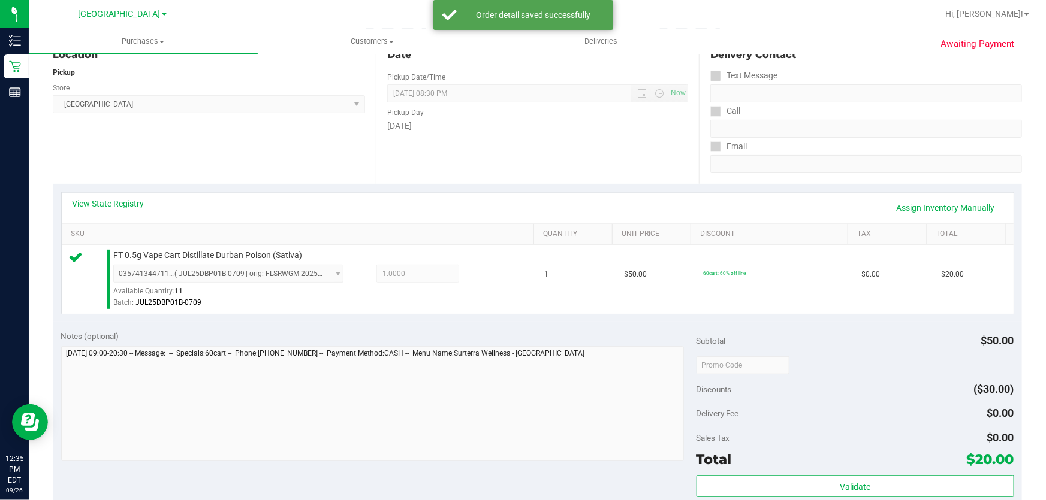
scroll to position [272, 0]
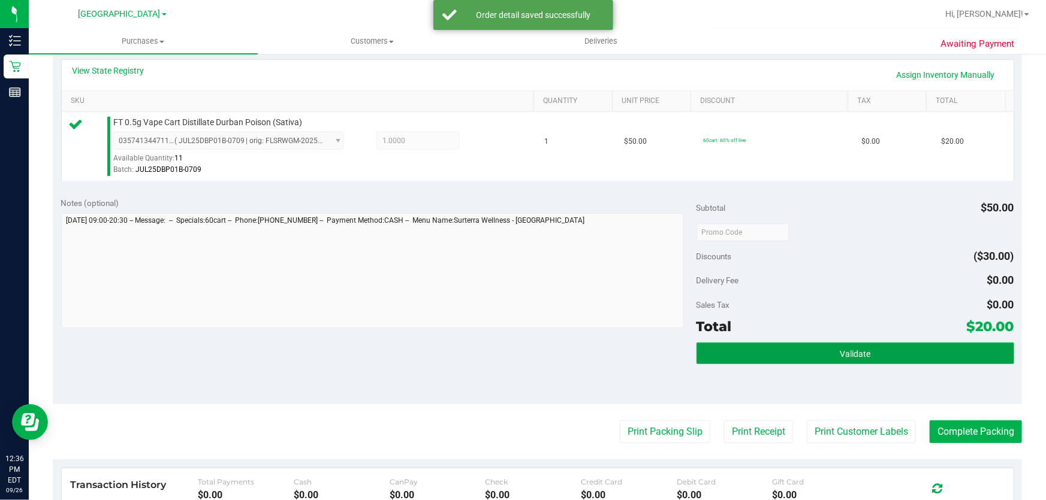
click at [822, 347] on button "Validate" at bounding box center [855, 354] width 318 height 22
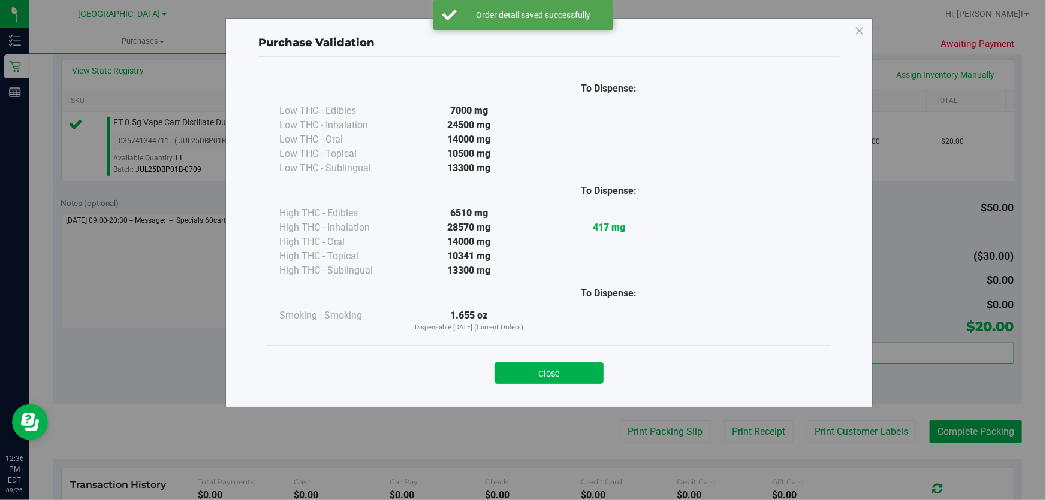
drag, startPoint x: 517, startPoint y: 373, endPoint x: 938, endPoint y: 481, distance: 435.1
click at [521, 373] on button "Close" at bounding box center [548, 374] width 109 height 22
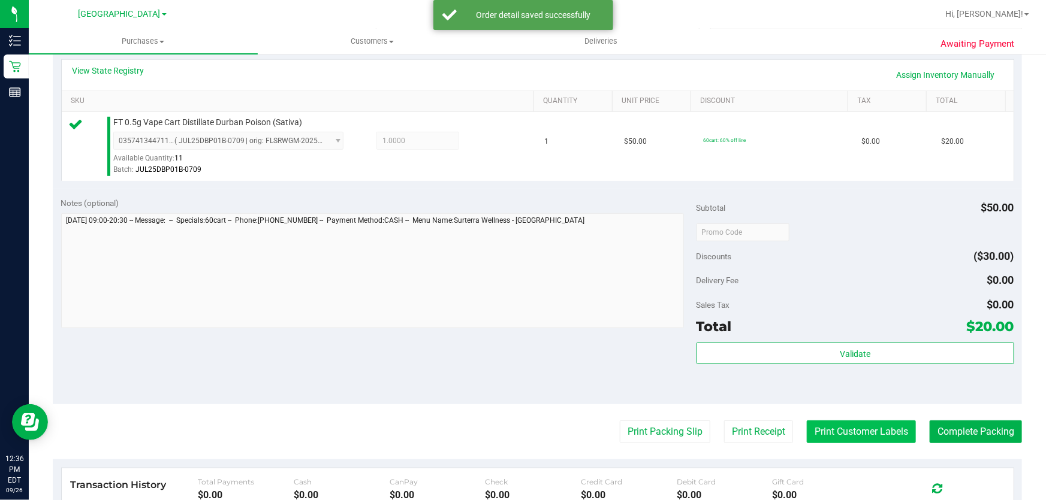
click at [856, 430] on button "Print Customer Labels" at bounding box center [861, 432] width 109 height 23
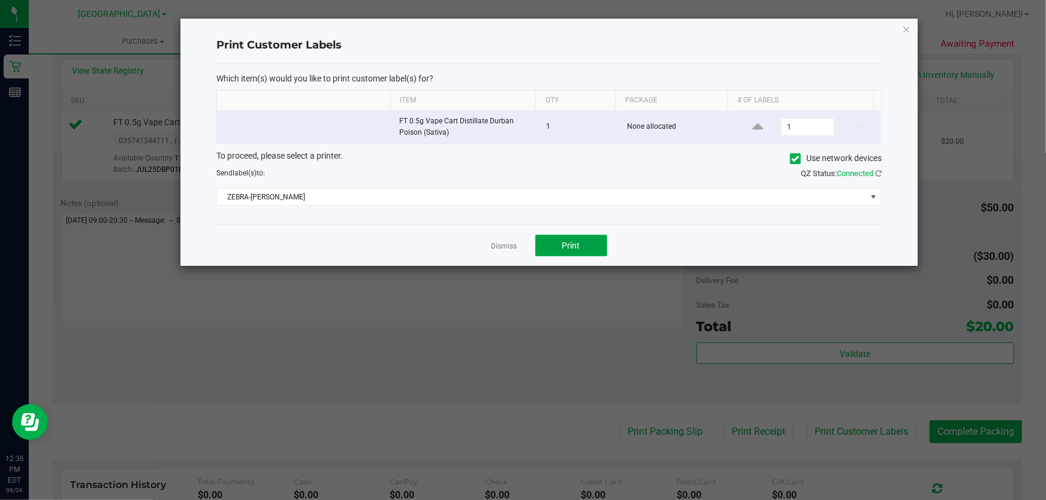
click at [574, 241] on span "Print" at bounding box center [571, 246] width 18 height 10
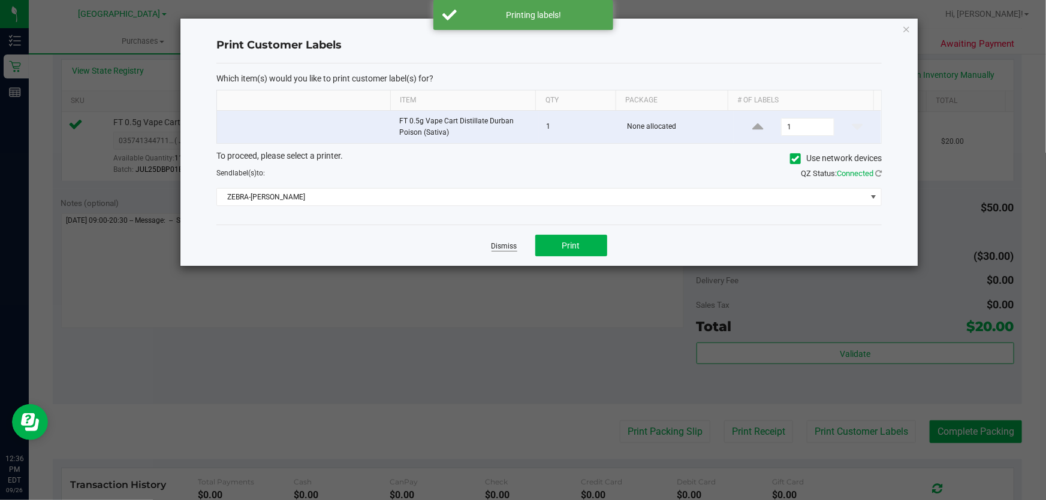
click at [502, 246] on link "Dismiss" at bounding box center [504, 247] width 26 height 10
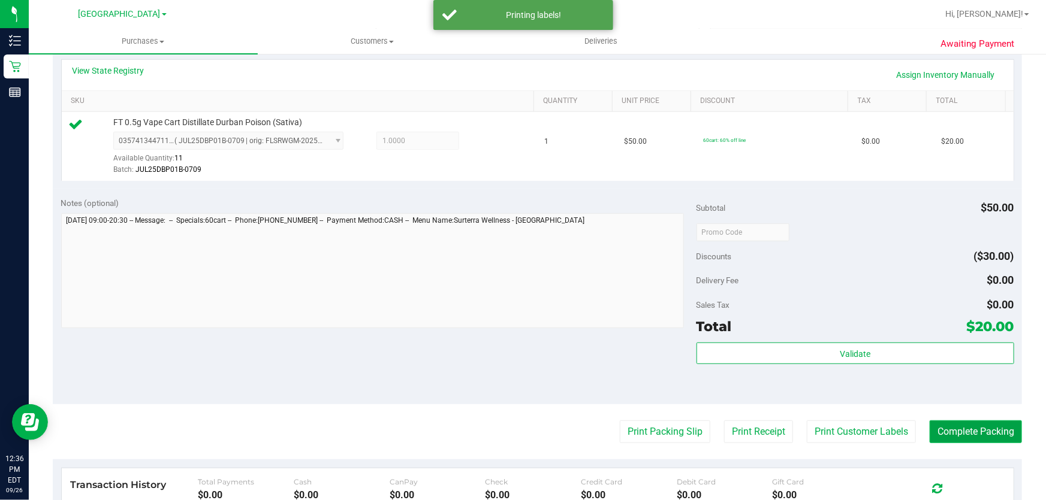
click at [943, 430] on button "Complete Packing" at bounding box center [976, 432] width 92 height 23
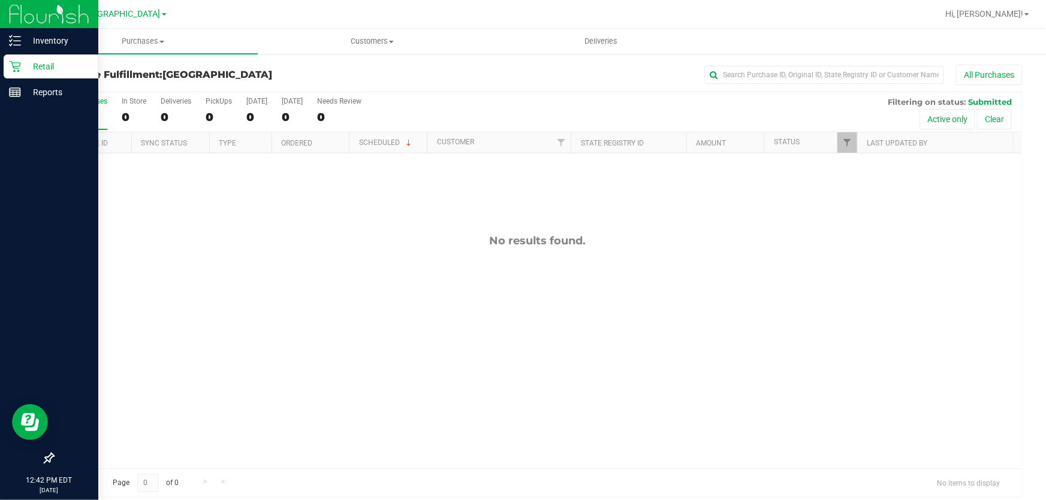
click at [54, 68] on p "Retail" at bounding box center [57, 66] width 72 height 14
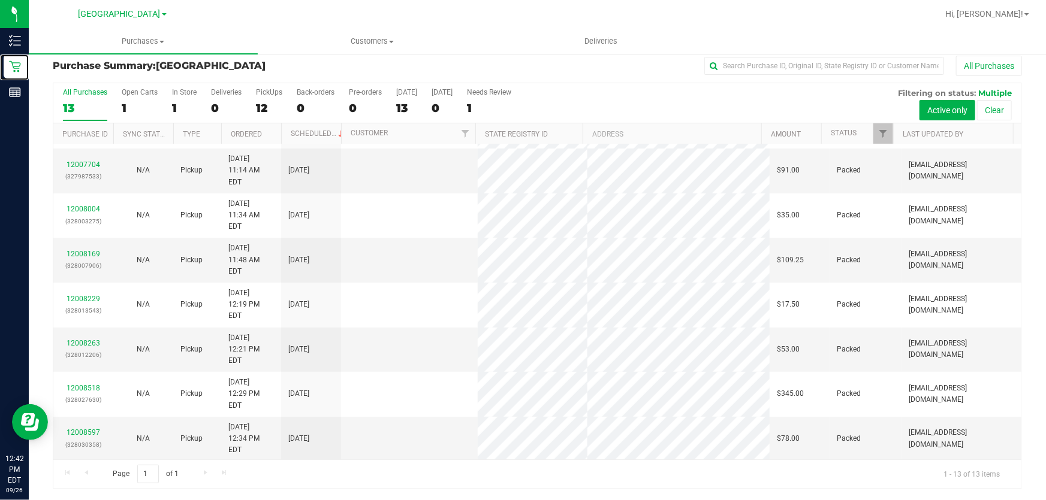
scroll to position [114, 0]
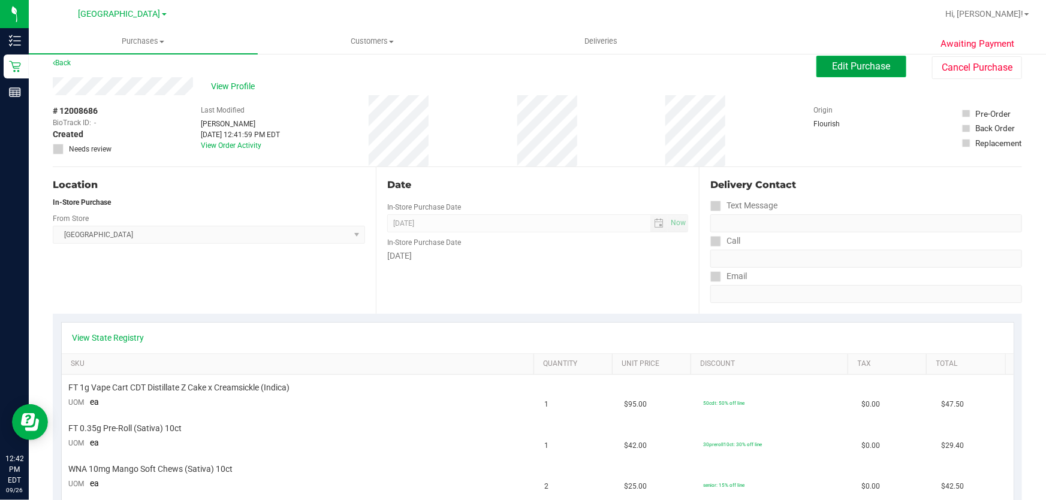
click at [841, 71] on span "Edit Purchase" at bounding box center [862, 66] width 58 height 11
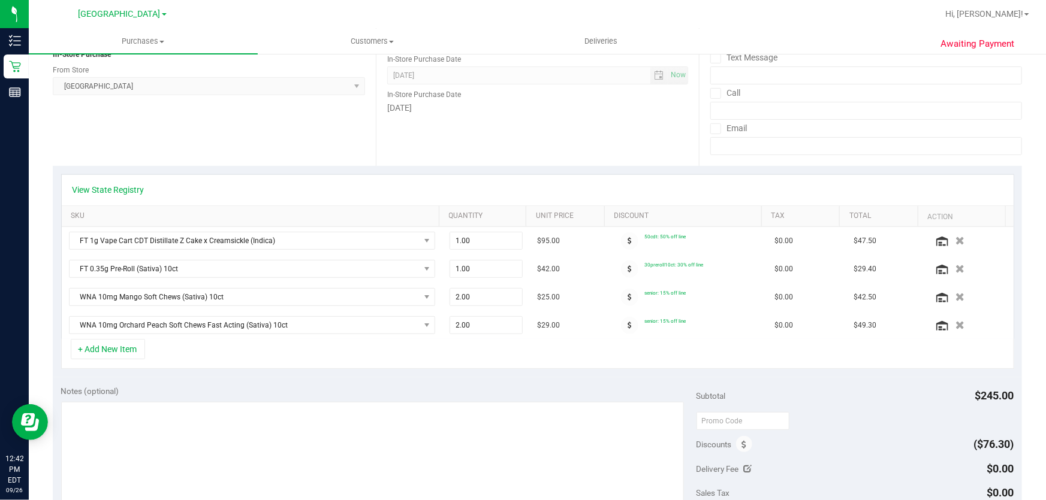
scroll to position [227, 0]
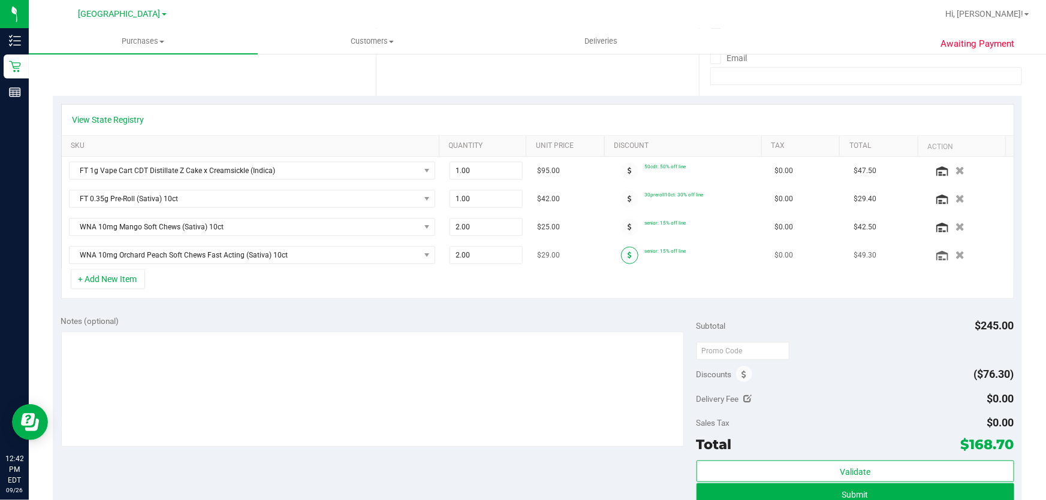
click at [628, 254] on icon at bounding box center [630, 255] width 4 height 7
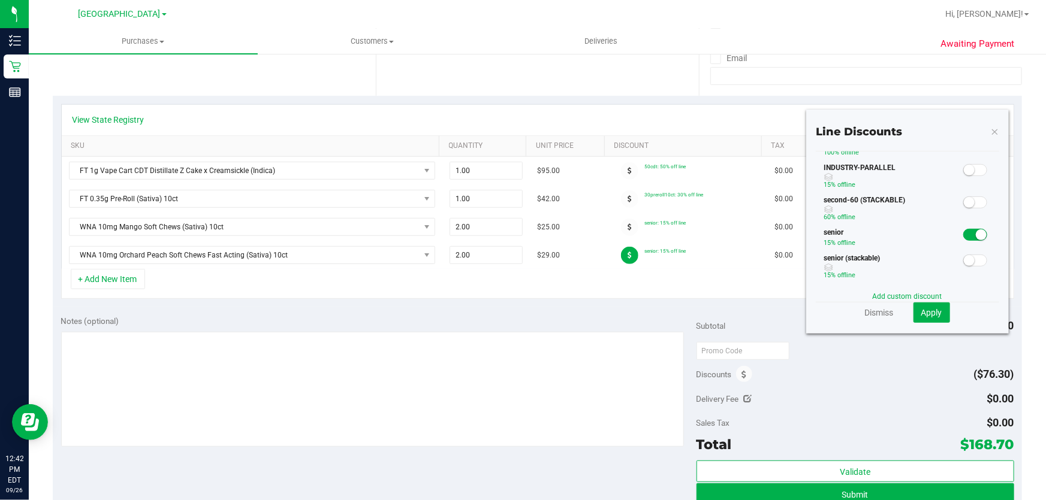
scroll to position [155, 0]
click at [865, 315] on link "Dismiss" at bounding box center [879, 313] width 29 height 12
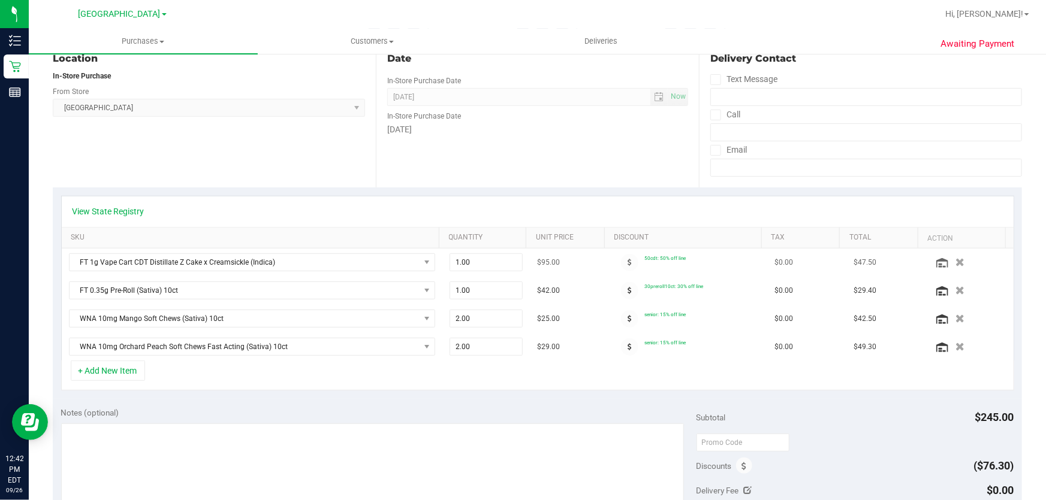
scroll to position [0, 0]
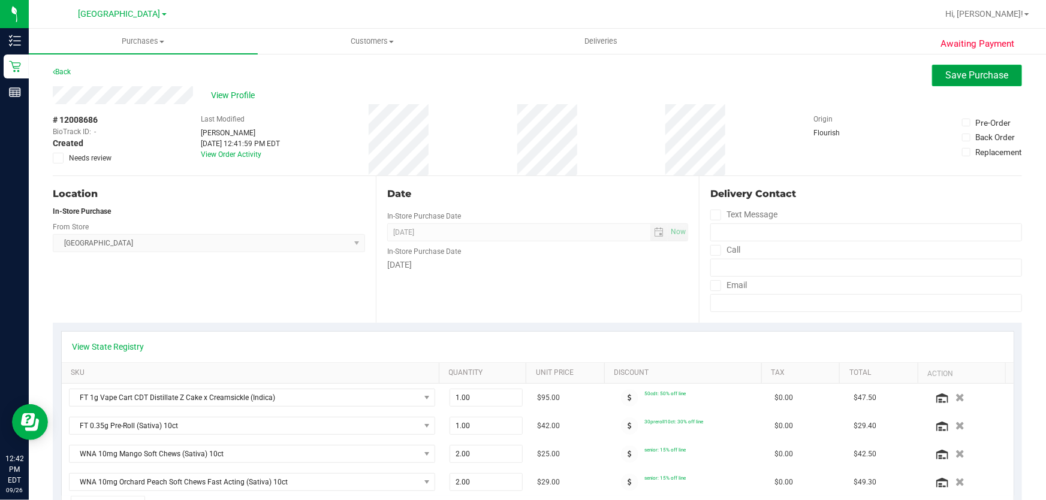
click at [950, 71] on span "Save Purchase" at bounding box center [977, 75] width 63 height 11
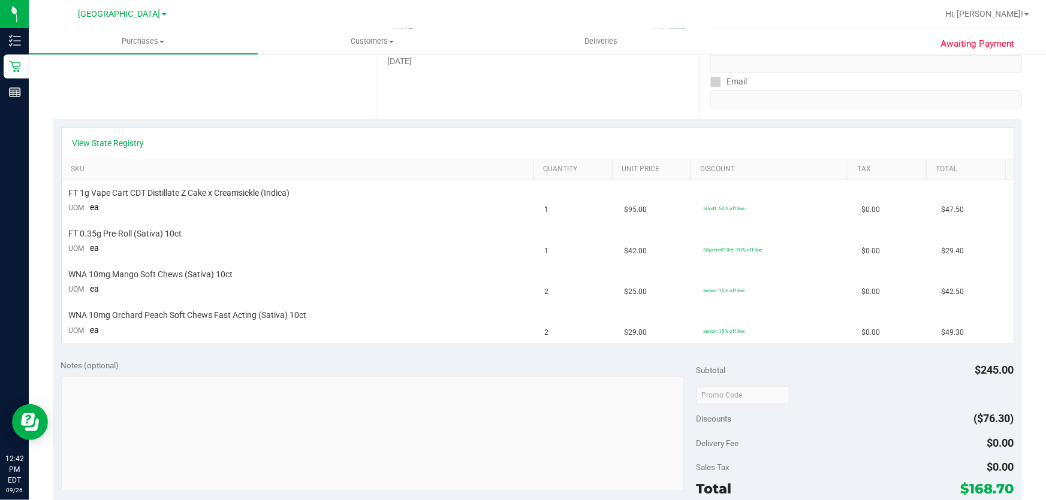
scroll to position [272, 0]
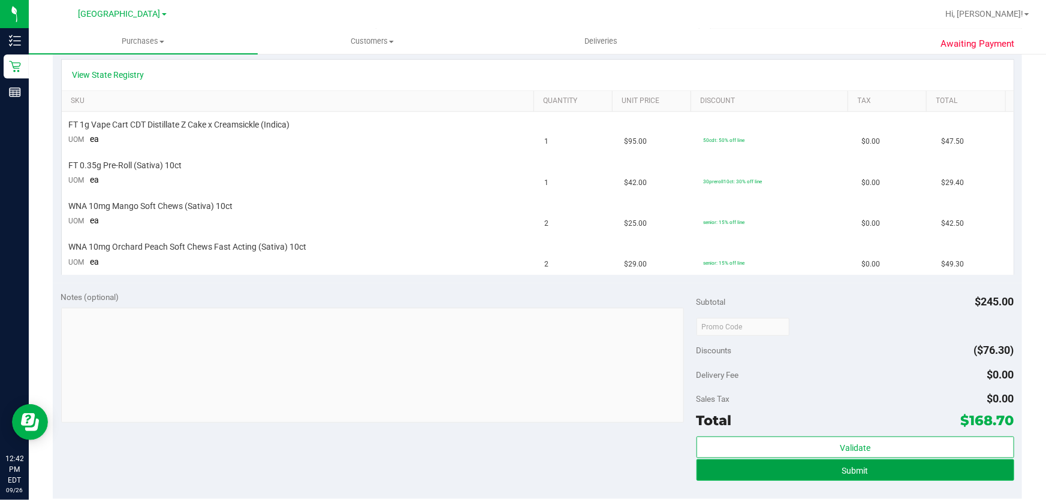
click at [853, 469] on span "Submit" at bounding box center [855, 471] width 26 height 10
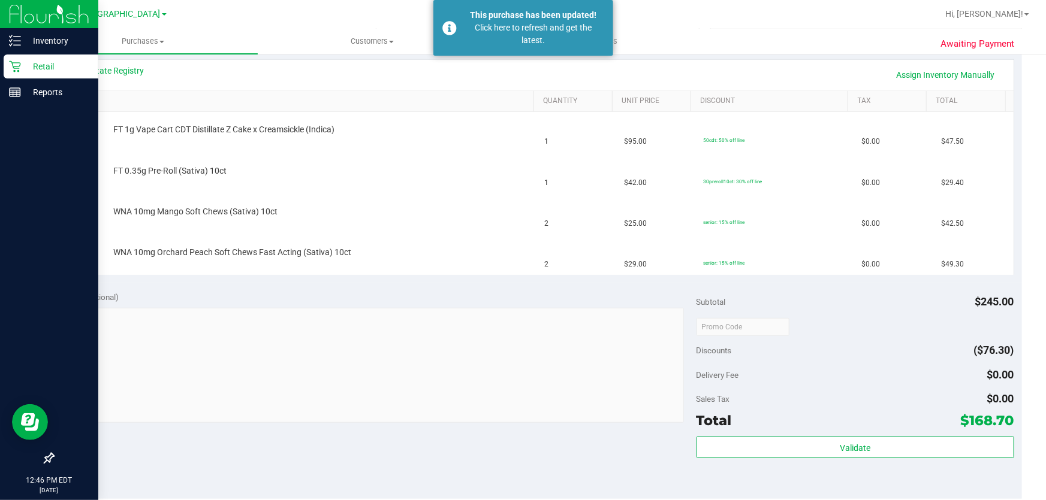
click at [28, 68] on p "Retail" at bounding box center [57, 66] width 72 height 14
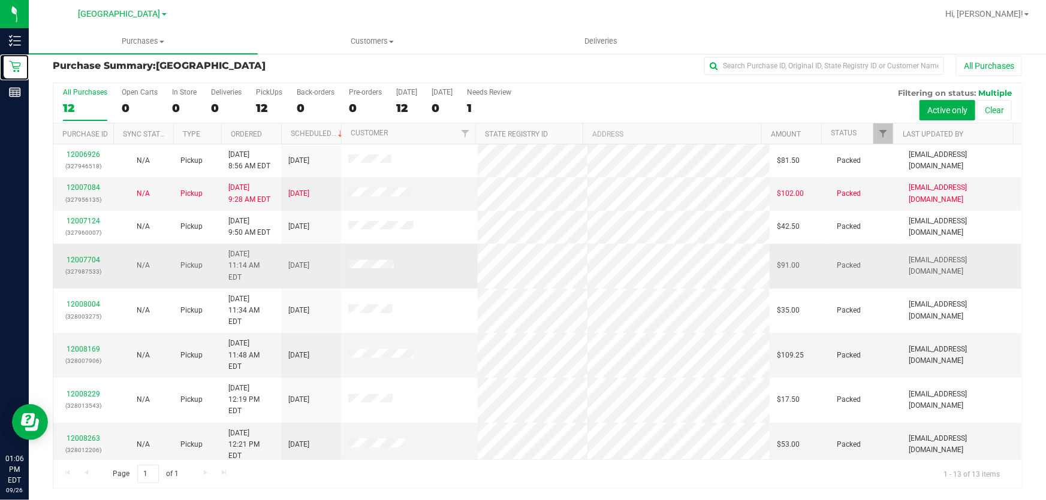
scroll to position [114, 0]
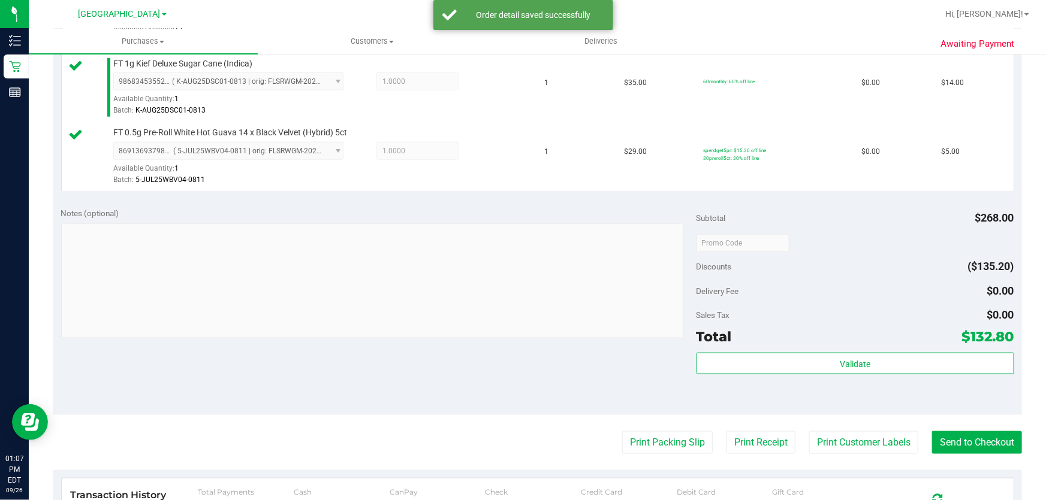
scroll to position [717, 0]
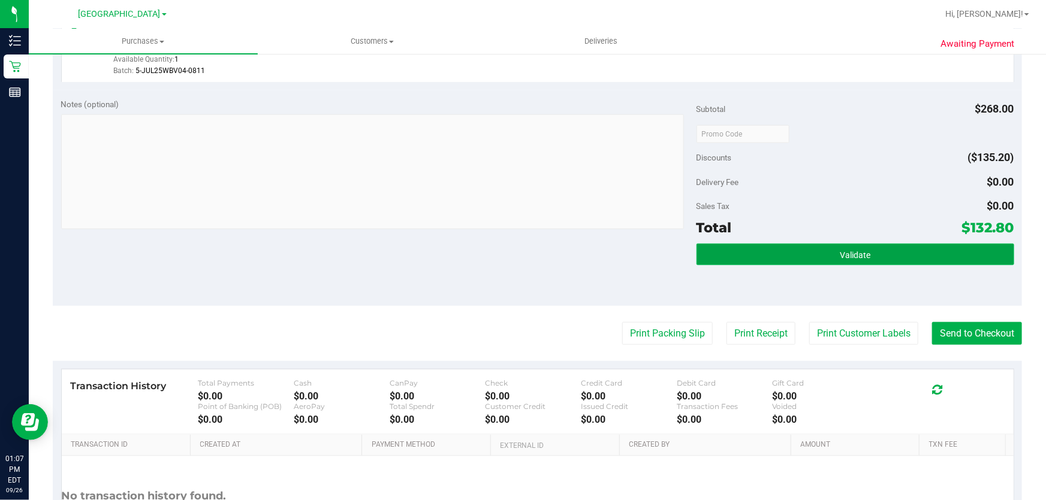
click at [850, 246] on button "Validate" at bounding box center [855, 255] width 318 height 22
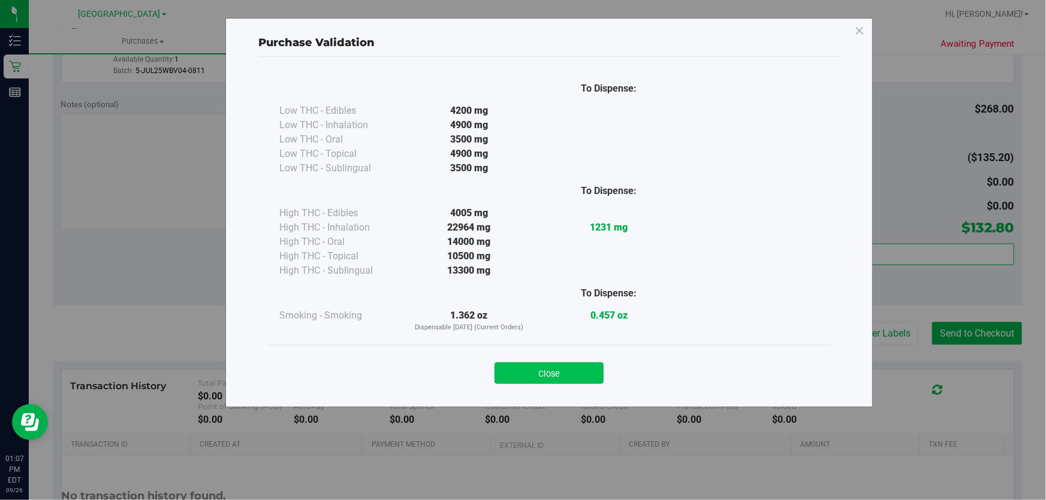
click at [575, 375] on button "Close" at bounding box center [548, 374] width 109 height 22
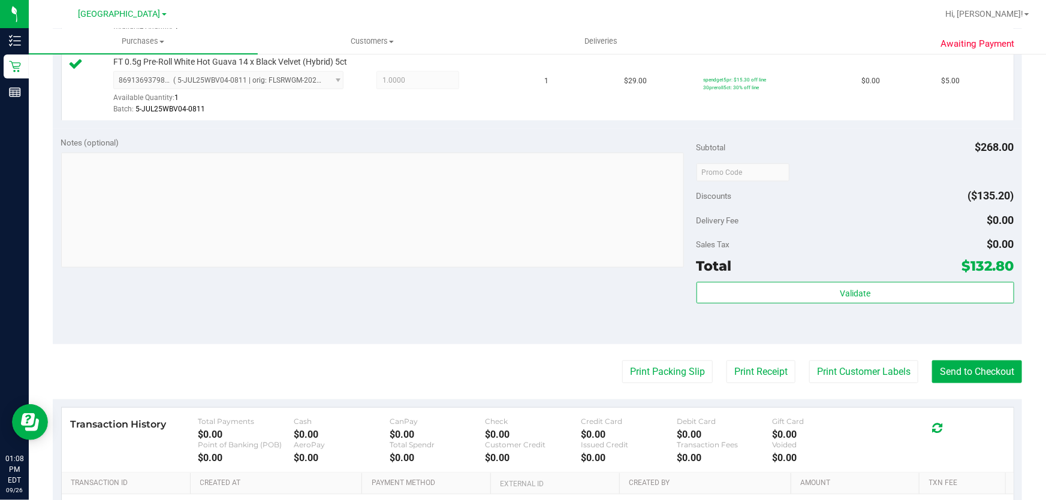
scroll to position [772, 0]
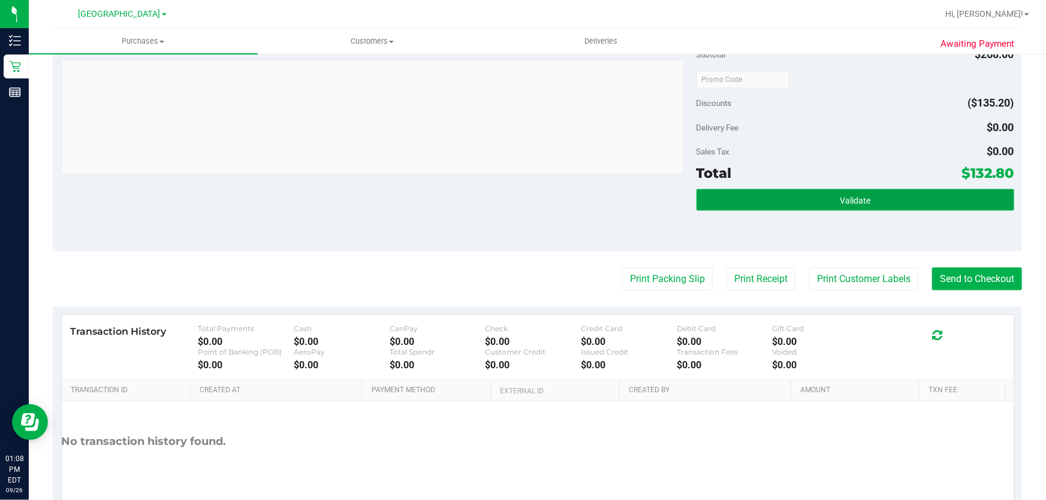
click at [849, 201] on span "Validate" at bounding box center [855, 201] width 31 height 10
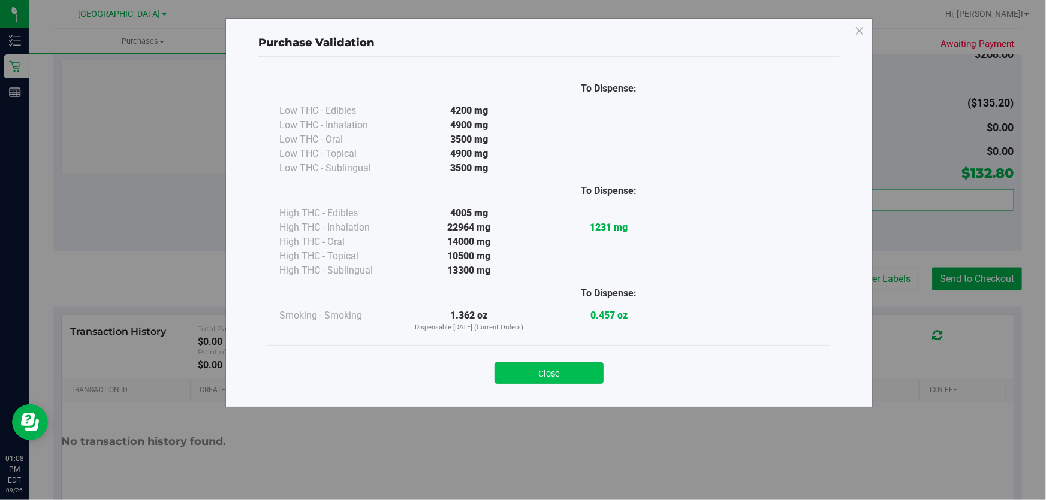
click at [551, 368] on button "Close" at bounding box center [548, 374] width 109 height 22
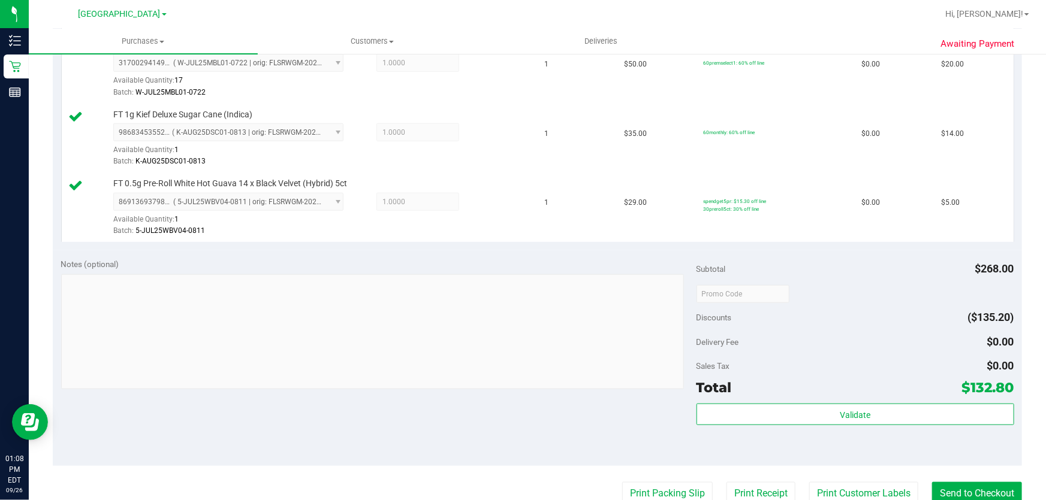
scroll to position [717, 0]
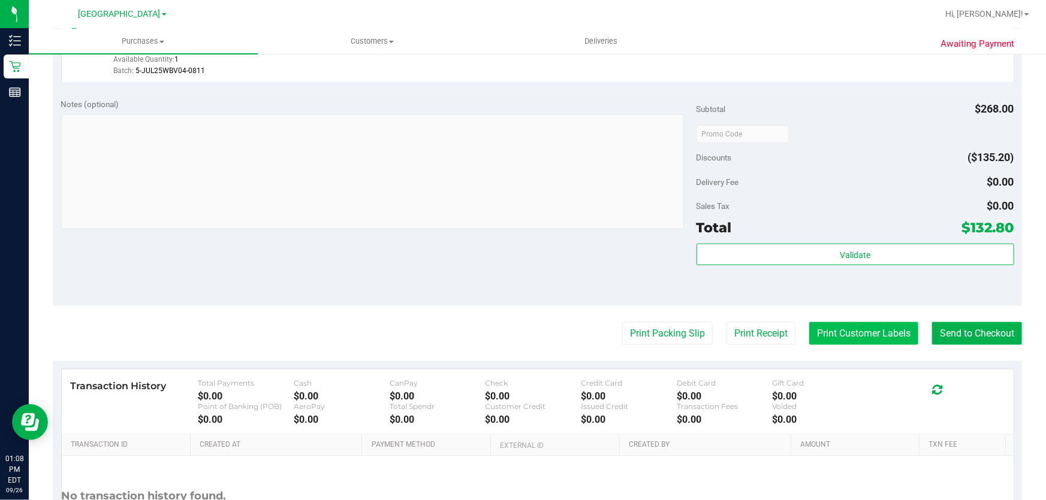
click at [856, 332] on button "Print Customer Labels" at bounding box center [863, 333] width 109 height 23
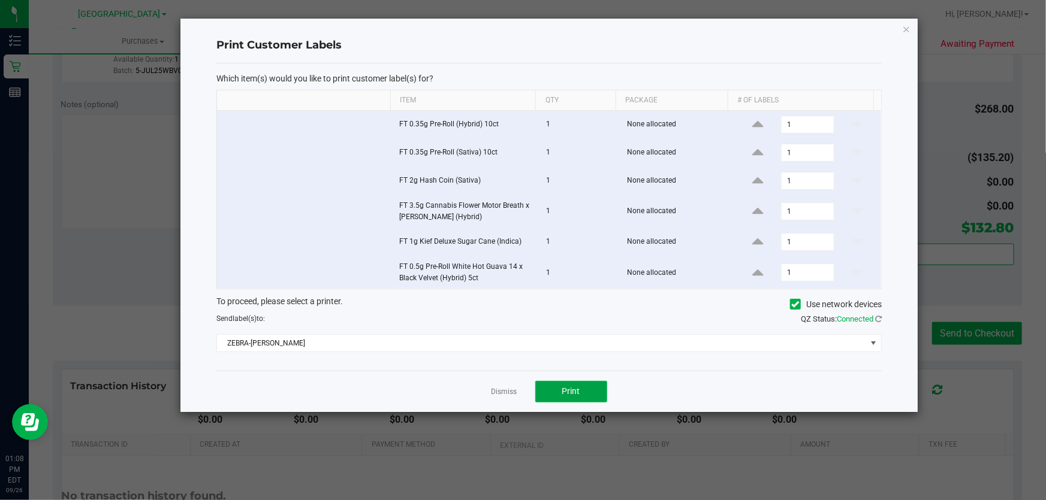
click at [584, 389] on button "Print" at bounding box center [571, 392] width 72 height 22
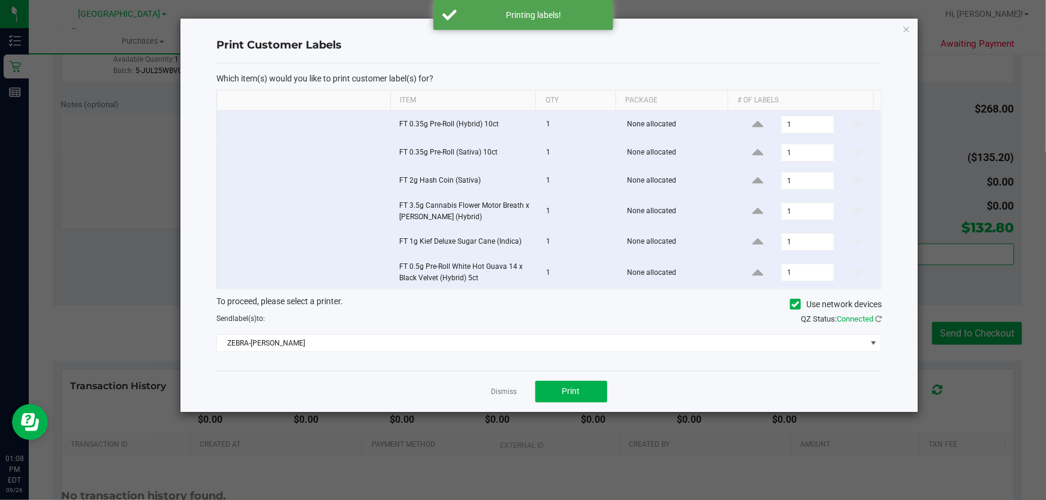
drag, startPoint x: 493, startPoint y: 394, endPoint x: 505, endPoint y: 394, distance: 12.6
click at [493, 394] on link "Dismiss" at bounding box center [504, 392] width 26 height 10
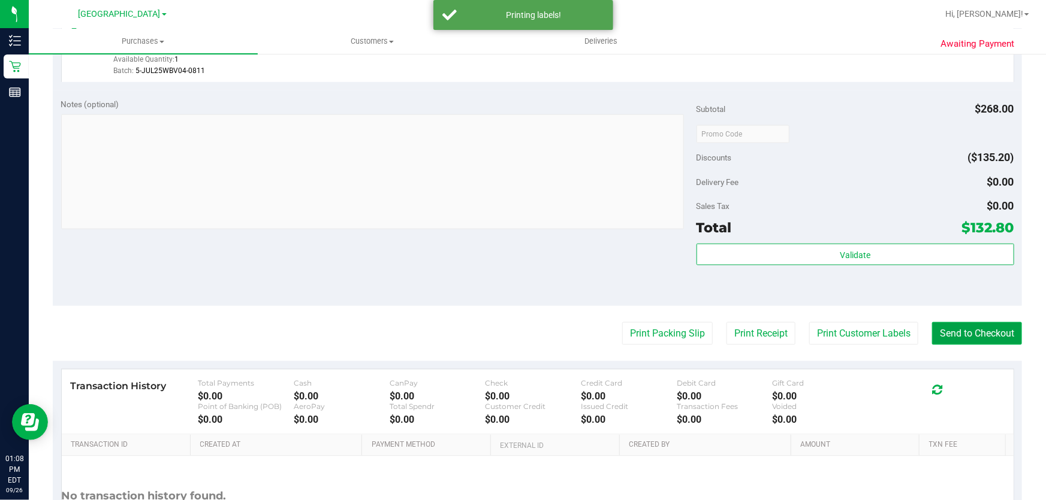
click at [967, 334] on button "Send to Checkout" at bounding box center [977, 333] width 90 height 23
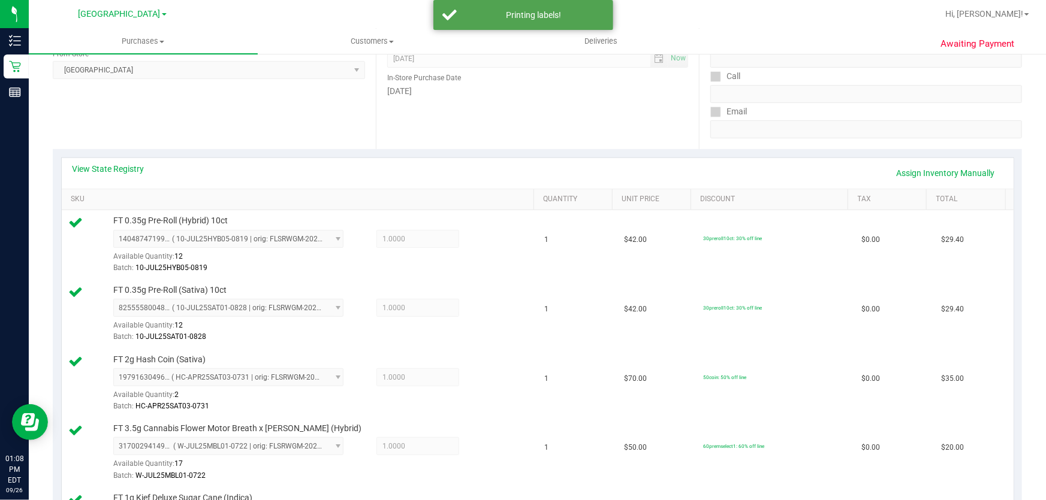
scroll to position [9, 0]
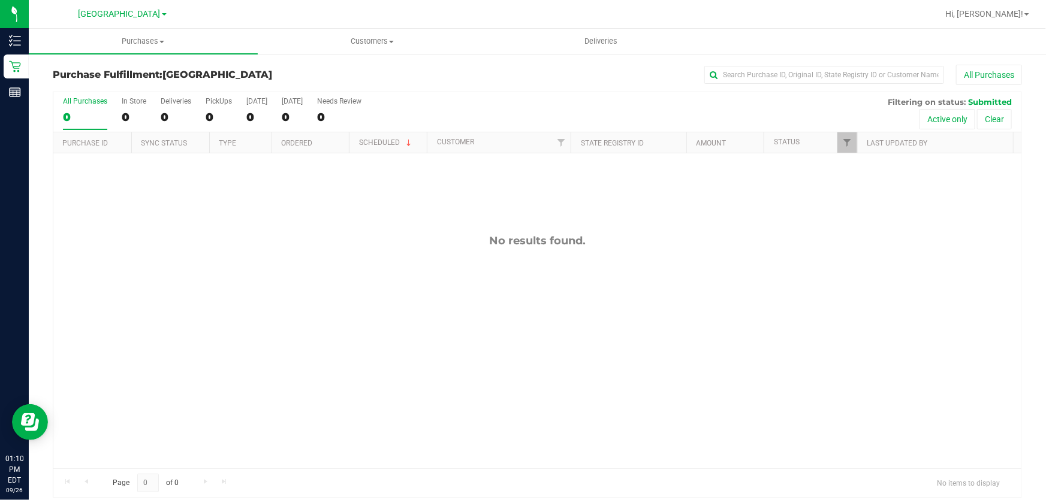
click at [331, 285] on div "No results found." at bounding box center [537, 351] width 968 height 396
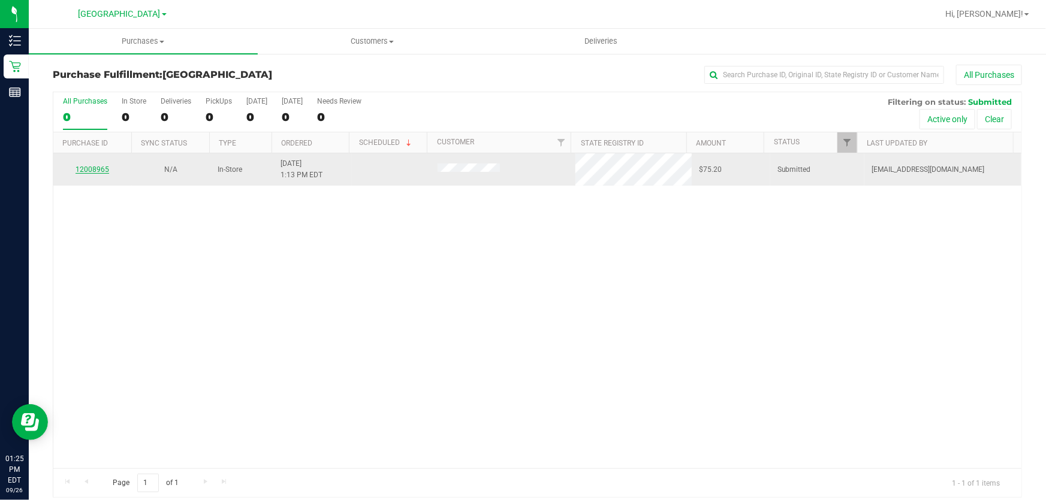
click at [99, 171] on link "12008965" at bounding box center [93, 169] width 34 height 8
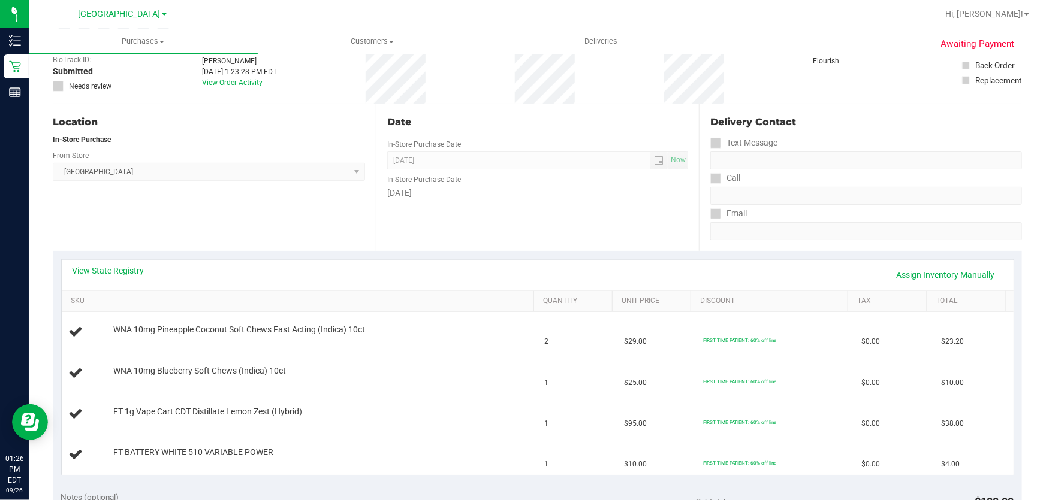
scroll to position [108, 0]
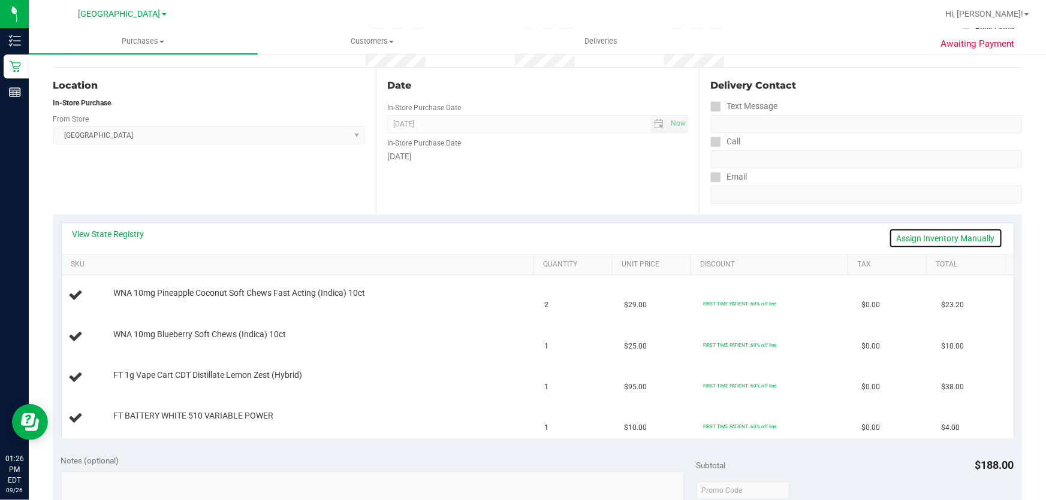
click at [957, 234] on link "Assign Inventory Manually" at bounding box center [946, 238] width 114 height 20
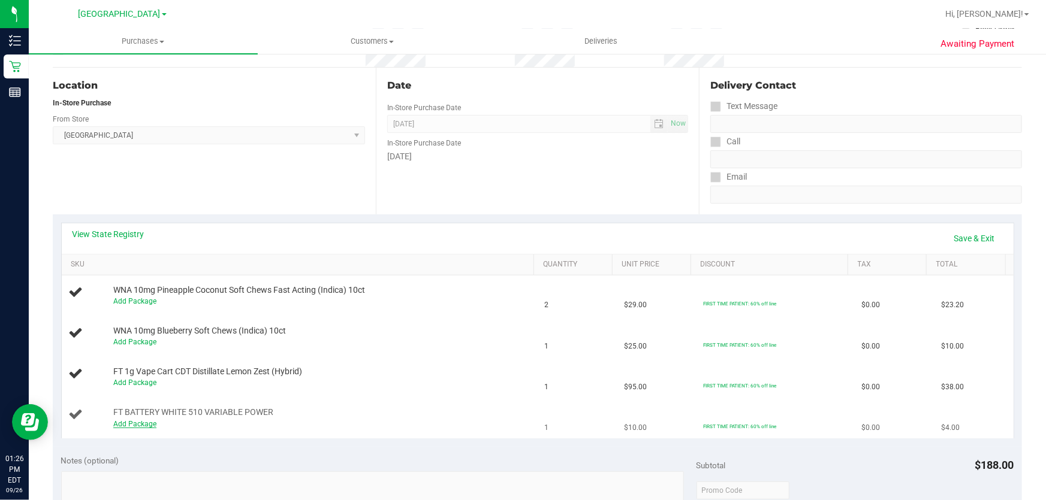
click at [126, 420] on link "Add Package" at bounding box center [134, 424] width 43 height 8
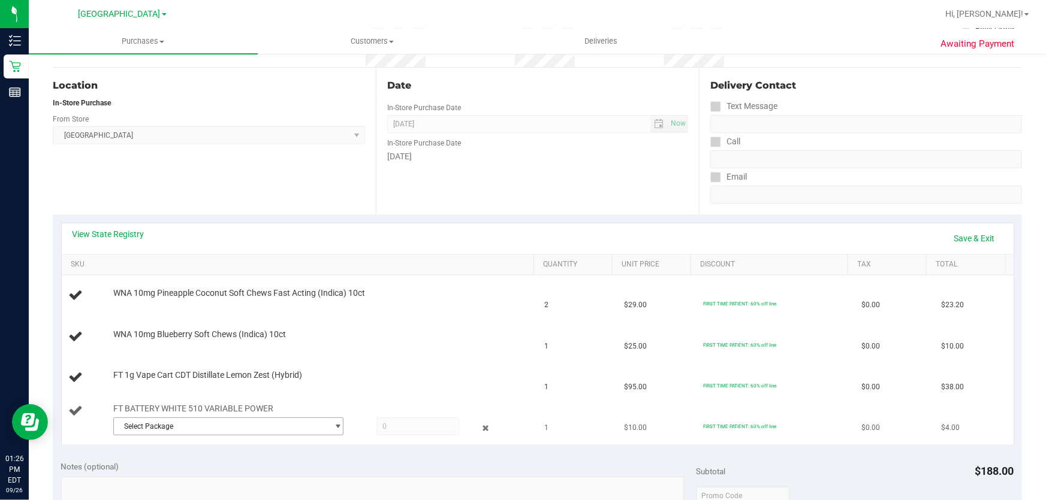
click at [183, 420] on span "Select Package" at bounding box center [221, 426] width 214 height 17
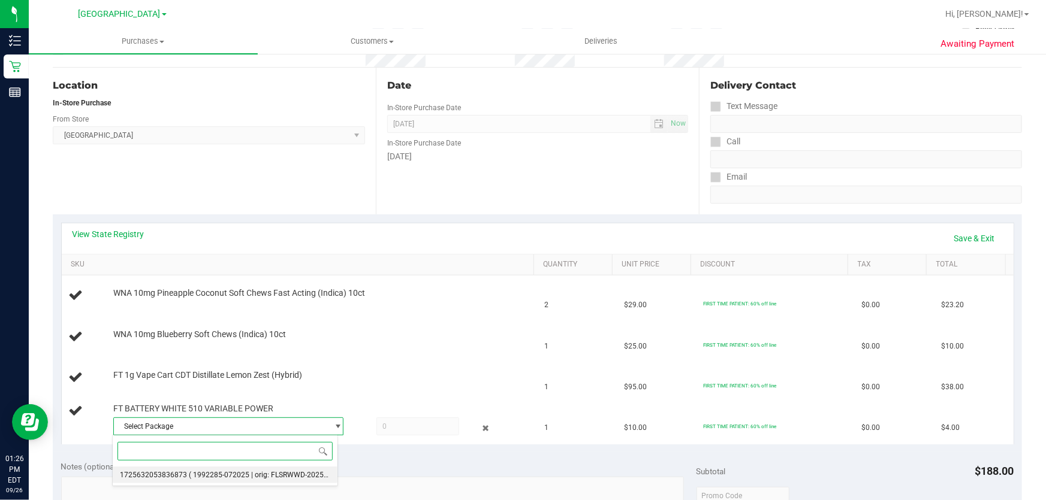
click at [253, 478] on span "( 1992285-072025 | orig: FLSRWWD-20250818-005 )" at bounding box center [274, 475] width 170 height 8
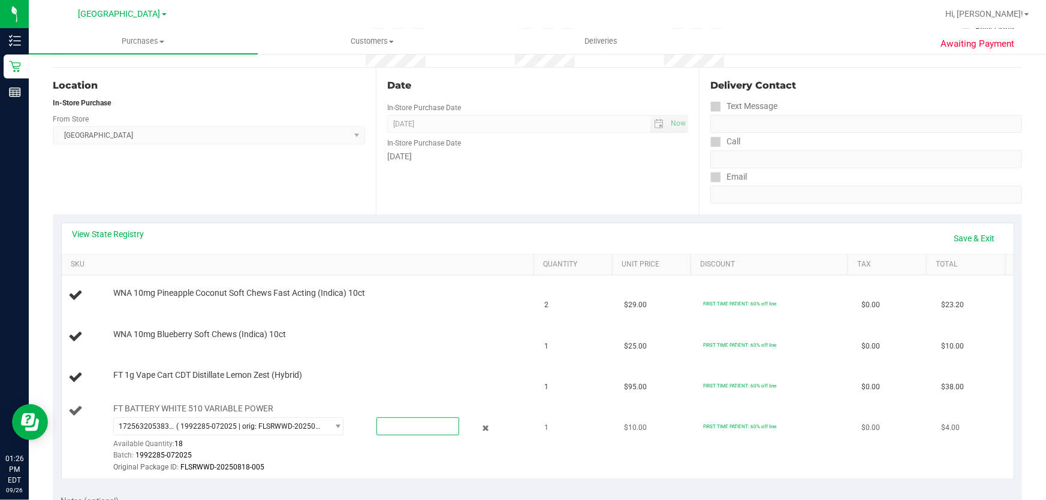
click at [412, 427] on span at bounding box center [417, 427] width 83 height 18
type input "1"
type input "1.0000"
click at [313, 182] on div "Location In-Store Purchase From Store [GEOGRAPHIC_DATA] WC Select Store [PERSON…" at bounding box center [214, 141] width 323 height 147
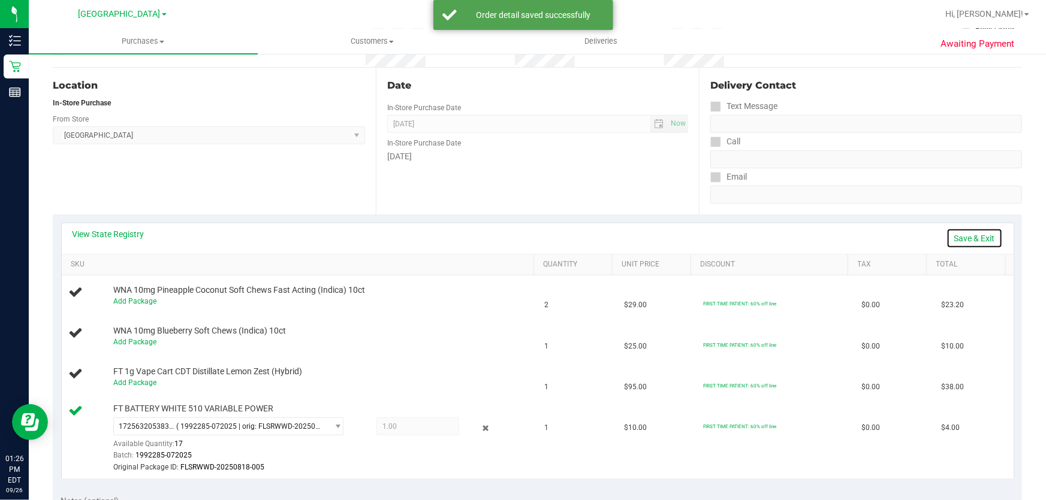
click at [970, 232] on link "Save & Exit" at bounding box center [974, 238] width 56 height 20
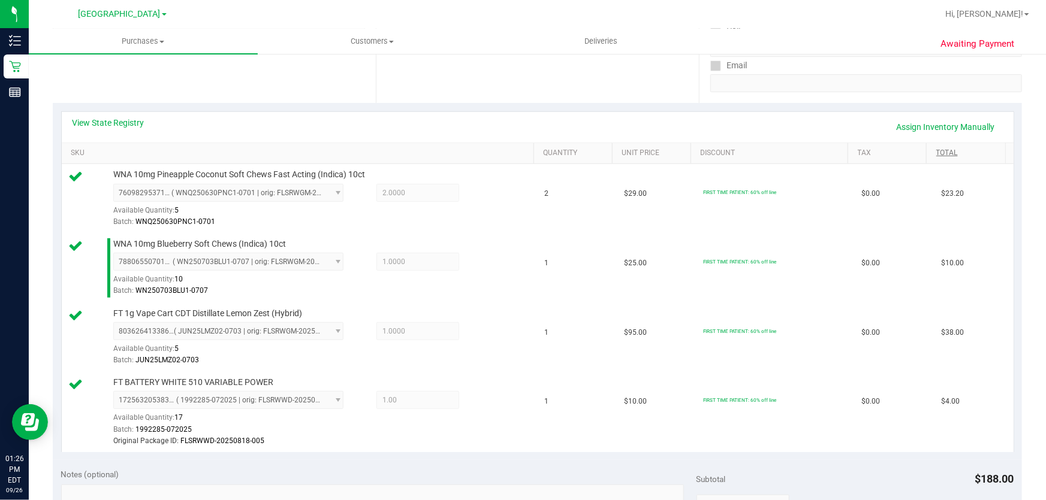
scroll to position [381, 0]
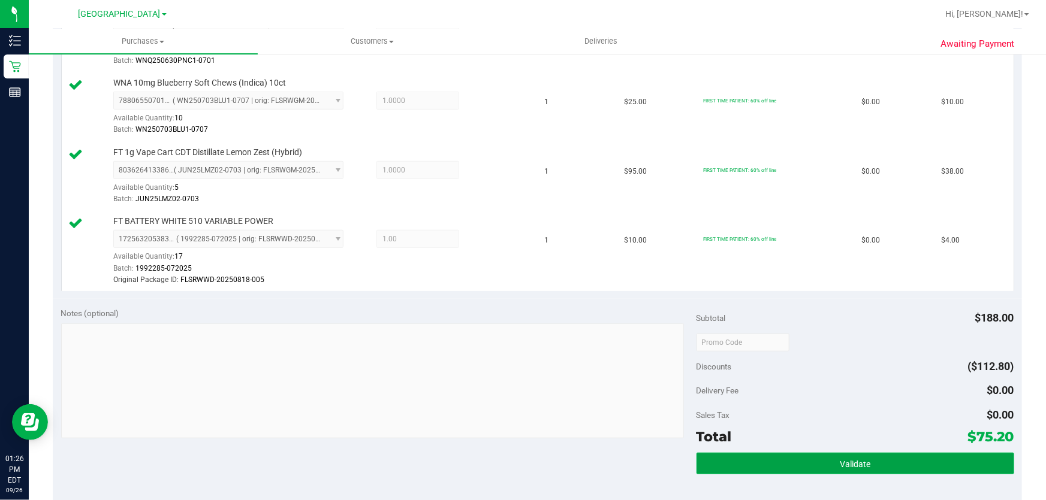
click at [849, 460] on span "Validate" at bounding box center [855, 465] width 31 height 10
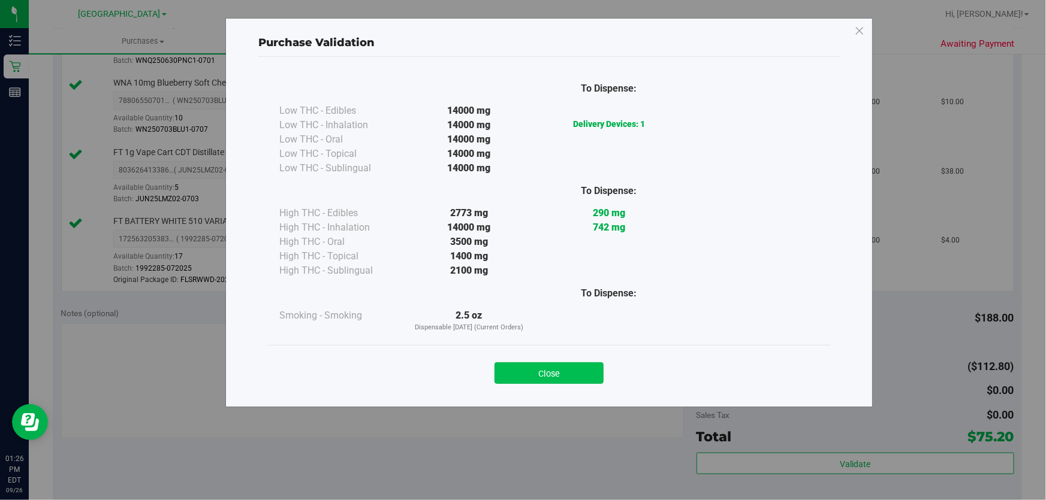
click at [551, 366] on button "Close" at bounding box center [548, 374] width 109 height 22
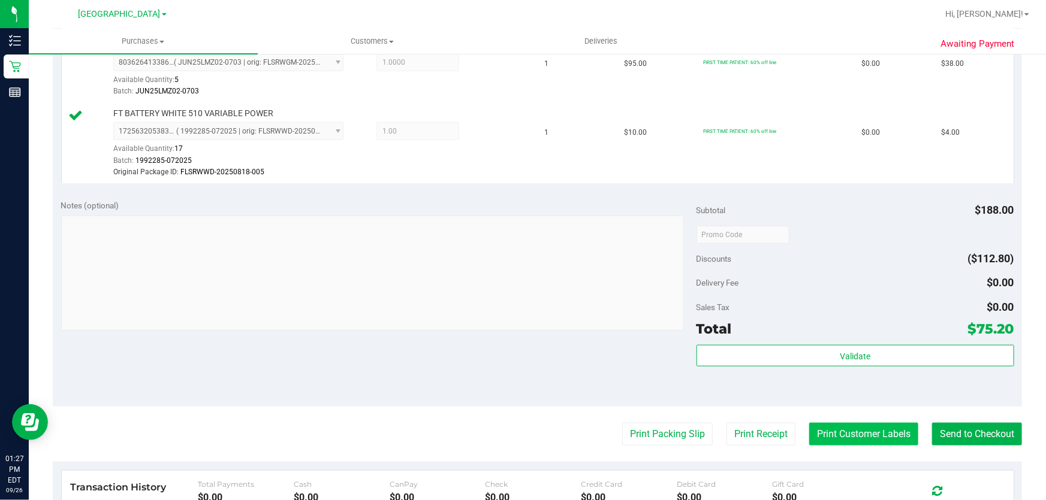
scroll to position [490, 0]
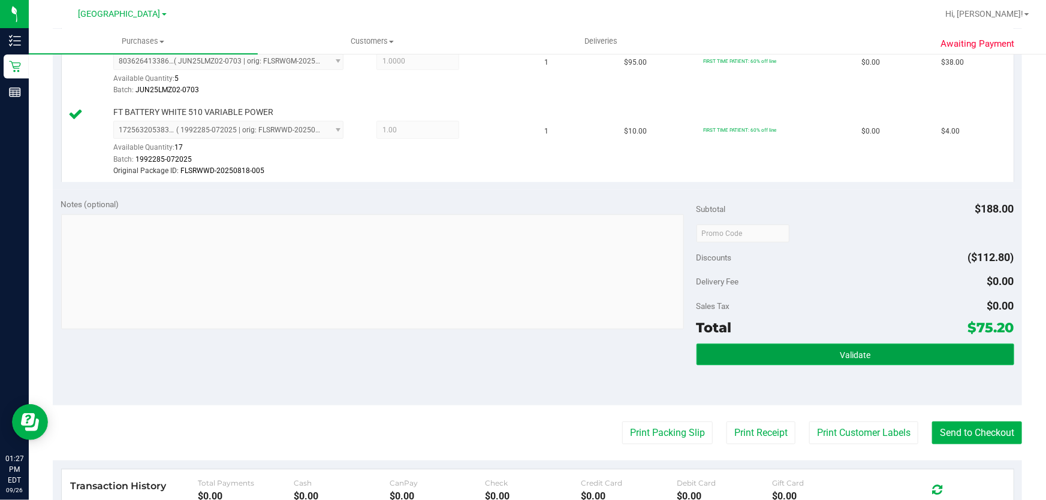
click at [825, 348] on button "Validate" at bounding box center [855, 355] width 318 height 22
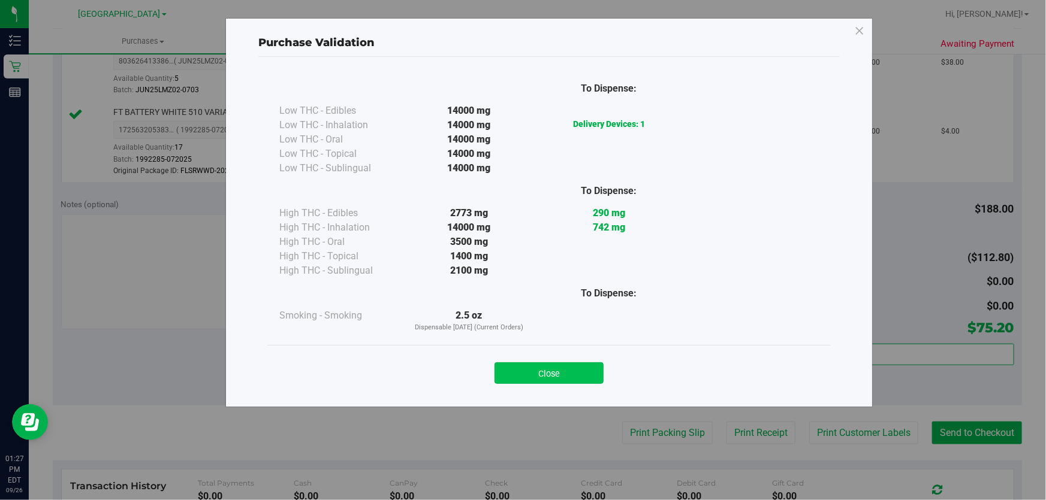
click at [584, 367] on button "Close" at bounding box center [548, 374] width 109 height 22
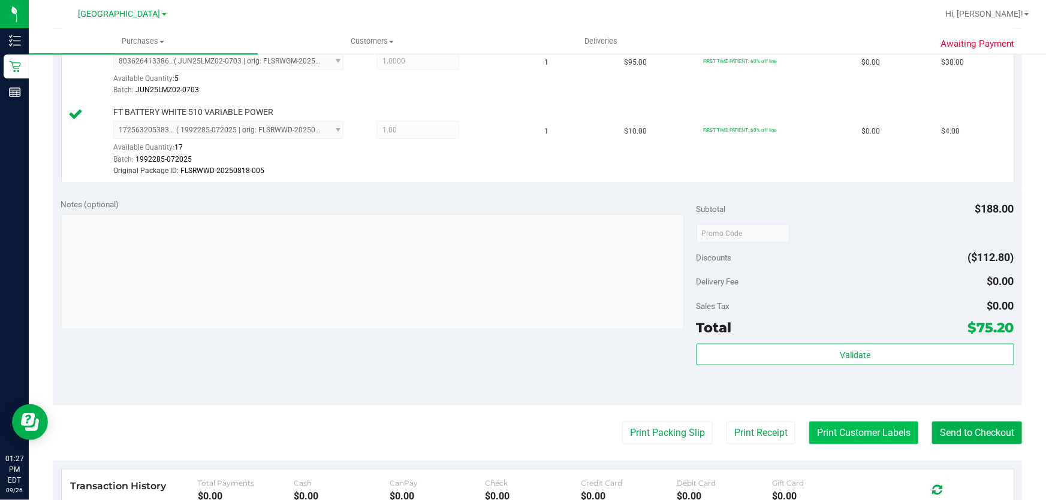
click at [875, 432] on button "Print Customer Labels" at bounding box center [863, 433] width 109 height 23
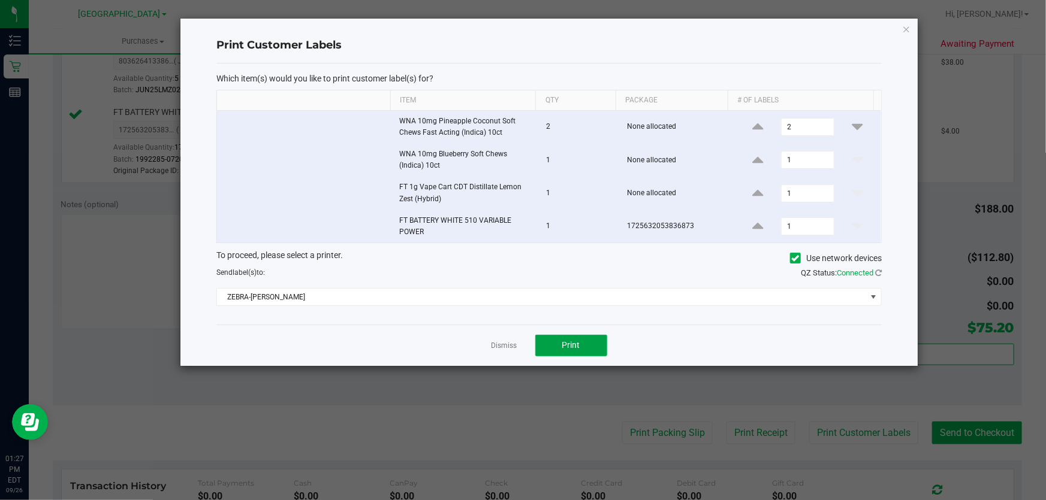
click at [569, 342] on span "Print" at bounding box center [571, 345] width 18 height 10
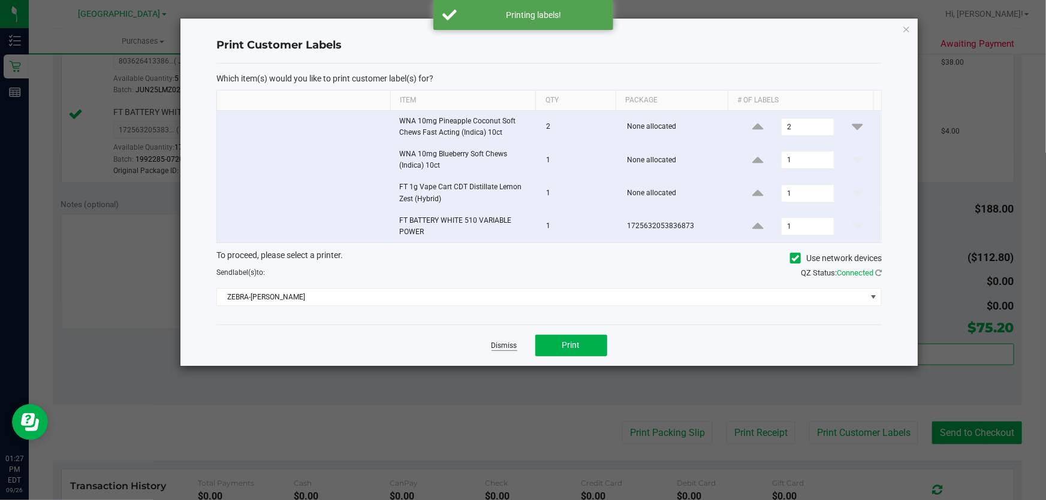
click at [509, 349] on link "Dismiss" at bounding box center [504, 346] width 26 height 10
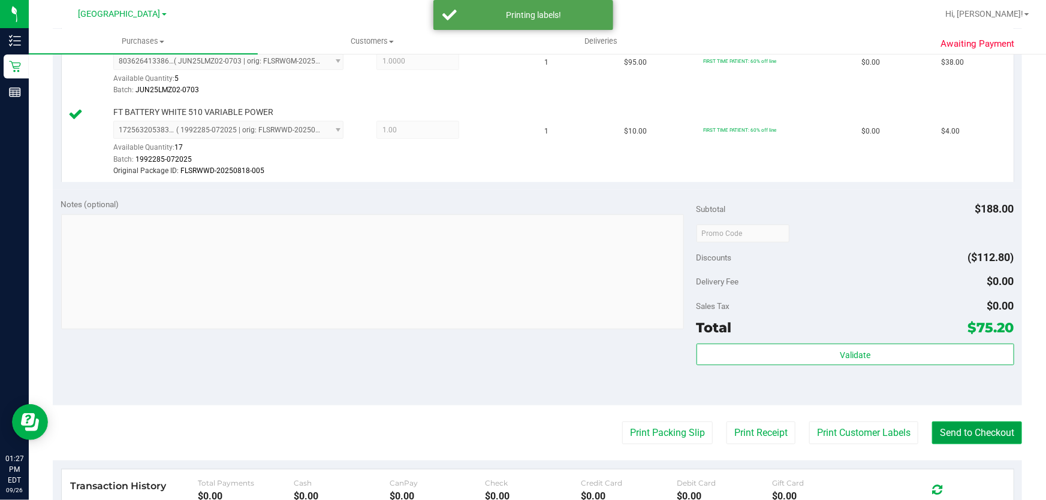
click at [969, 432] on button "Send to Checkout" at bounding box center [977, 433] width 90 height 23
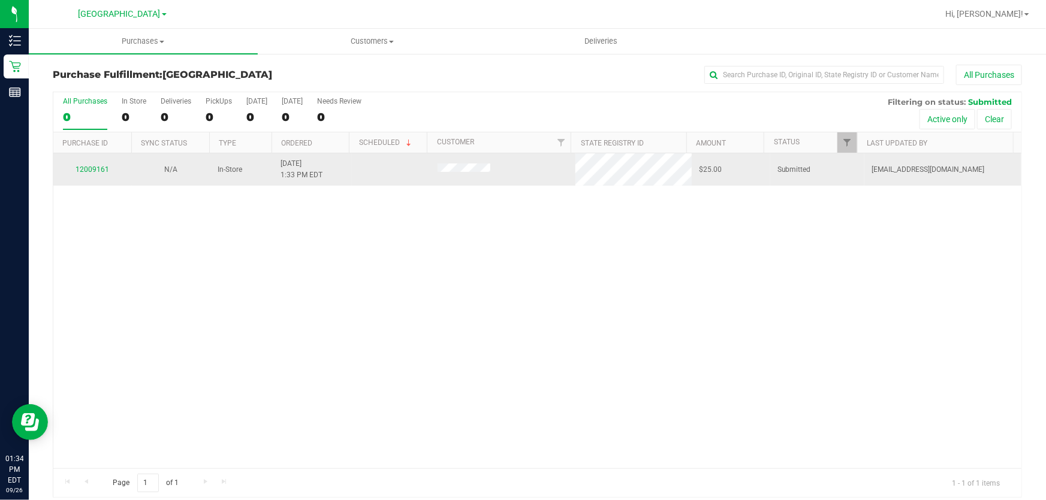
click at [95, 174] on div "12009161" at bounding box center [93, 169] width 64 height 11
click at [95, 169] on link "12009161" at bounding box center [93, 169] width 34 height 8
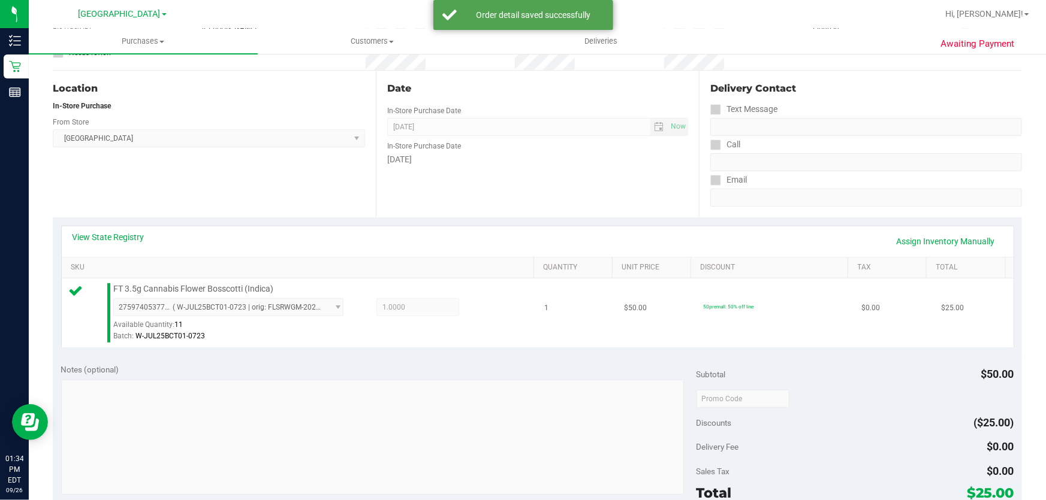
scroll to position [272, 0]
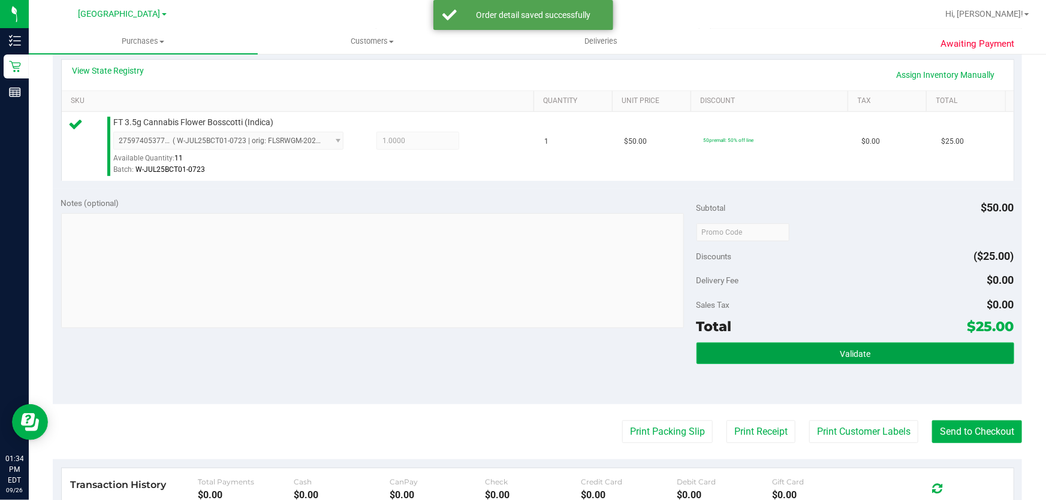
click at [775, 343] on button "Validate" at bounding box center [855, 354] width 318 height 22
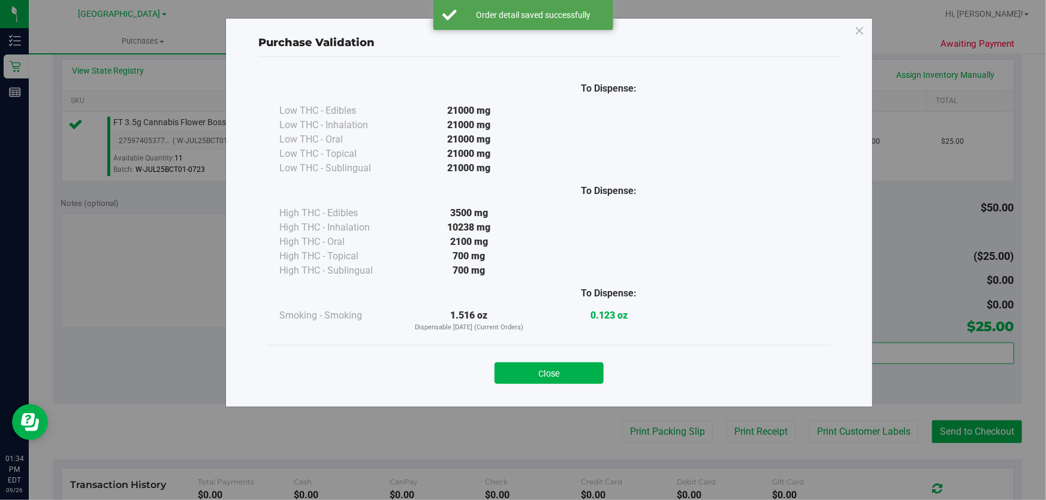
click at [538, 361] on div "Close" at bounding box center [548, 370] width 545 height 30
drag, startPoint x: 559, startPoint y: 369, endPoint x: 670, endPoint y: 373, distance: 111.6
click at [560, 369] on button "Close" at bounding box center [548, 374] width 109 height 22
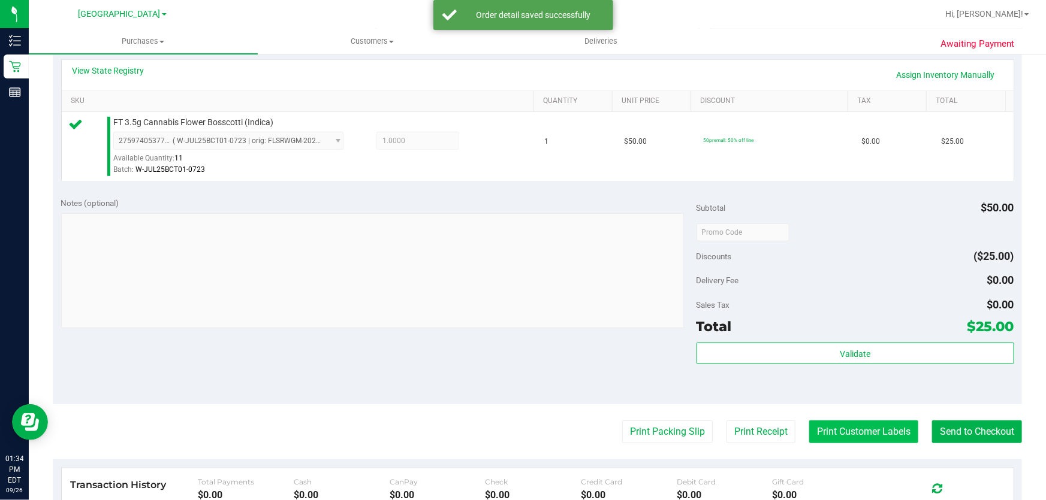
click at [860, 424] on button "Print Customer Labels" at bounding box center [863, 432] width 109 height 23
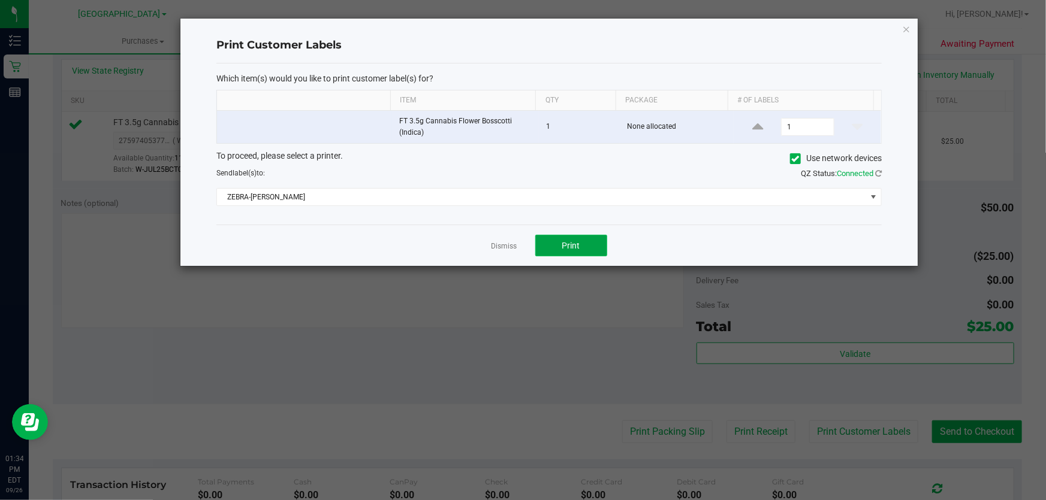
click at [589, 247] on button "Print" at bounding box center [571, 246] width 72 height 22
click at [505, 245] on link "Dismiss" at bounding box center [504, 247] width 26 height 10
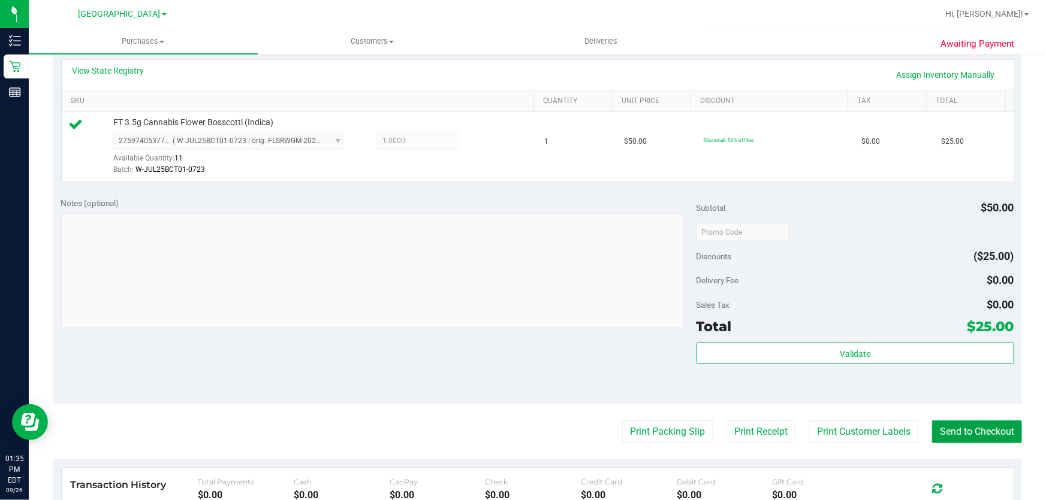
click at [941, 427] on button "Send to Checkout" at bounding box center [977, 432] width 90 height 23
